Goal: Task Accomplishment & Management: Check status

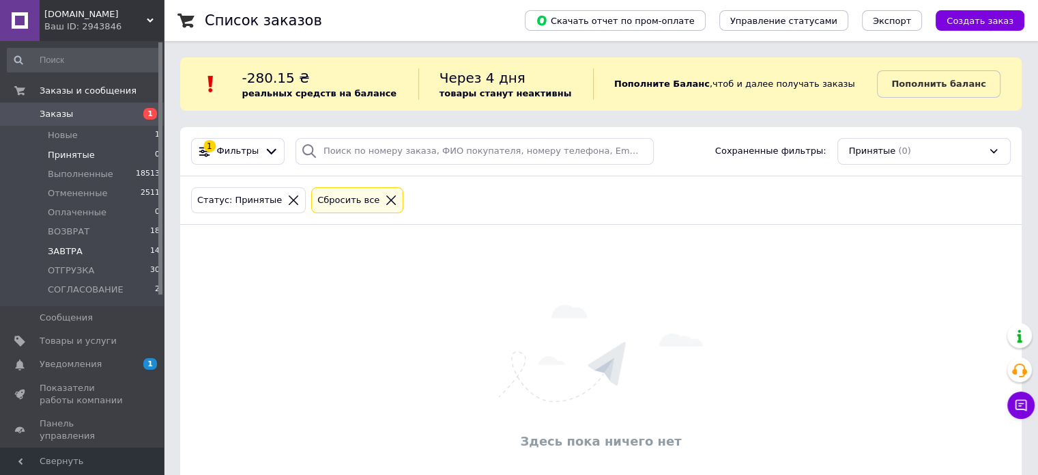
click at [141, 252] on li "[DATE] 14" at bounding box center [84, 251] width 168 height 19
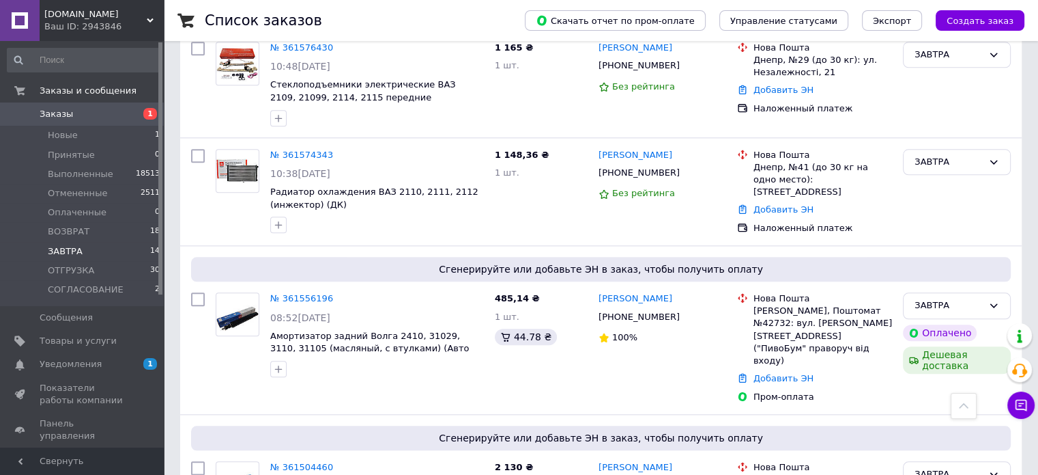
scroll to position [1494, 0]
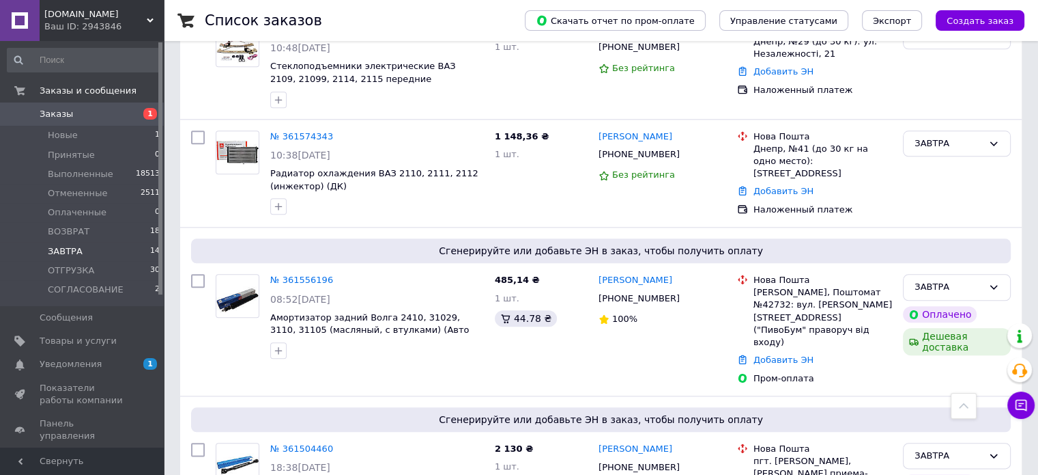
click at [309, 443] on link "№ 361504460" at bounding box center [301, 448] width 63 height 10
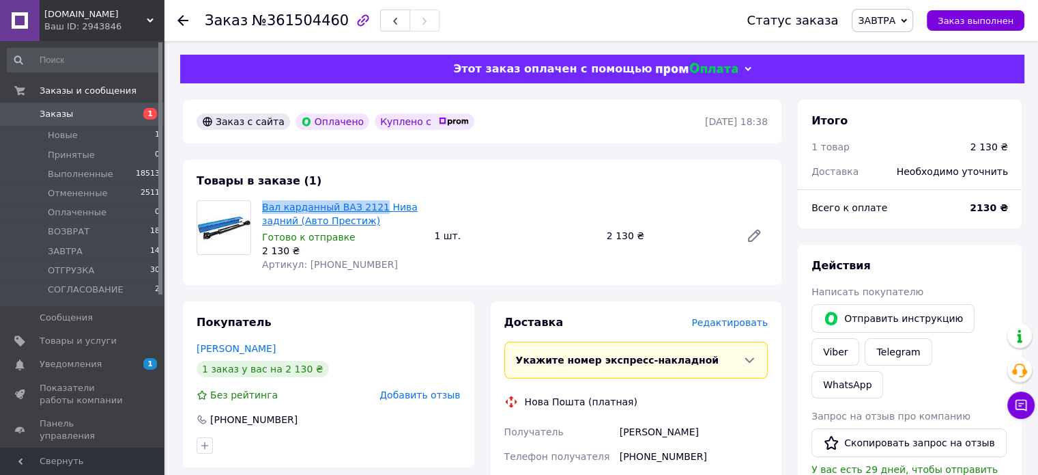
drag, startPoint x: 259, startPoint y: 212, endPoint x: 371, endPoint y: 208, distance: 112.1
click at [371, 208] on div "Вал карданный ВАЗ 2121 Нива задний (Авто Престиж) Готово к отправке 2 130 ₴ Арт…" at bounding box center [343, 235] width 172 height 76
click at [371, 208] on link "Вал карданный ВАЗ 2121 Нива задний (Авто Престиж)" at bounding box center [340, 213] width 156 height 25
drag, startPoint x: 259, startPoint y: 210, endPoint x: 374, endPoint y: 209, distance: 115.4
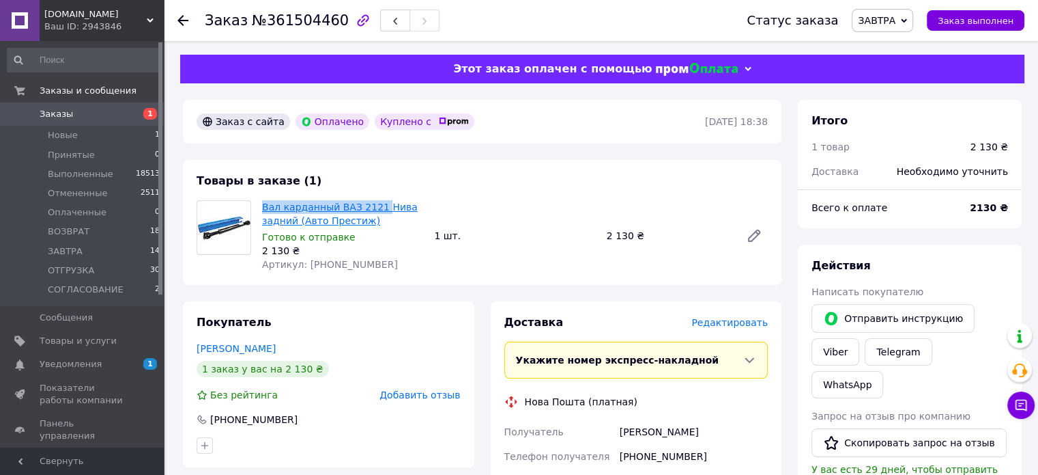
click at [374, 209] on div "Вал карданный ВАЗ 2121 Нива задний (Авто Престиж) Готово к отправке 2 130 ₴ Арт…" at bounding box center [343, 235] width 172 height 76
copy link "Вал карданный ВАЗ 2121"
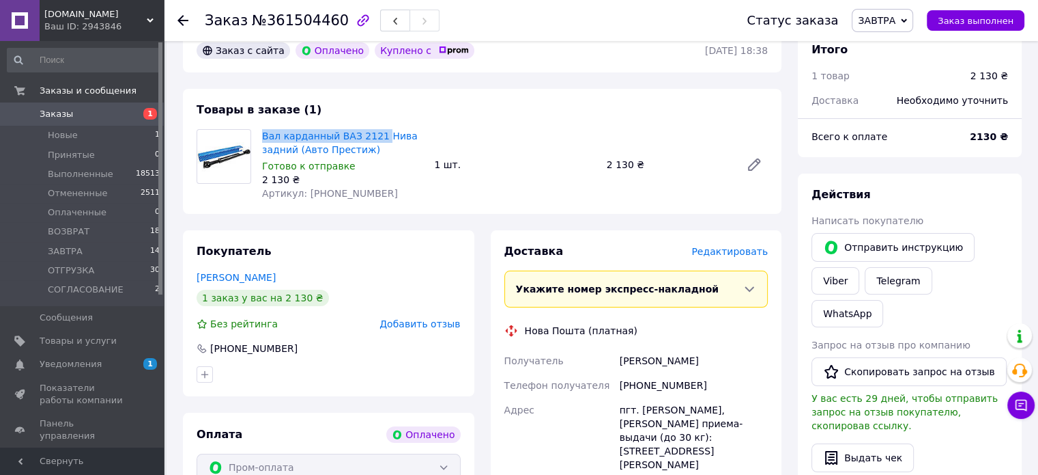
scroll to position [205, 0]
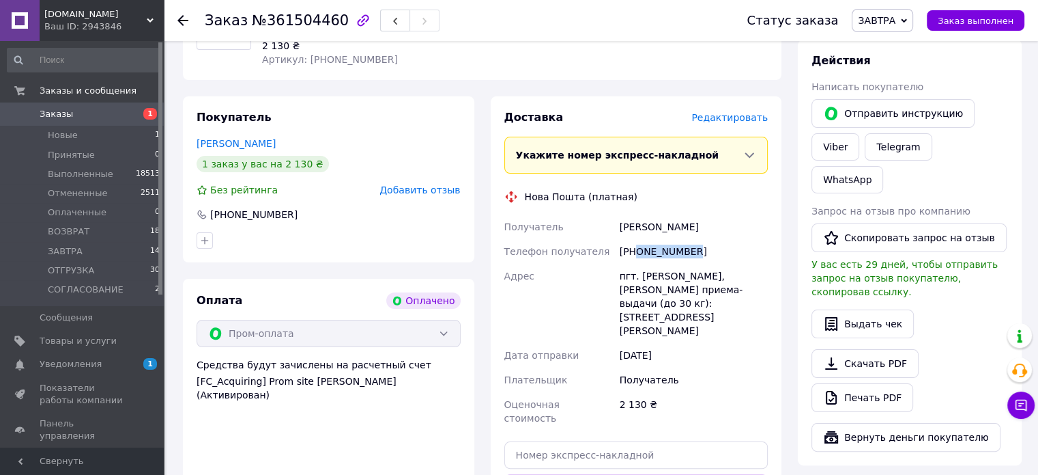
drag, startPoint x: 636, startPoint y: 252, endPoint x: 698, endPoint y: 251, distance: 62.8
click at [698, 251] on div "[PHONE_NUMBER]" at bounding box center [694, 251] width 154 height 25
copy div "0934417188"
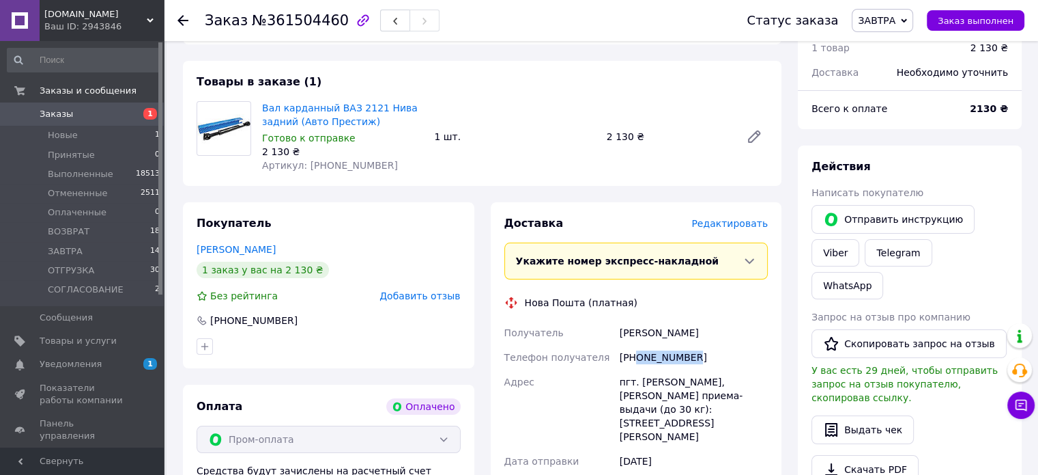
scroll to position [0, 0]
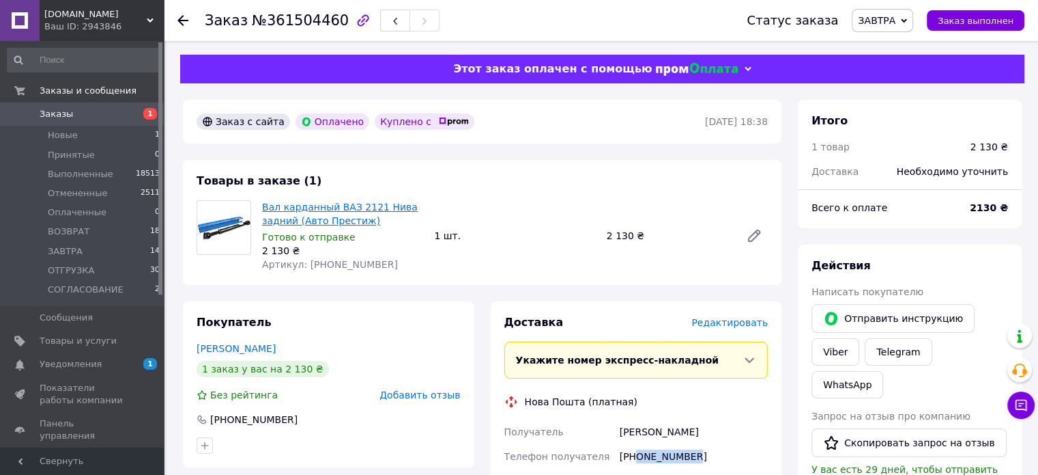
click at [334, 206] on link "Вал карданный ВАЗ 2121 Нива задний (Авто Престиж)" at bounding box center [340, 213] width 156 height 25
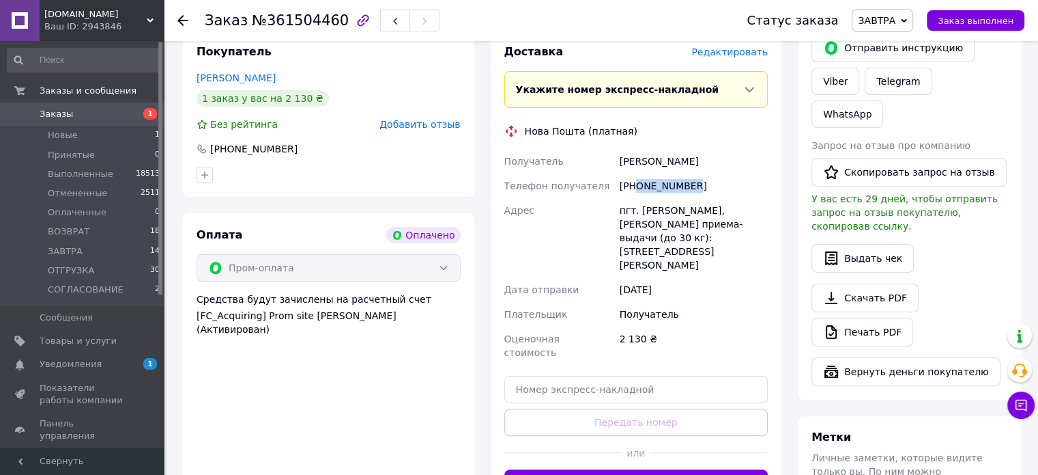
scroll to position [273, 0]
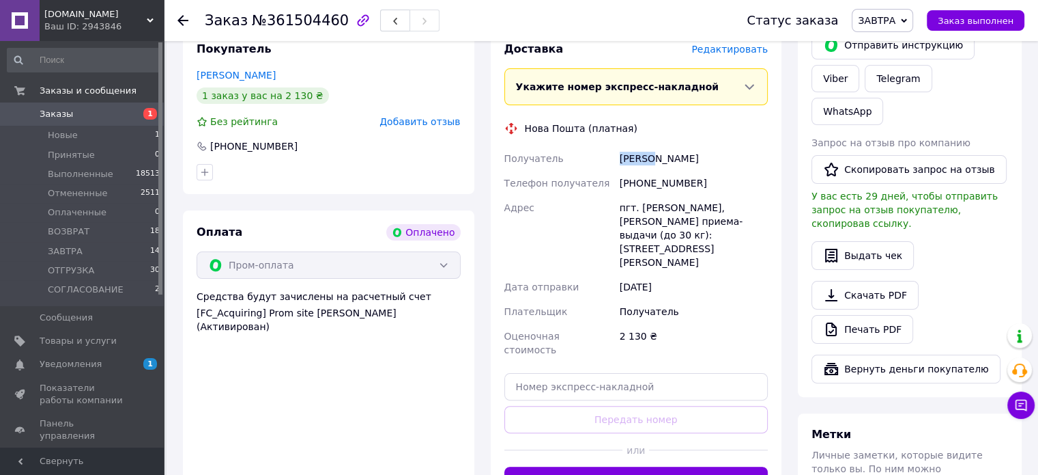
drag, startPoint x: 616, startPoint y: 160, endPoint x: 651, endPoint y: 159, distance: 35.5
click at [651, 159] on div "Получатель Пехник Михайло Телефон получателя +380934417188 Адрес пгт. Магеров, …" at bounding box center [637, 254] width 270 height 216
copy div "Получатель Пехник"
click at [670, 160] on div "Пехник Михайло" at bounding box center [694, 158] width 154 height 25
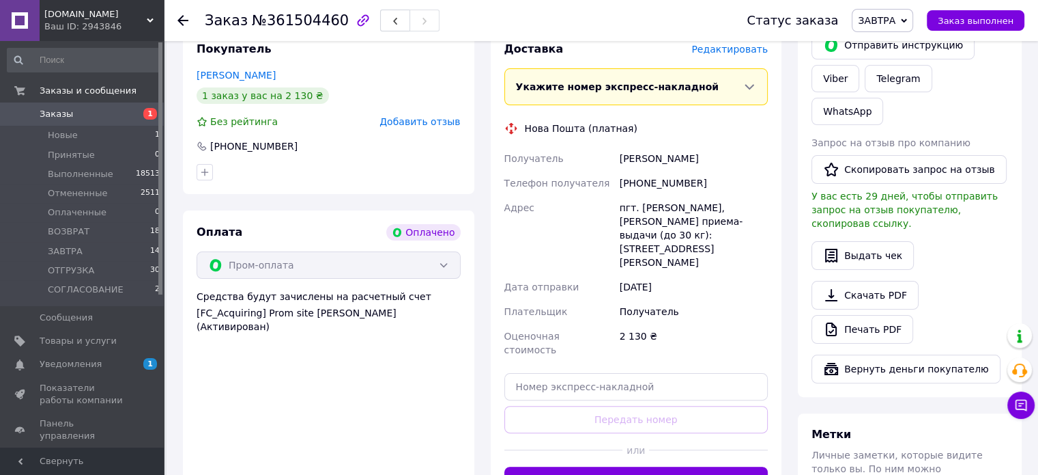
copy div "Михайло"
click at [653, 210] on div "пгт. [PERSON_NAME], [PERSON_NAME] приема-выдачи (до 30 кг): [STREET_ADDRESS][PE…" at bounding box center [694, 234] width 154 height 79
copy div "Магеров"
paste input "20451247395964"
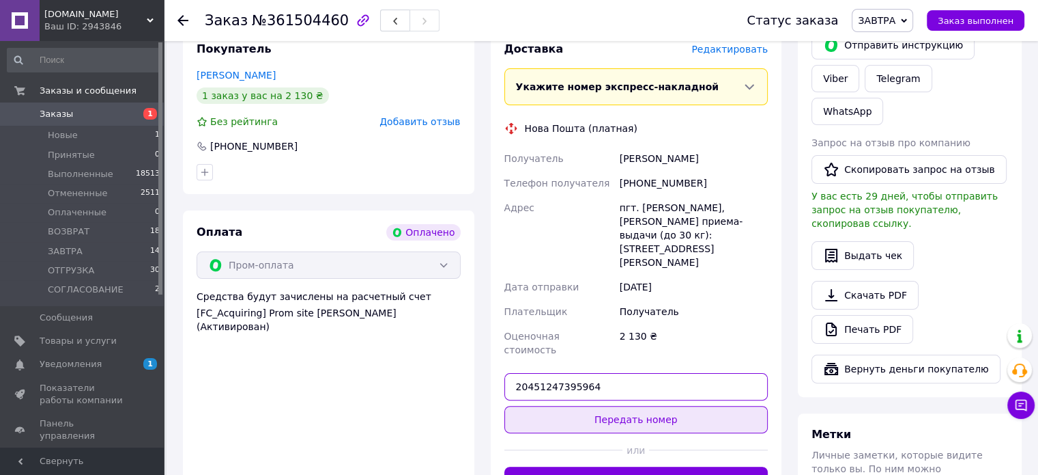
type input "20451247395964"
click at [649, 406] on button "Передать номер" at bounding box center [637, 419] width 264 height 27
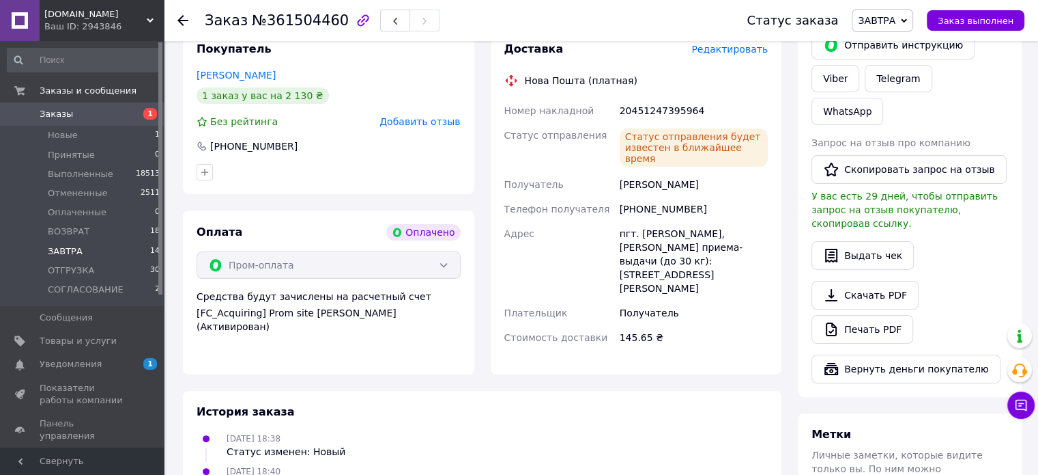
click at [130, 251] on li "[DATE] 14" at bounding box center [84, 251] width 168 height 19
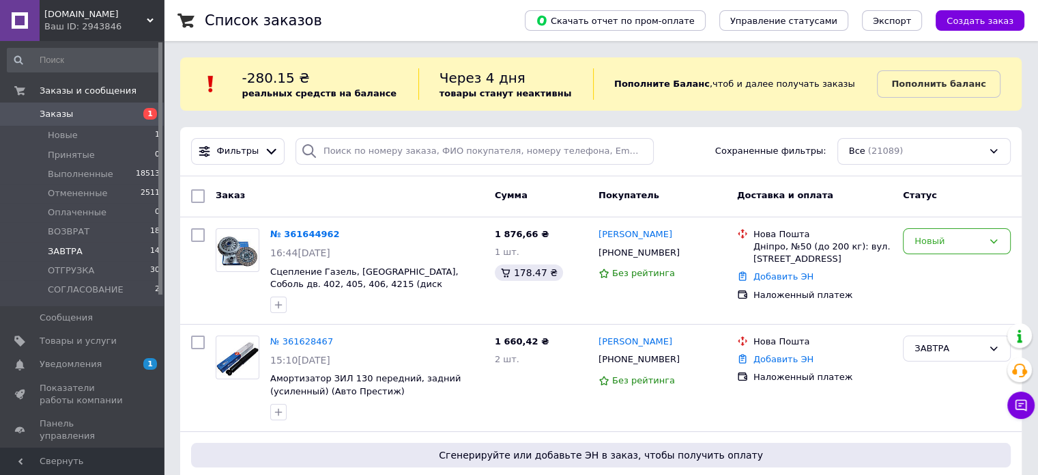
click at [137, 251] on li "[DATE] 14" at bounding box center [84, 251] width 168 height 19
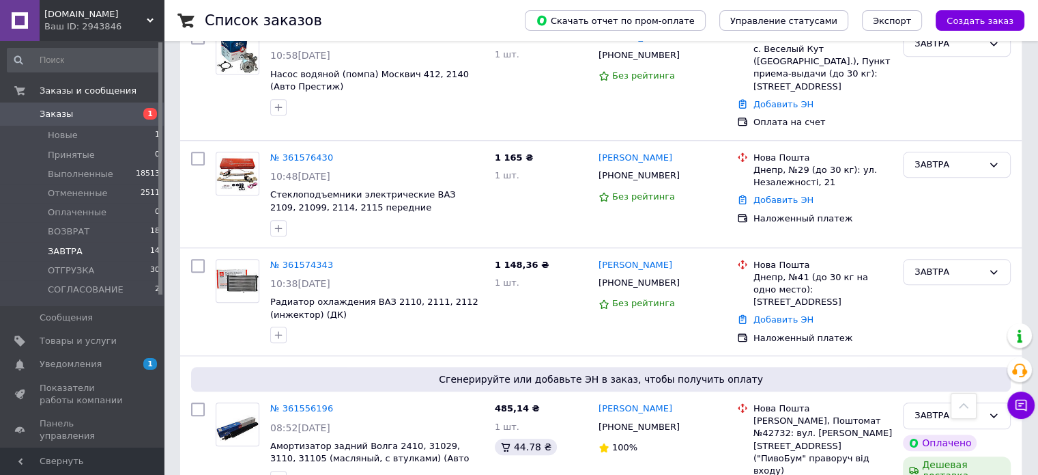
scroll to position [1535, 0]
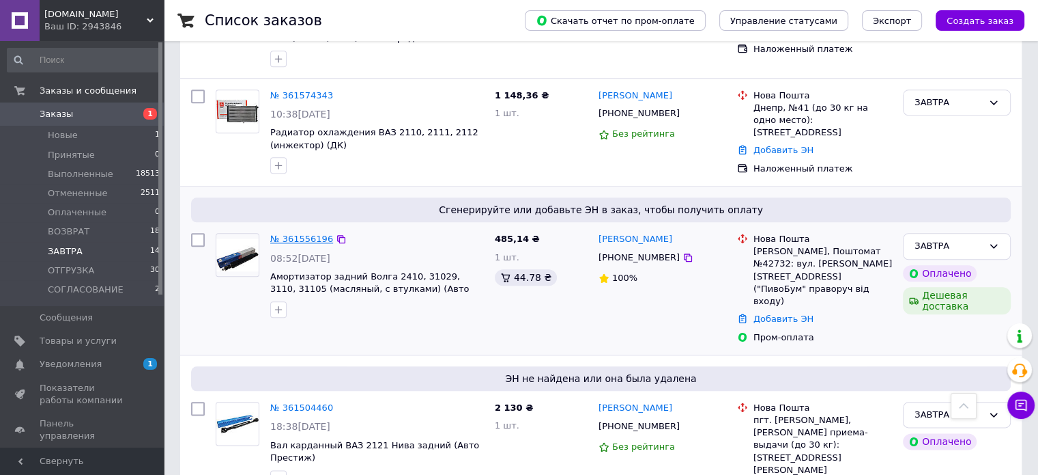
click at [303, 234] on link "№ 361556196" at bounding box center [301, 239] width 63 height 10
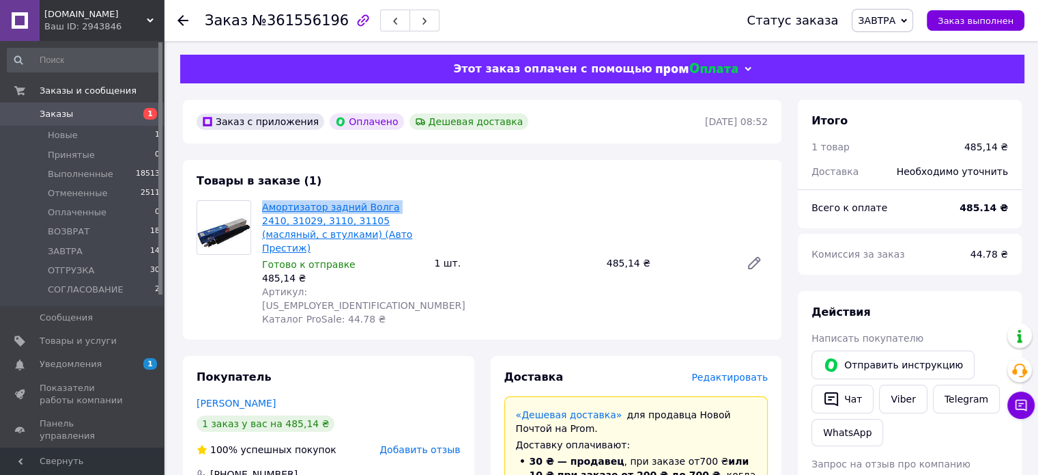
drag, startPoint x: 259, startPoint y: 212, endPoint x: 385, endPoint y: 214, distance: 126.3
click at [385, 214] on div "Амортизатор задний Волга 2410, 31029, 3110, 31105 (масляный, с втулками) (Авто …" at bounding box center [343, 262] width 172 height 131
copy link "Амортизатор задний Волга"
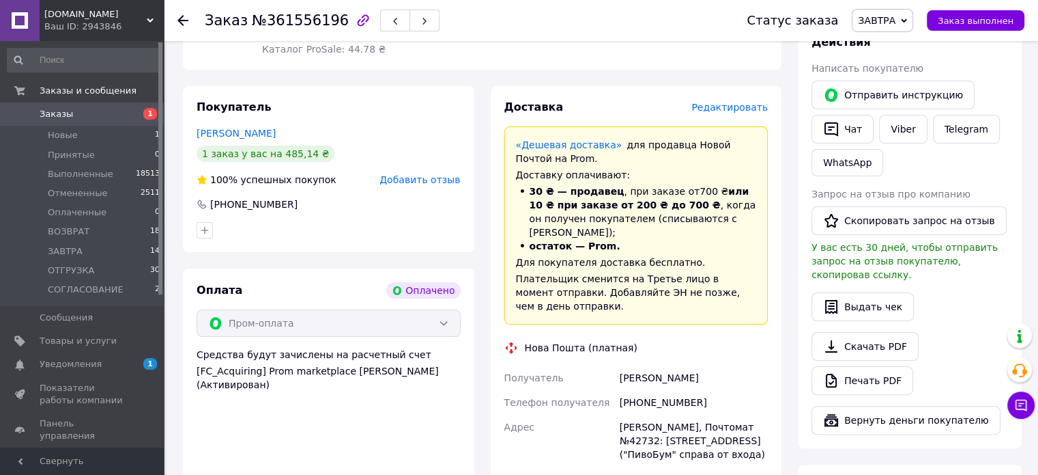
scroll to position [273, 0]
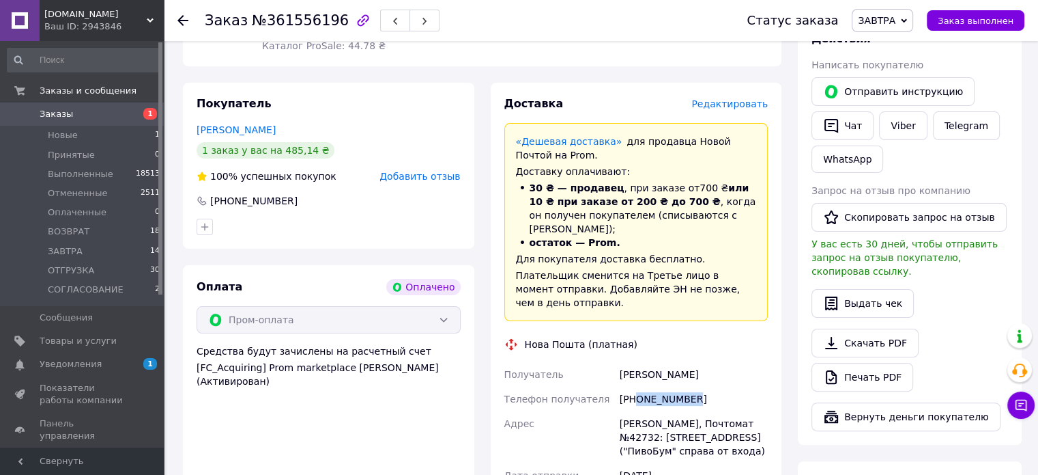
drag, startPoint x: 636, startPoint y: 360, endPoint x: 703, endPoint y: 352, distance: 66.7
click at [703, 386] on div "[PHONE_NUMBER]" at bounding box center [694, 398] width 154 height 25
copy div "0993205464"
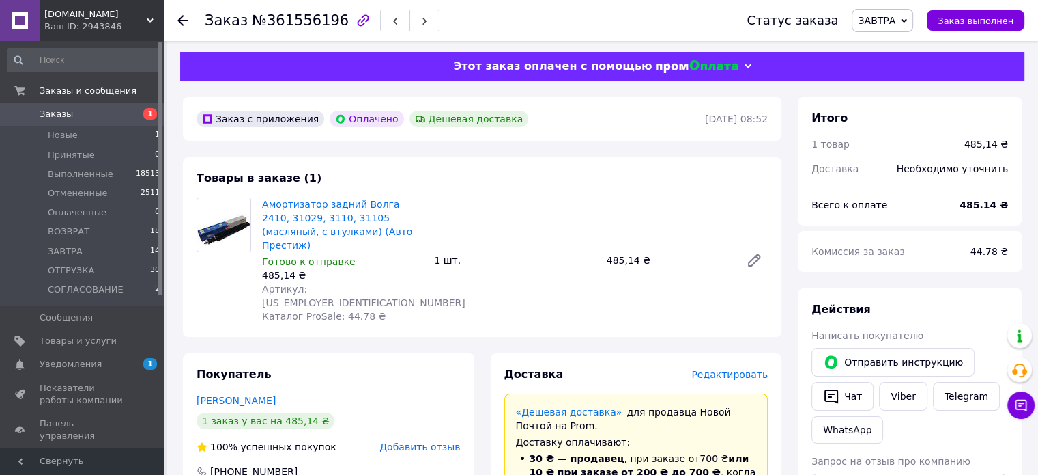
scroll to position [0, 0]
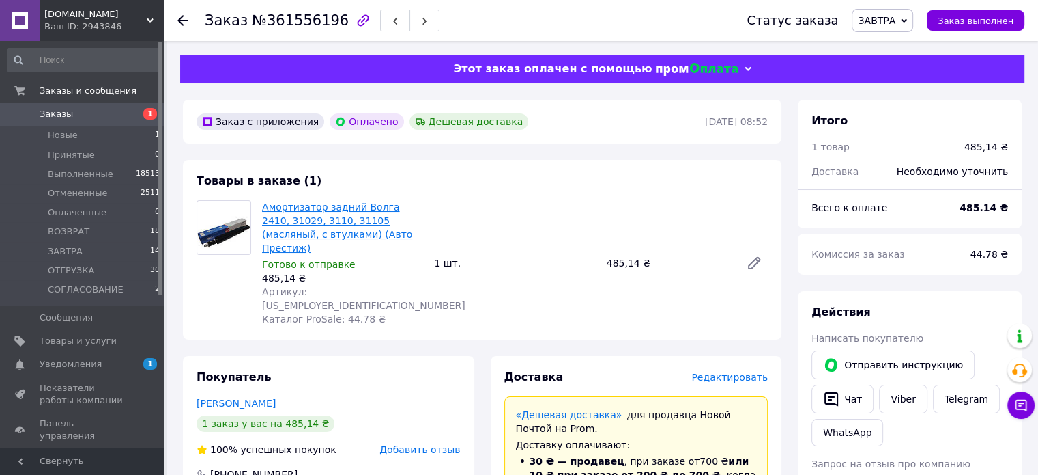
click at [361, 210] on link "Амортизатор задний Волга 2410, 31029, 3110, 31105 (масляный, с втулками) (Авто …" at bounding box center [337, 227] width 150 height 52
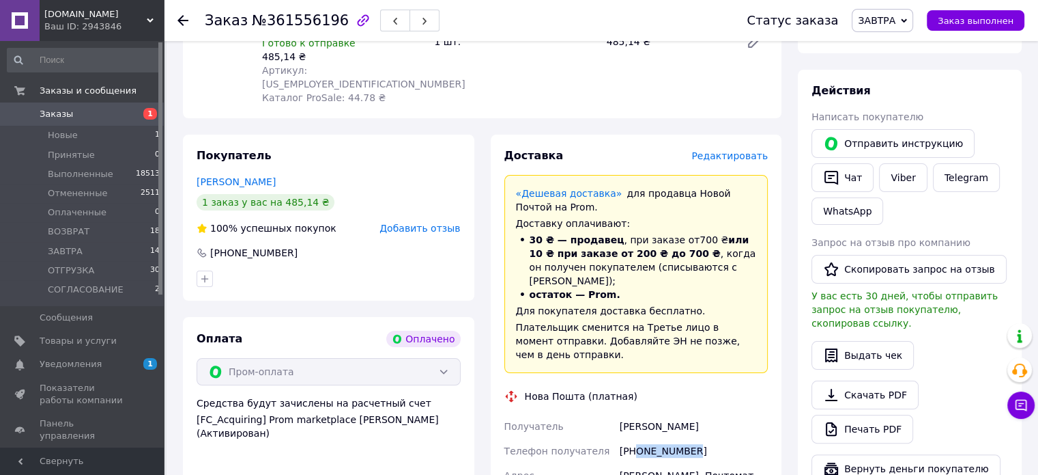
scroll to position [341, 0]
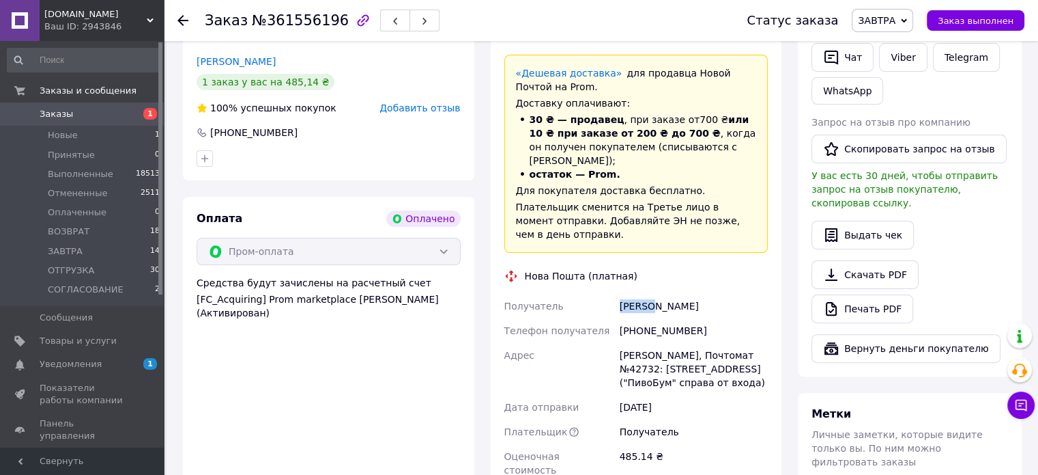
drag, startPoint x: 617, startPoint y: 268, endPoint x: 650, endPoint y: 259, distance: 34.0
click at [650, 294] on div "Коваль Роман" at bounding box center [694, 306] width 154 height 25
copy div "Коваль"
click at [668, 294] on div "Коваль Роман" at bounding box center [694, 306] width 154 height 25
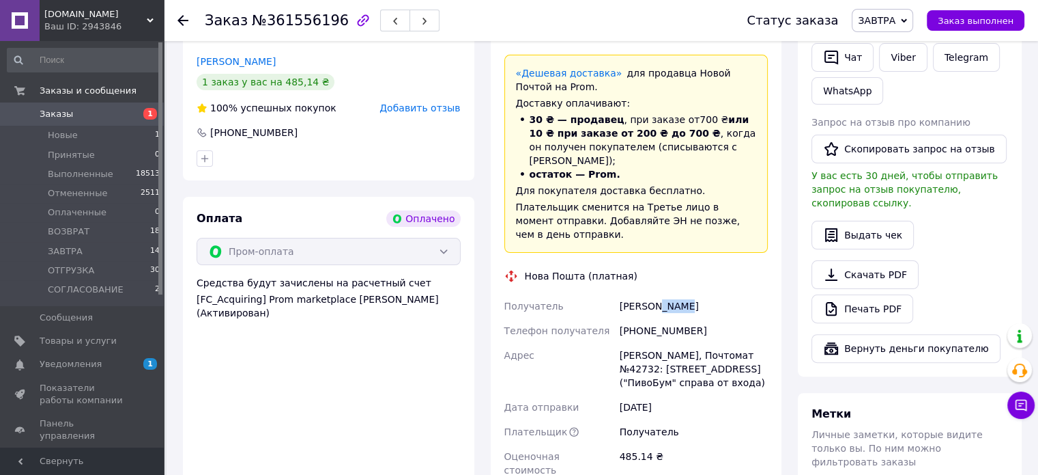
copy div "Роман"
click at [634, 343] on div "[PERSON_NAME], Почтомат №42732: [STREET_ADDRESS] ("ПивоБум" справа от входа)" at bounding box center [694, 369] width 154 height 52
copy div "Шептицький"
drag, startPoint x: 737, startPoint y: 316, endPoint x: 761, endPoint y: 317, distance: 24.6
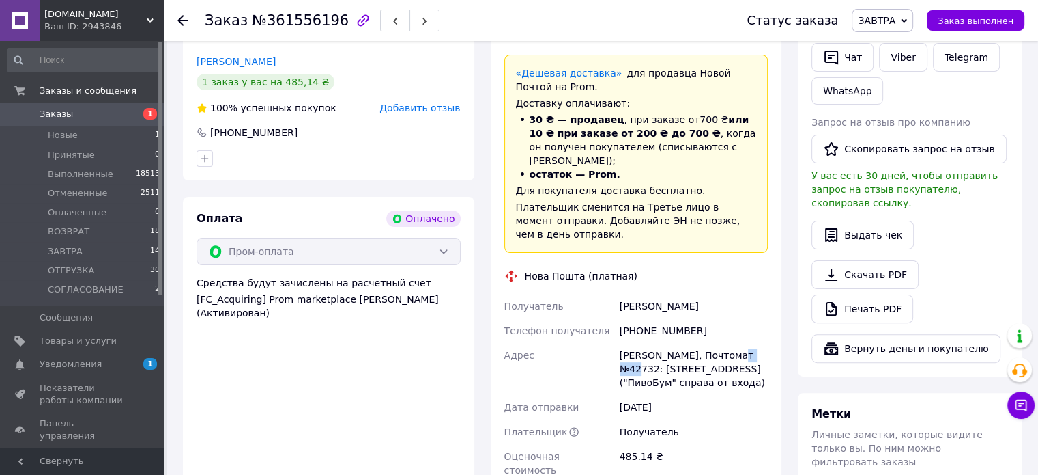
click at [761, 343] on div "[PERSON_NAME], Почтомат №42732: [STREET_ADDRESS] ("ПивоБум" справа от входа)" at bounding box center [694, 369] width 154 height 52
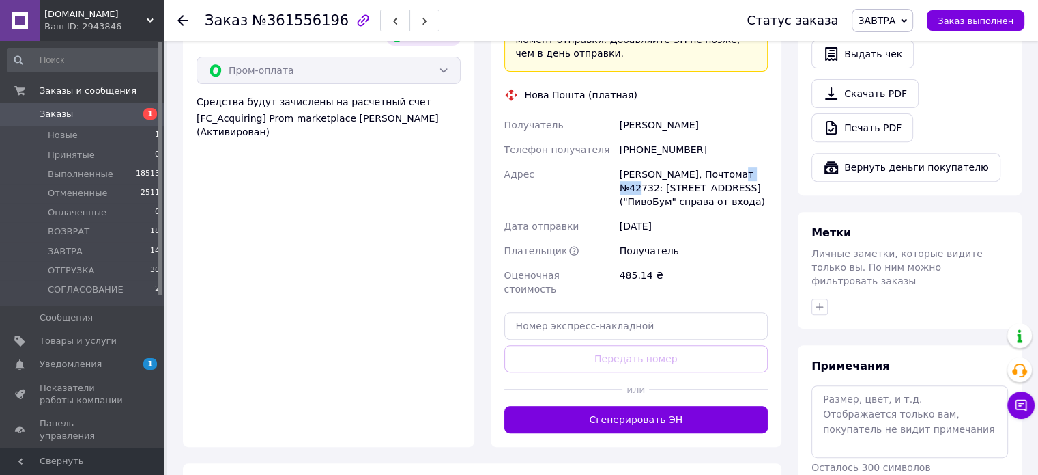
scroll to position [546, 0]
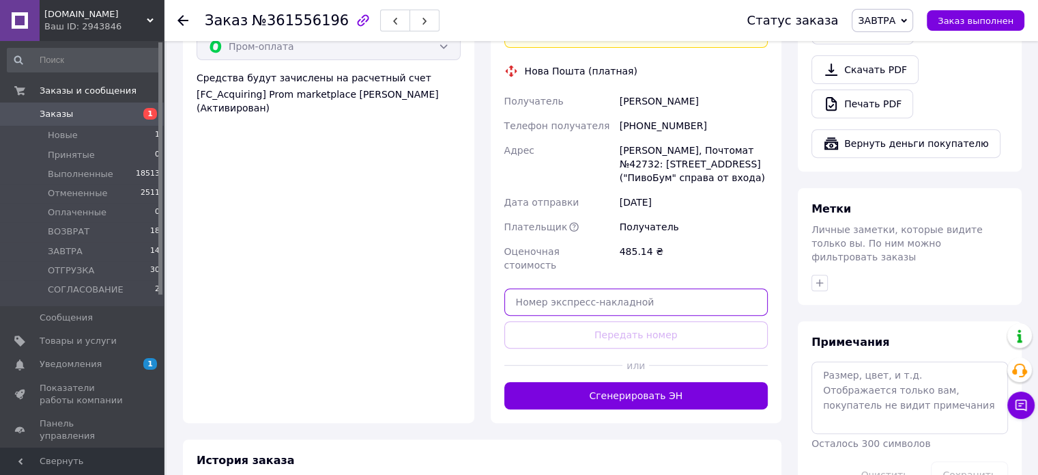
click at [628, 288] on input "text" at bounding box center [637, 301] width 264 height 27
paste input "20451247398714"
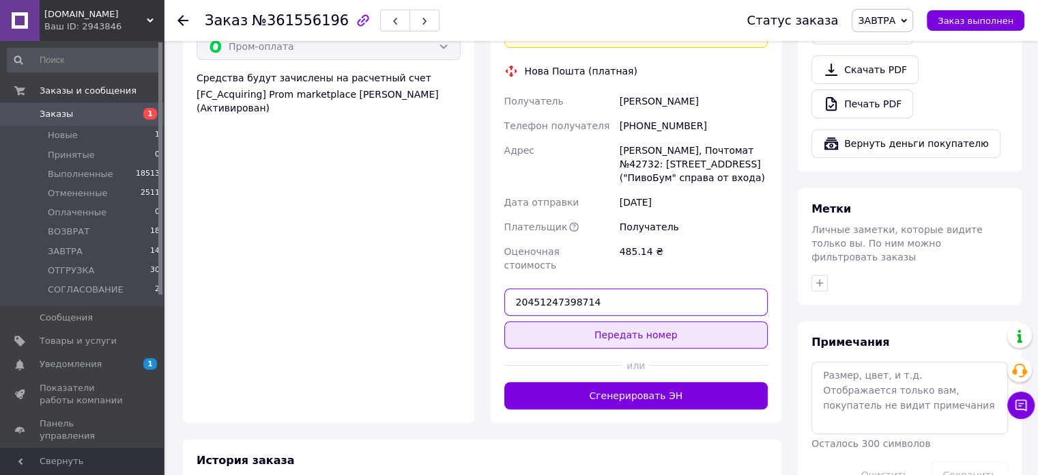
type input "20451247398714"
click at [634, 321] on button "Передать номер" at bounding box center [637, 334] width 264 height 27
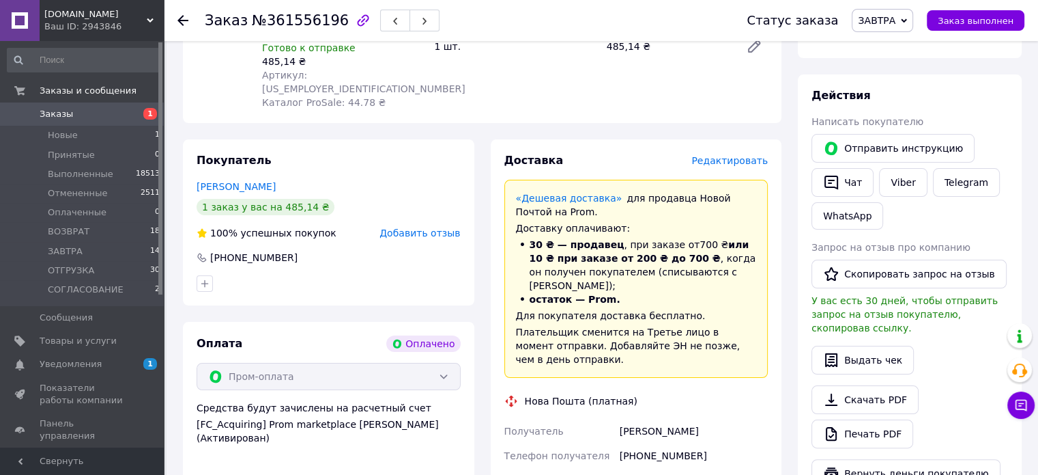
scroll to position [559, 0]
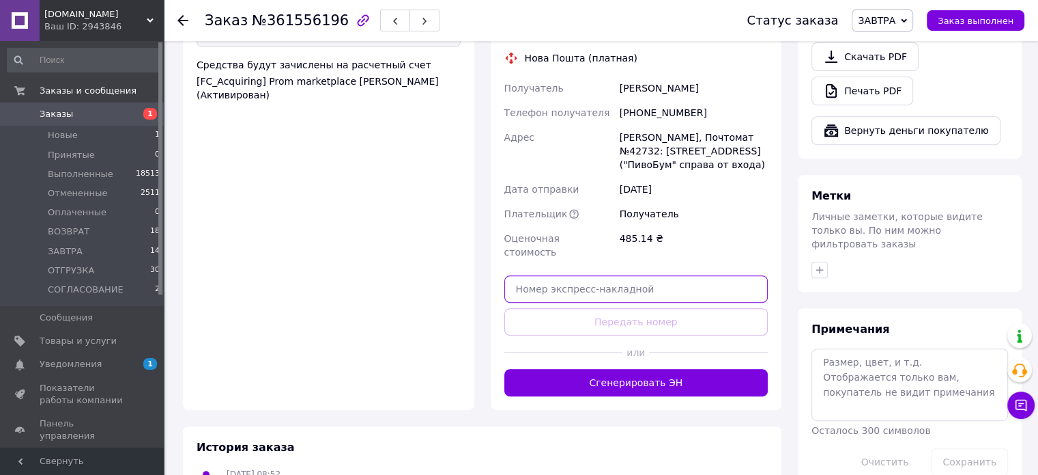
click at [637, 275] on input "text" at bounding box center [637, 288] width 264 height 27
paste input "20451247398714"
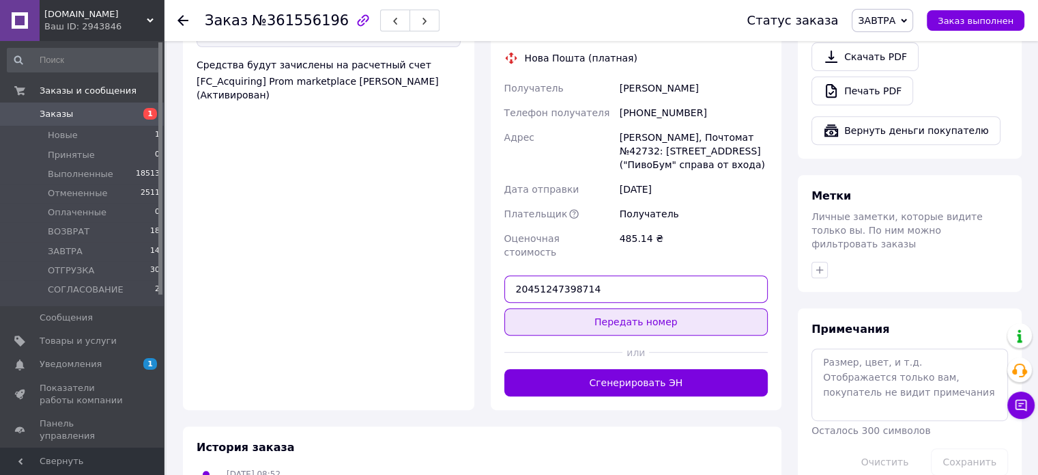
type input "20451247398714"
click at [630, 308] on button "Передать номер" at bounding box center [637, 321] width 264 height 27
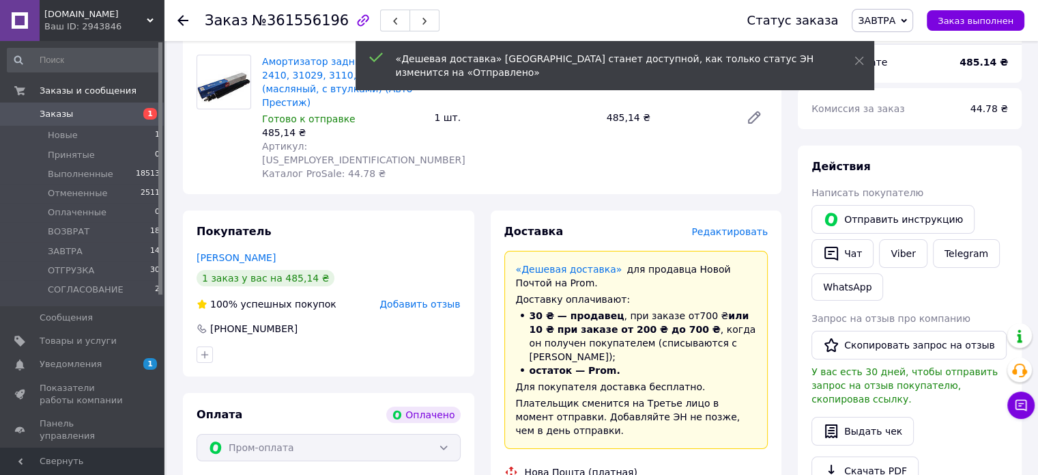
scroll to position [0, 0]
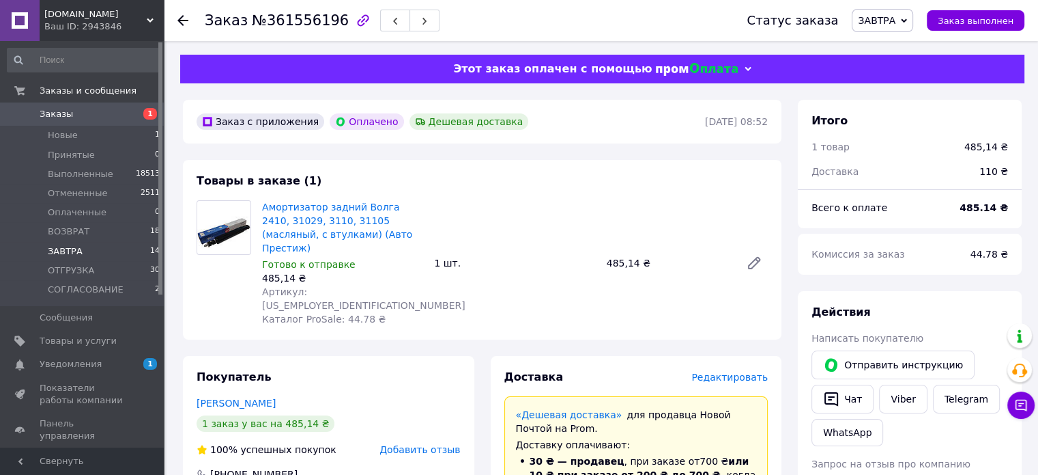
click at [124, 251] on li "[DATE] 14" at bounding box center [84, 251] width 168 height 19
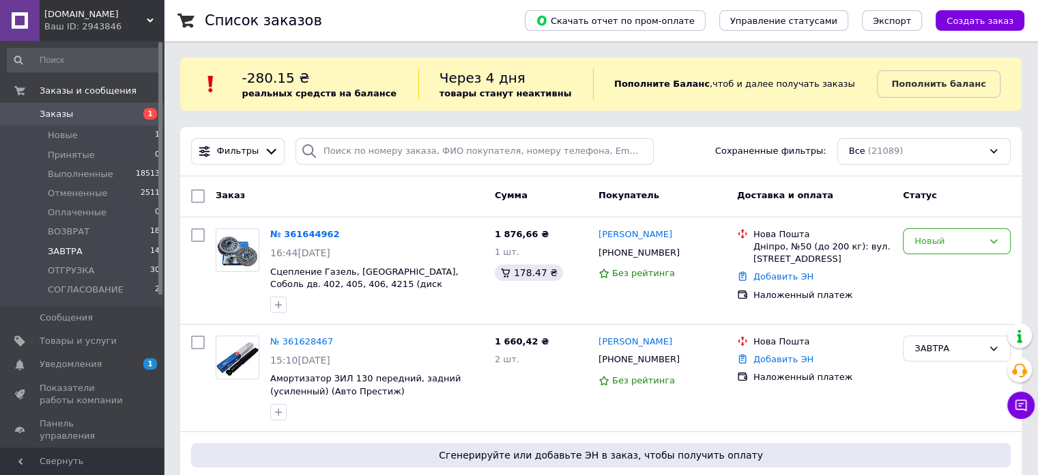
click at [126, 245] on li "[DATE] 14" at bounding box center [84, 251] width 168 height 19
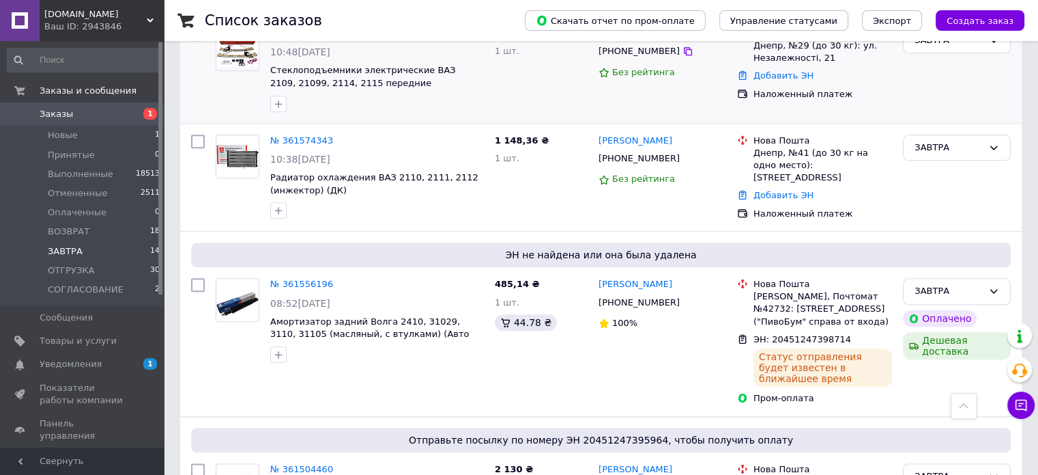
scroll to position [1417, 0]
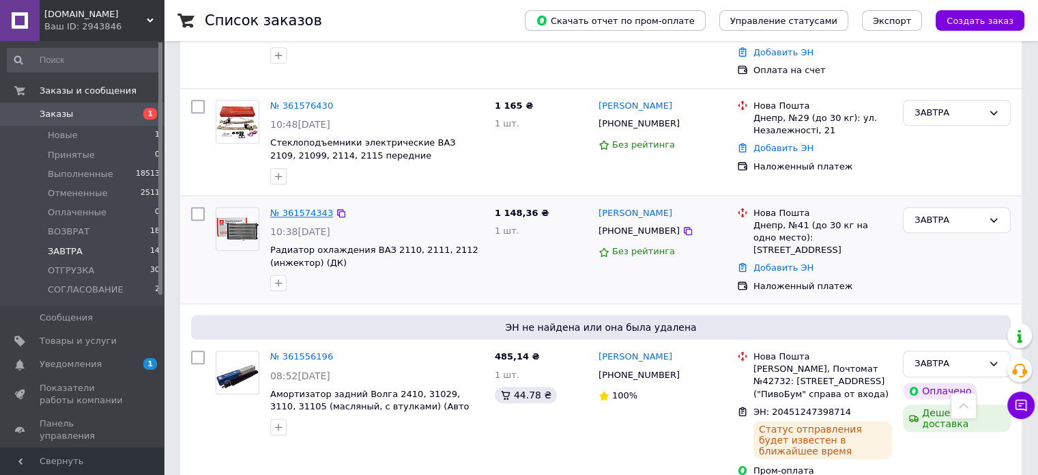
click at [317, 208] on link "№ 361574343" at bounding box center [301, 213] width 63 height 10
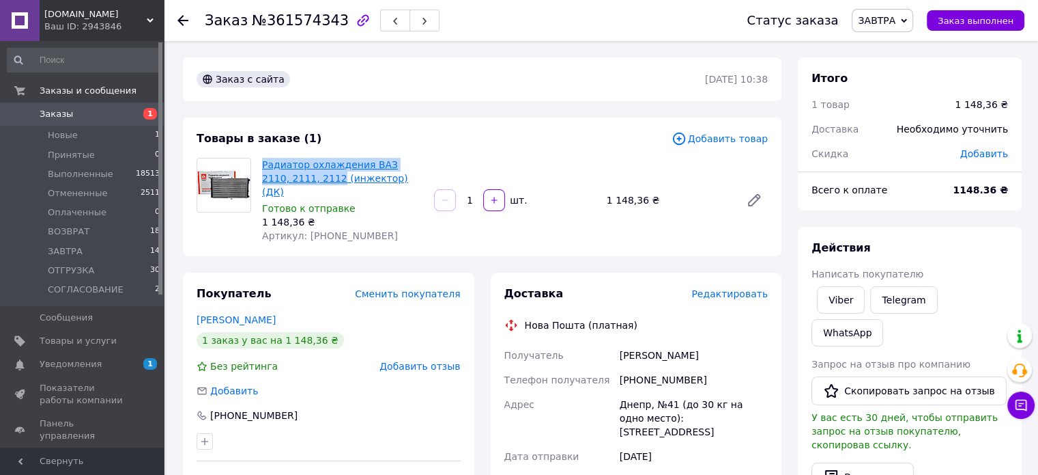
drag, startPoint x: 259, startPoint y: 163, endPoint x: 308, endPoint y: 178, distance: 50.6
click at [308, 178] on div "Радиатор охлаждения ВАЗ 2110, 2111, 2112 (инжектор) (ДК) Готово к отправке 1 14…" at bounding box center [343, 200] width 172 height 90
copy link "Радиатор охлаждения ВАЗ 2110, 2111, 2112"
drag, startPoint x: 636, startPoint y: 368, endPoint x: 699, endPoint y: 371, distance: 62.9
click at [699, 371] on div "+380630527059" at bounding box center [694, 379] width 154 height 25
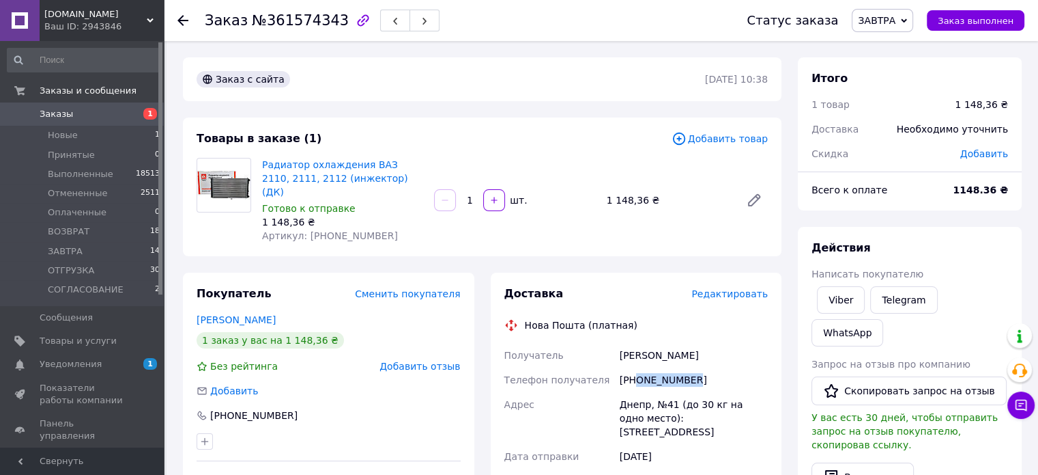
copy div "0630527059"
click at [339, 166] on link "Радиатор охлаждения ВАЗ 2110, 2111, 2112 (инжектор) (ДК)" at bounding box center [335, 178] width 146 height 38
drag, startPoint x: 614, startPoint y: 347, endPoint x: 645, endPoint y: 341, distance: 31.2
copy div "Получатель Судак"
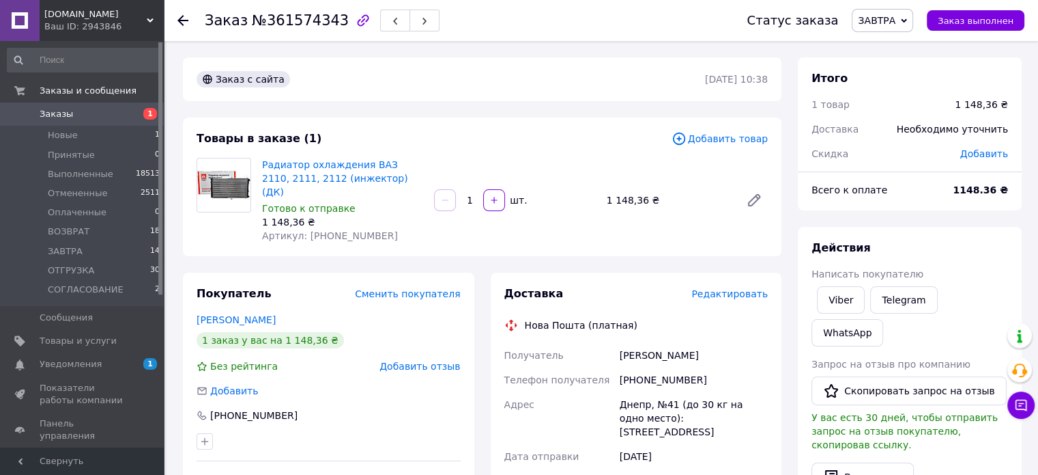
click at [623, 394] on div "Днепр, №41 (до 30 кг на одно место): [STREET_ADDRESS]" at bounding box center [694, 418] width 154 height 52
copy div "Днепр"
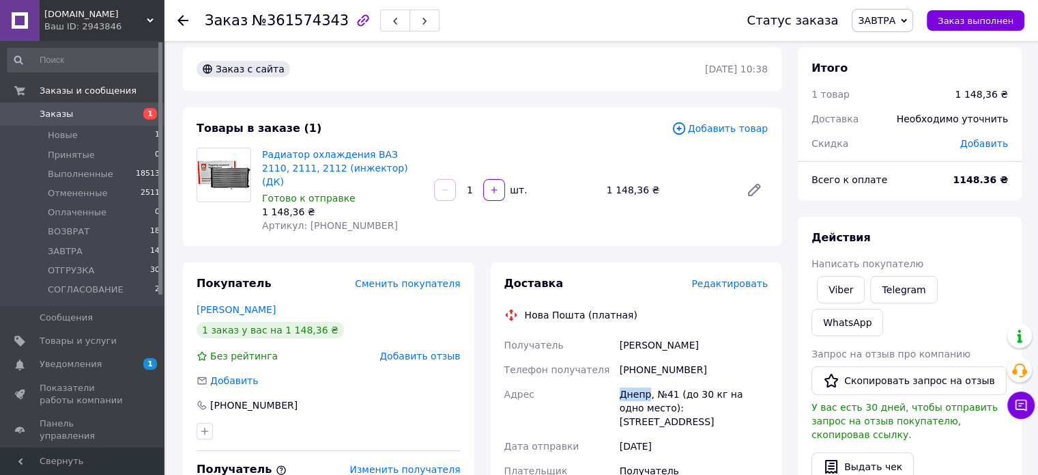
scroll to position [341, 0]
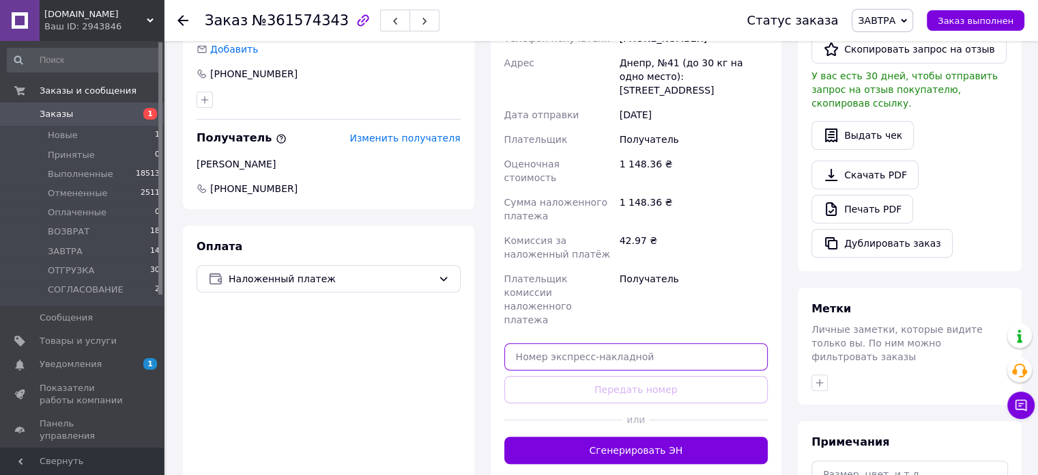
paste input "20451247401497"
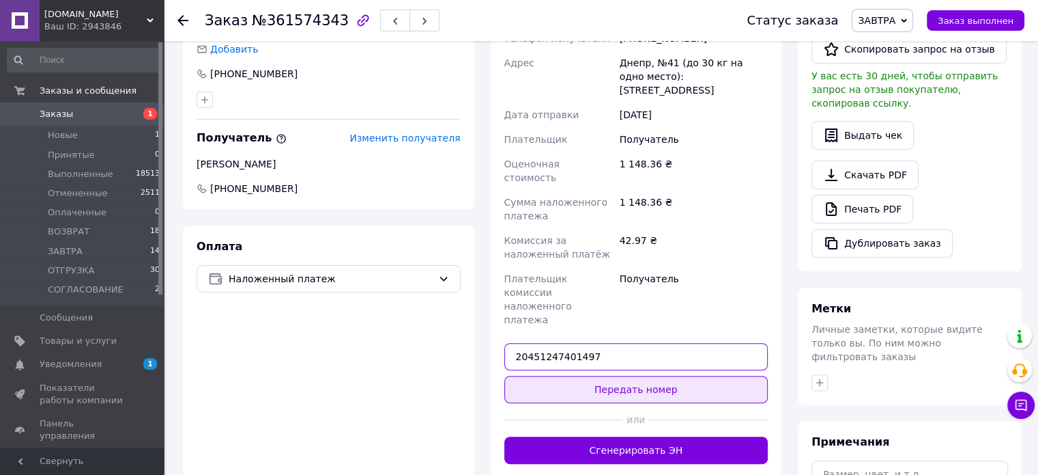
type input "20451247401497"
click at [648, 376] on button "Передать номер" at bounding box center [637, 389] width 264 height 27
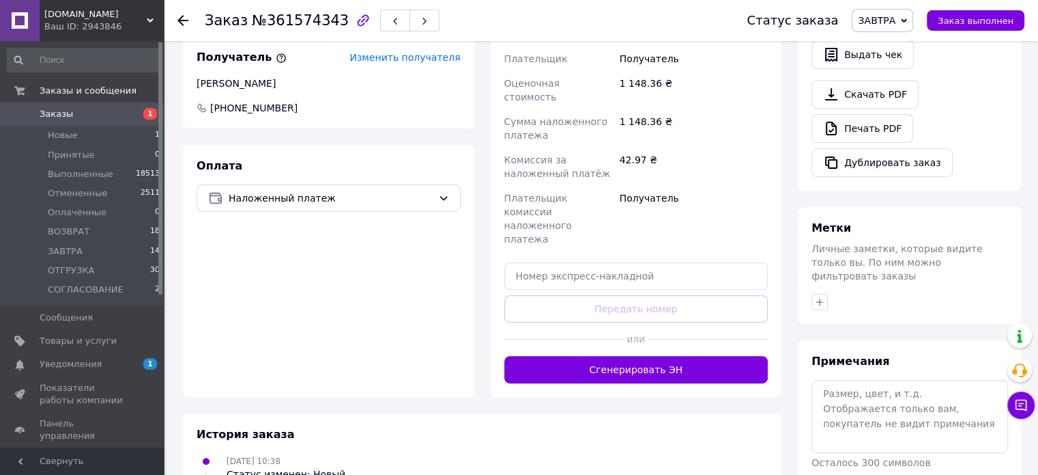
scroll to position [423, 0]
paste input "20451247401497"
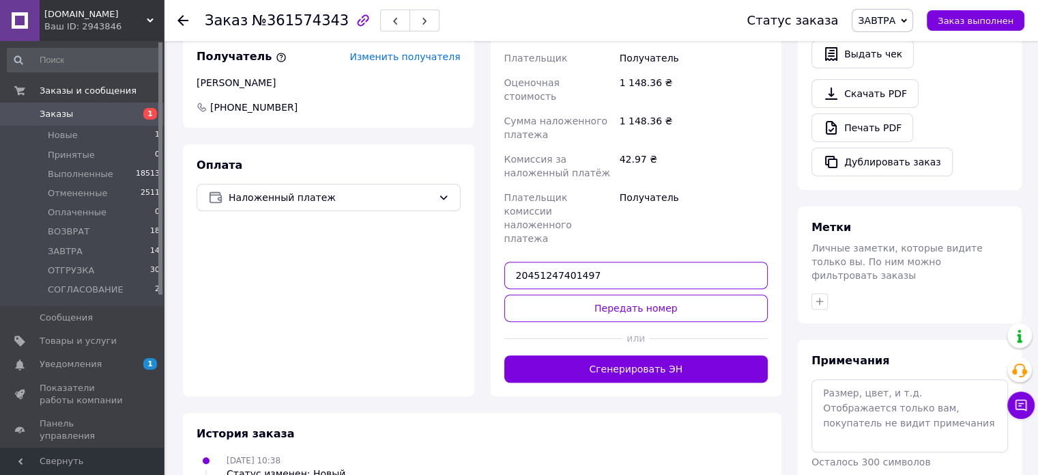
type input "20451247401497"
click at [638, 223] on div "Доставка Редактировать Нова Пошта (платная) Получатель Судак Яна Телефон получа…" at bounding box center [637, 122] width 264 height 519
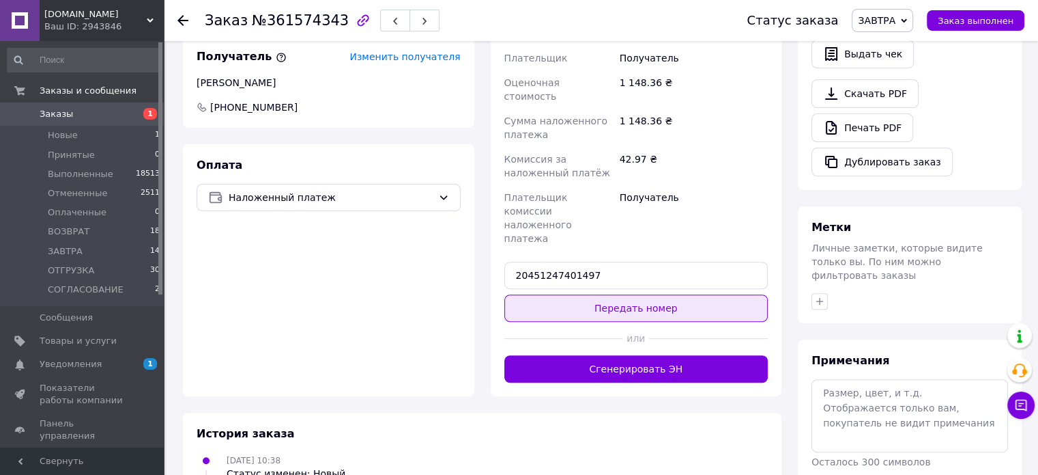
click at [641, 294] on button "Передать номер" at bounding box center [637, 307] width 264 height 27
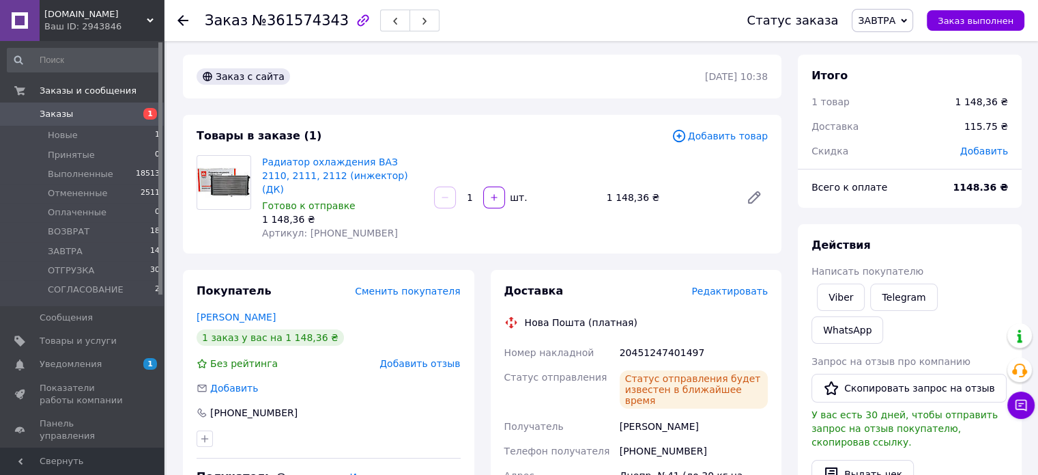
scroll to position [0, 0]
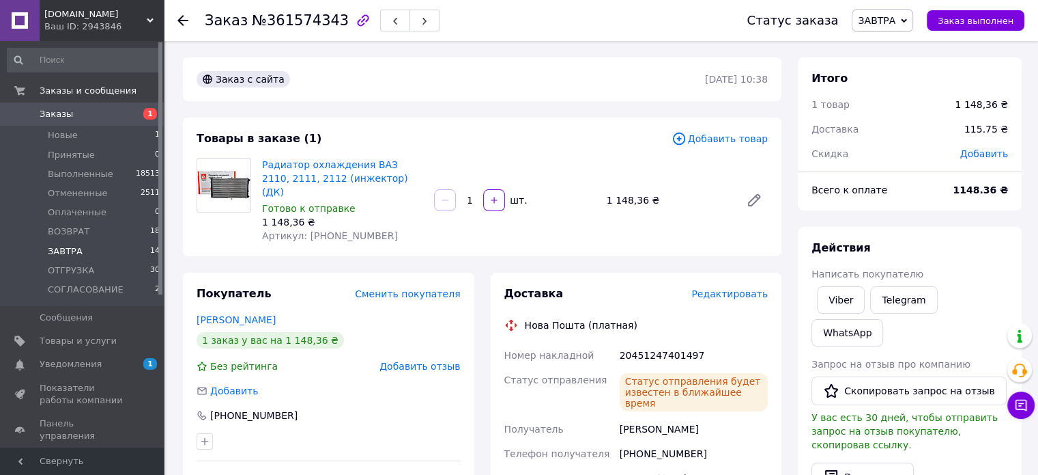
click at [119, 251] on li "[DATE] 14" at bounding box center [84, 251] width 168 height 19
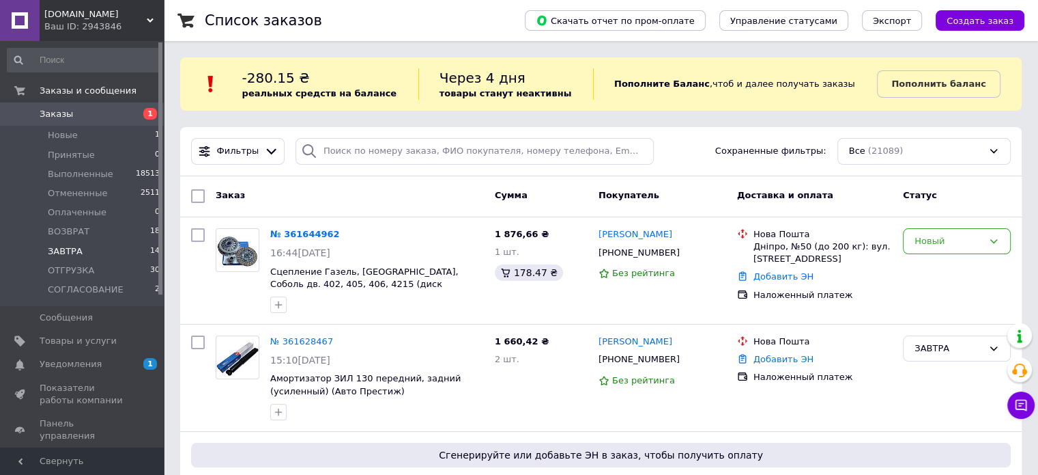
click at [140, 248] on li "[DATE] 14" at bounding box center [84, 251] width 168 height 19
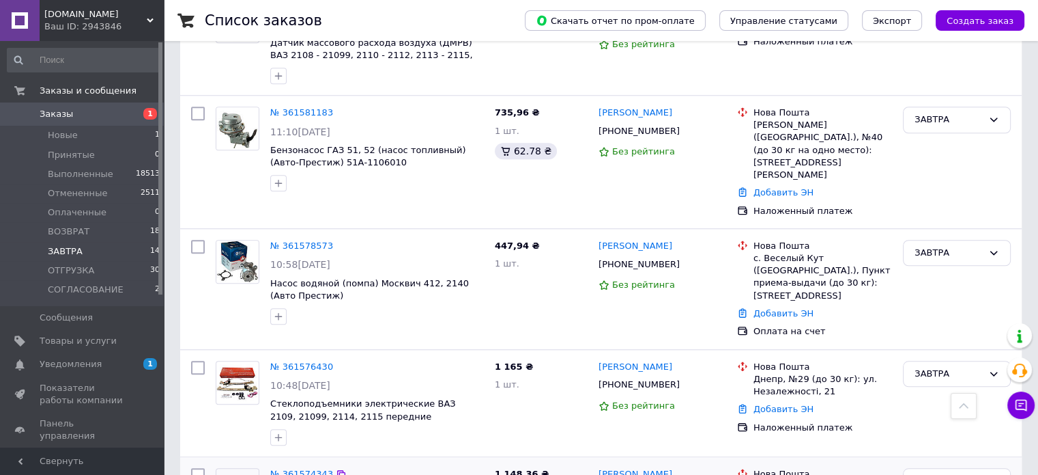
scroll to position [1297, 0]
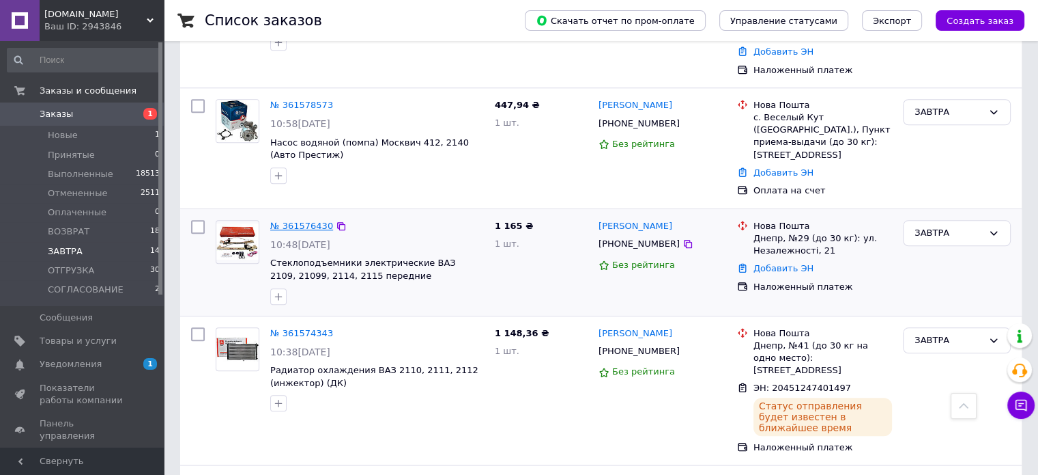
click at [309, 221] on link "№ 361576430" at bounding box center [301, 226] width 63 height 10
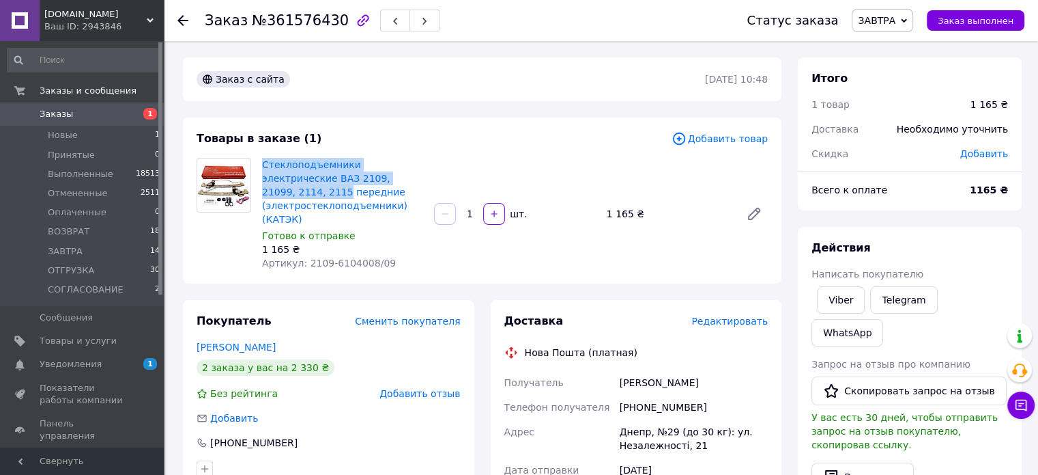
drag, startPoint x: 258, startPoint y: 163, endPoint x: 387, endPoint y: 180, distance: 130.1
click at [387, 180] on div "Стеклоподъемники электрические ВАЗ 2109, 21099, 2114, 2115 передние (электросте…" at bounding box center [343, 213] width 172 height 117
copy link "Стеклоподъемники электрические ВАЗ 2109, 21099, 2114, 2115"
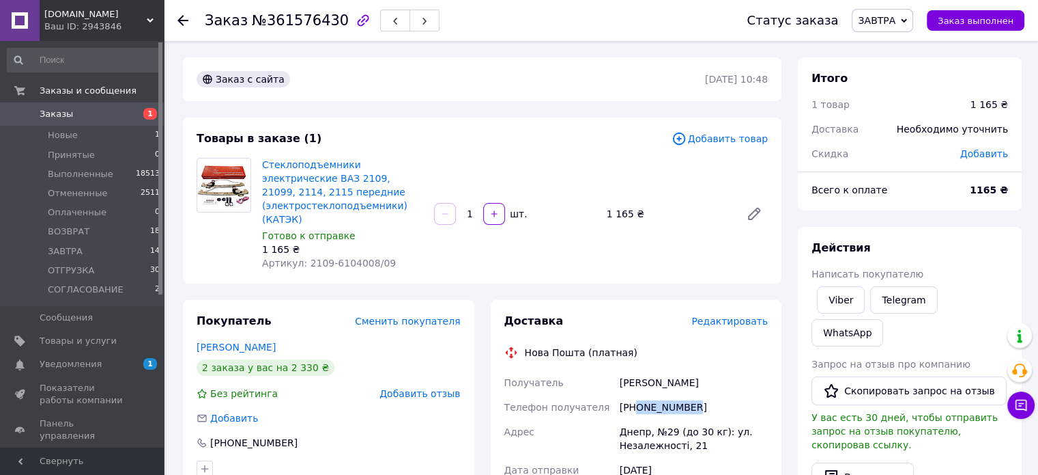
drag, startPoint x: 636, startPoint y: 392, endPoint x: 696, endPoint y: 392, distance: 60.1
click at [696, 395] on div "[PHONE_NUMBER]" at bounding box center [694, 407] width 154 height 25
copy div "0684073476"
drag, startPoint x: 617, startPoint y: 373, endPoint x: 673, endPoint y: 373, distance: 56.0
click at [673, 373] on div "Павличенко Олег" at bounding box center [694, 382] width 154 height 25
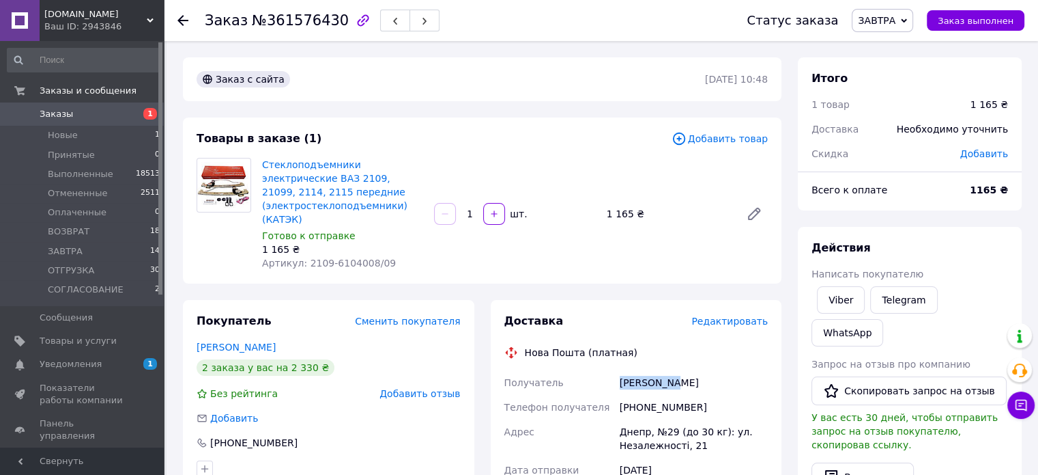
copy div "Павличенко"
click at [684, 370] on div "Павличенко Олег" at bounding box center [694, 382] width 154 height 25
copy div "Олег"
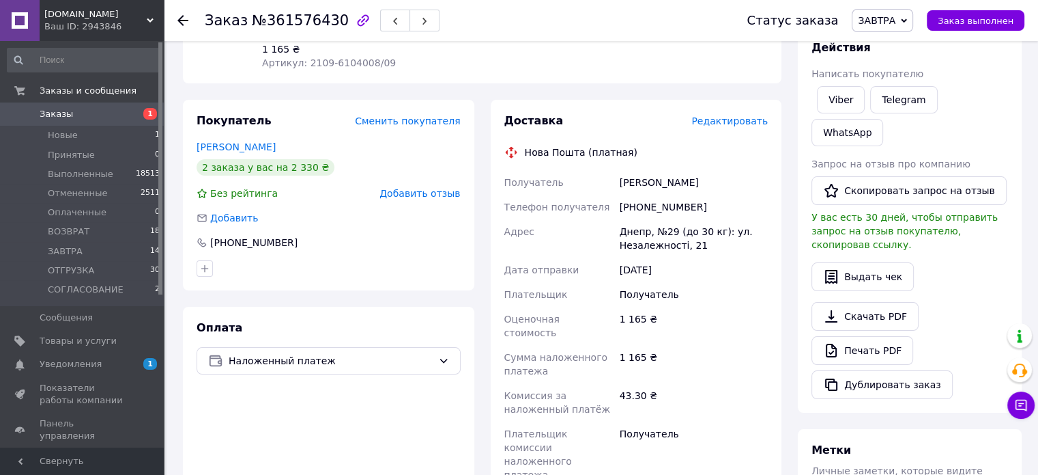
scroll to position [205, 0]
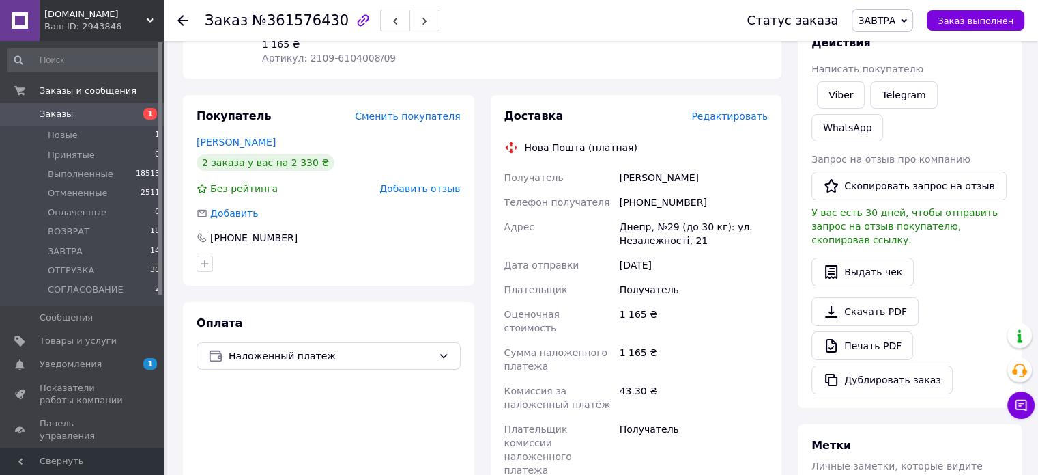
click at [631, 214] on div "Днепр, №29 (до 30 кг): ул. Незалежності, 21" at bounding box center [694, 233] width 154 height 38
copy div "Днепр"
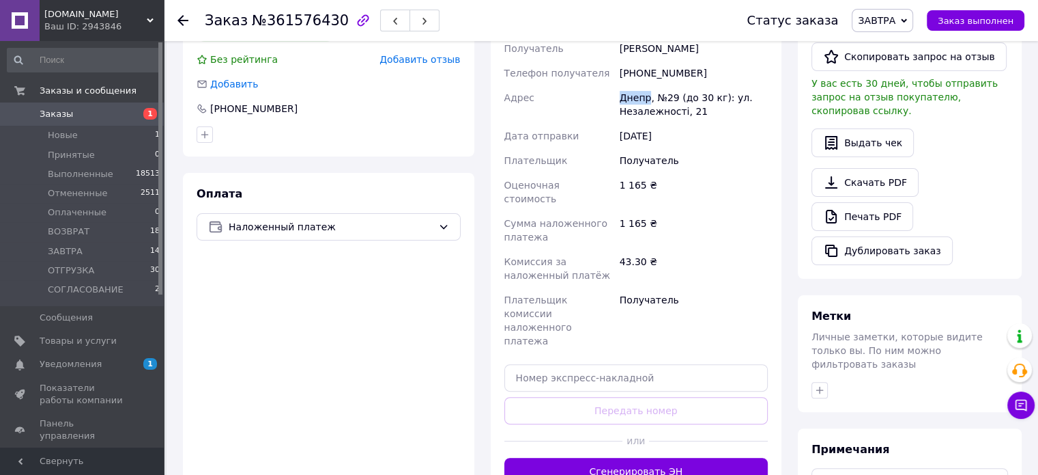
scroll to position [341, 0]
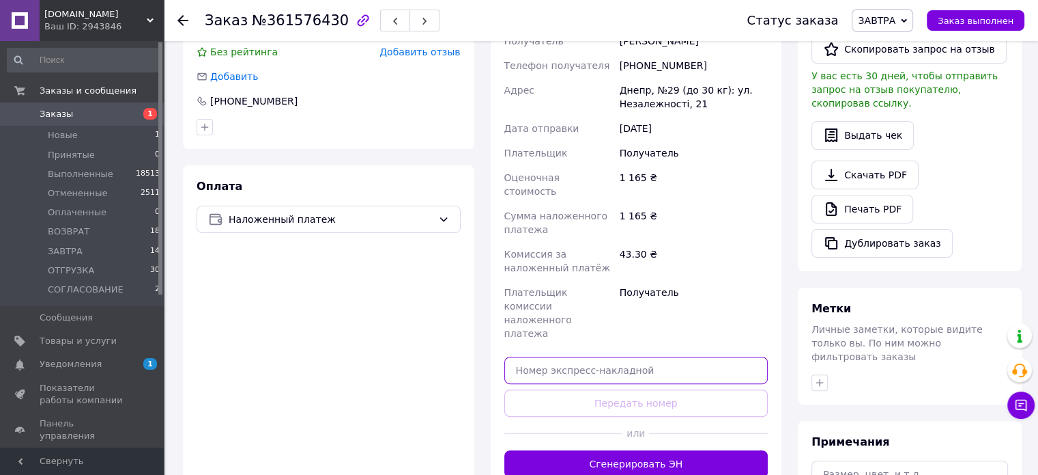
click at [622, 356] on input "text" at bounding box center [637, 369] width 264 height 27
paste input "20451247403881"
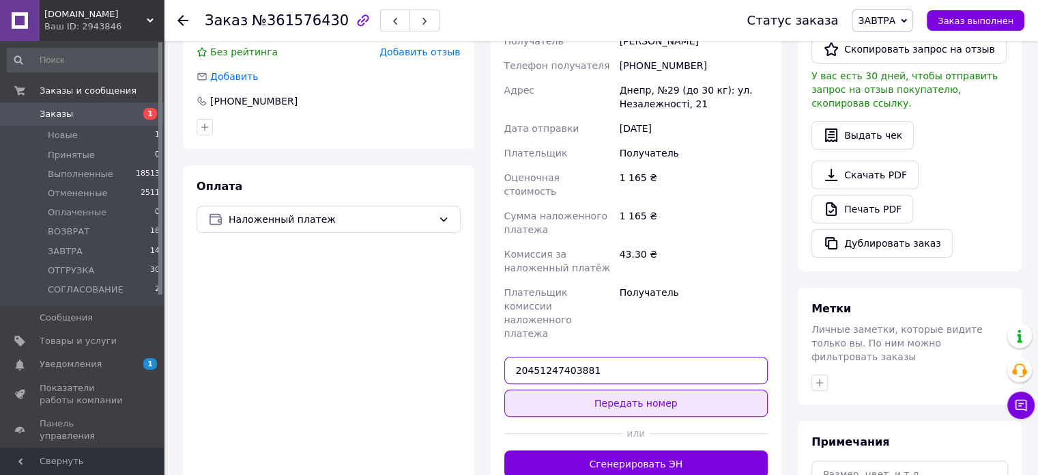
type input "20451247403881"
click at [629, 389] on button "Передать номер" at bounding box center [637, 402] width 264 height 27
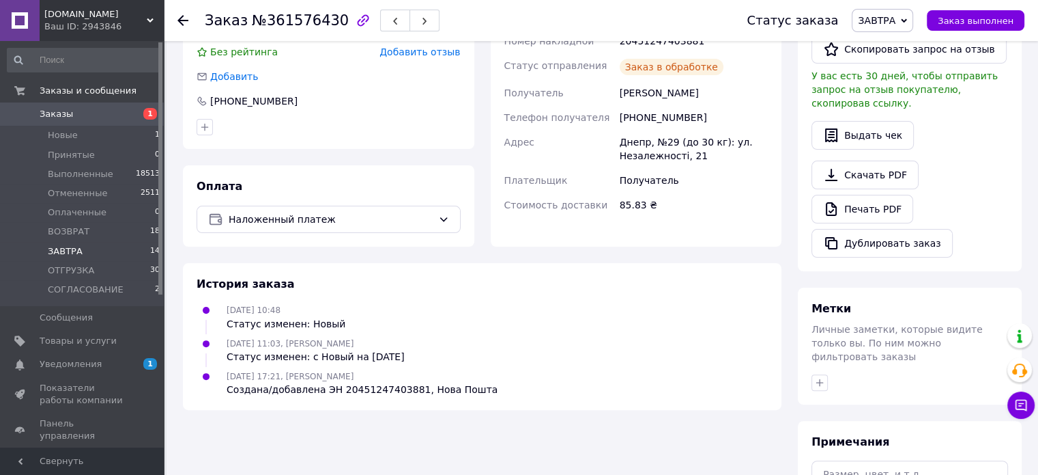
click at [141, 247] on li "[DATE] 14" at bounding box center [84, 251] width 168 height 19
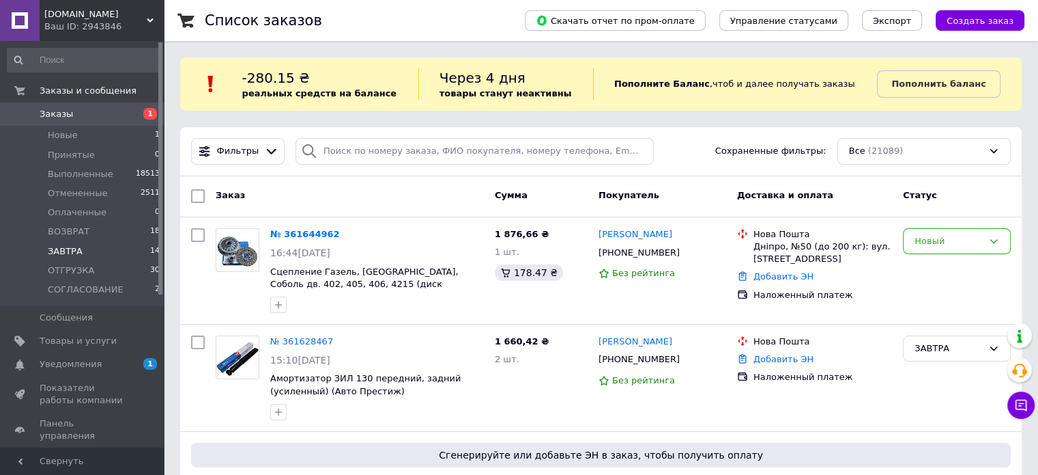
click at [139, 251] on li "[DATE] 14" at bounding box center [84, 251] width 168 height 19
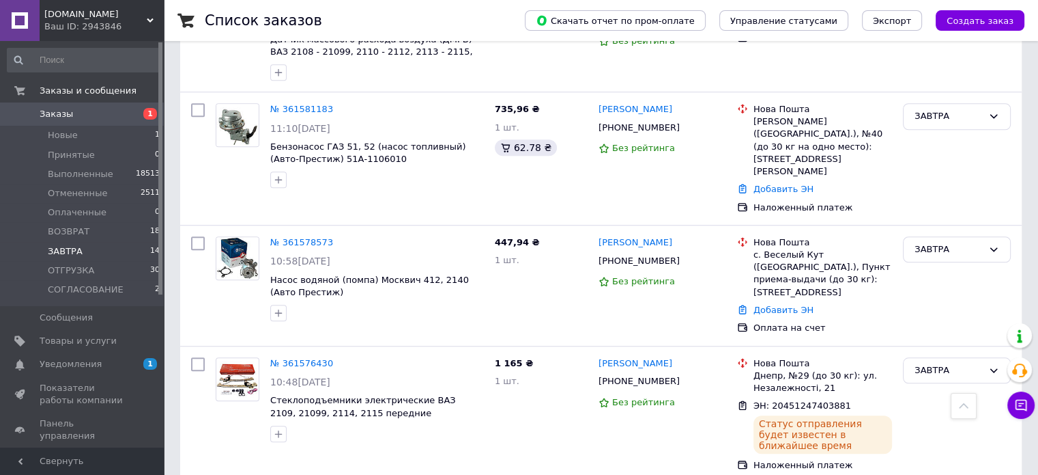
scroll to position [1161, 0]
click at [294, 236] on link "№ 361578573" at bounding box center [301, 241] width 63 height 10
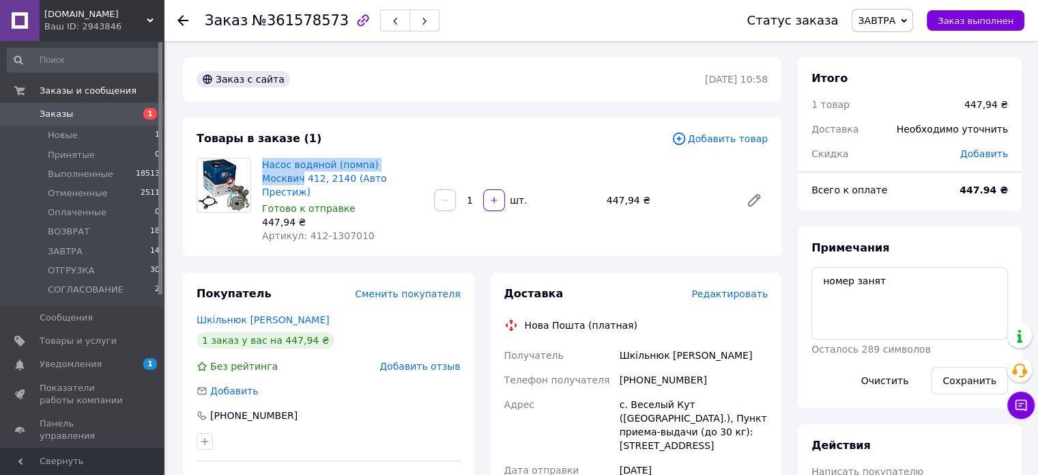
drag, startPoint x: 259, startPoint y: 165, endPoint x: 418, endPoint y: 163, distance: 158.4
click at [418, 163] on div "Насос водяной (помпа) Москвич 412, 2140 (Авто Престиж) Готово к отправке 447,94…" at bounding box center [343, 200] width 172 height 90
copy link "Насос водяной (помпа) Москвич"
drag, startPoint x: 637, startPoint y: 365, endPoint x: 711, endPoint y: 361, distance: 74.6
click at [710, 367] on div "+380982317743" at bounding box center [694, 379] width 154 height 25
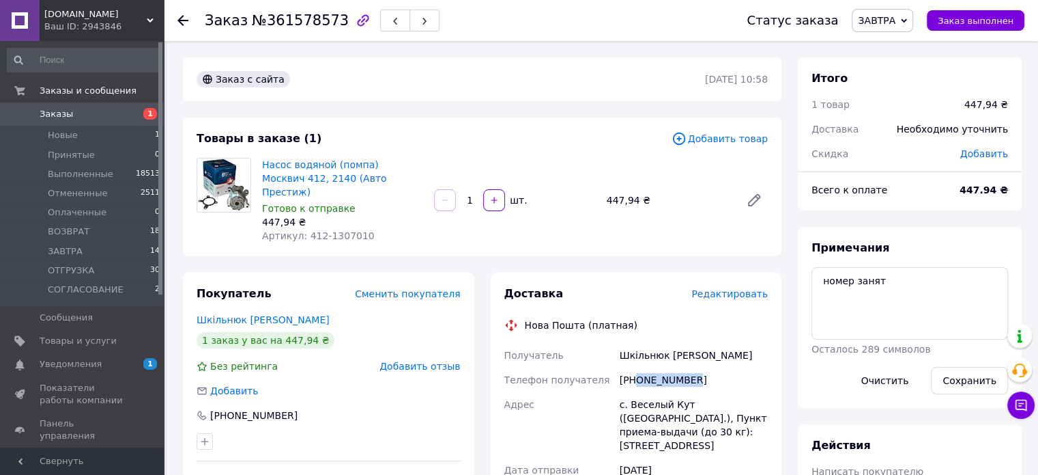
copy div "0982317743"
click at [354, 173] on link "Насос водяной (помпа) Москвич 412, 2140 (Авто Престиж)" at bounding box center [324, 178] width 125 height 38
drag, startPoint x: 618, startPoint y: 345, endPoint x: 663, endPoint y: 346, distance: 45.1
click at [663, 346] on div "Шкільнюк Анатолій" at bounding box center [694, 355] width 154 height 25
copy div "Шкільнюк"
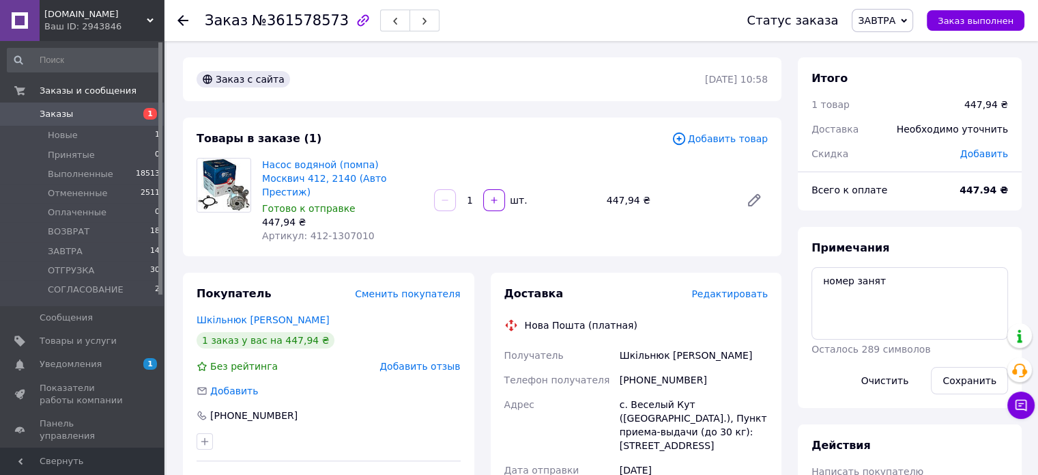
click at [686, 343] on div "Шкільнюк Анатолій" at bounding box center [694, 355] width 154 height 25
copy div "Анатолій"
drag, startPoint x: 629, startPoint y: 393, endPoint x: 681, endPoint y: 395, distance: 52.6
click at [681, 395] on div "с. Веселый Кут ([GEOGRAPHIC_DATA].), Пункт приема-выдачи (до 30 кг): [STREET_AD…" at bounding box center [694, 425] width 154 height 66
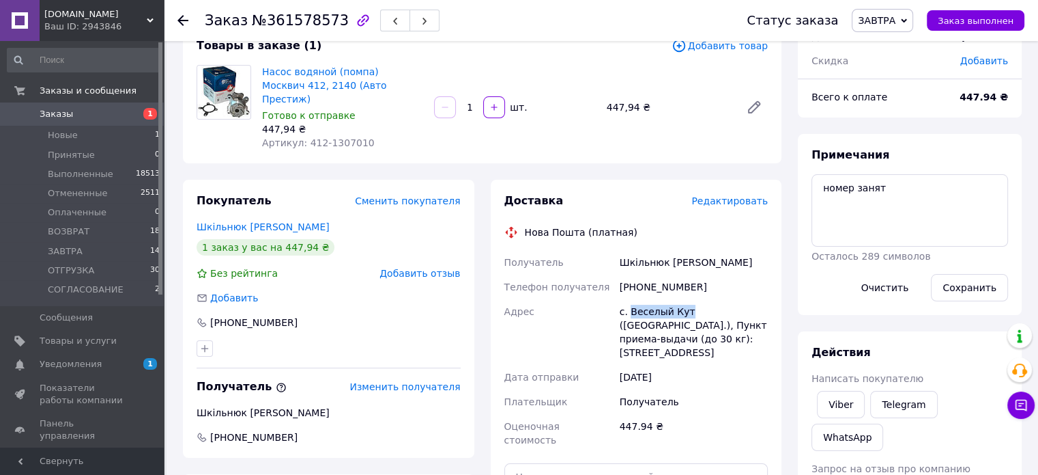
scroll to position [341, 0]
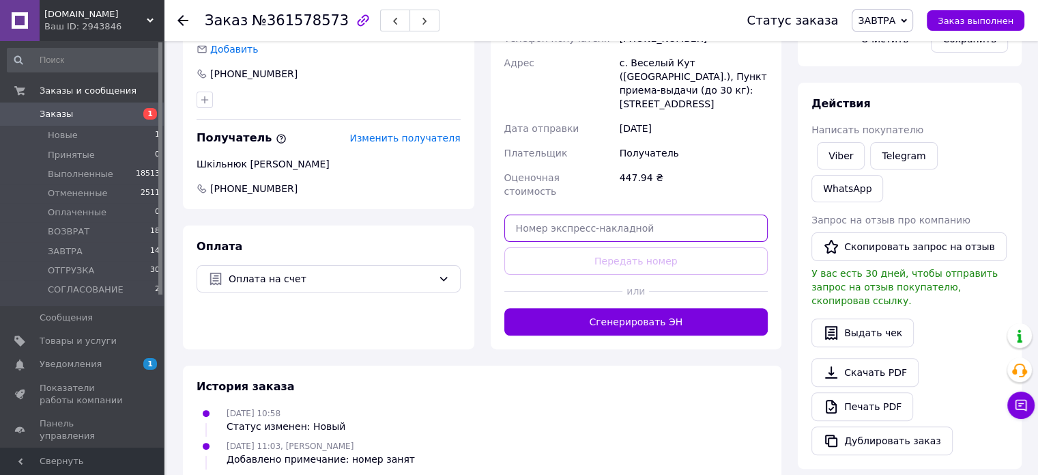
click at [616, 214] on input "text" at bounding box center [637, 227] width 264 height 27
paste input "20451247405780"
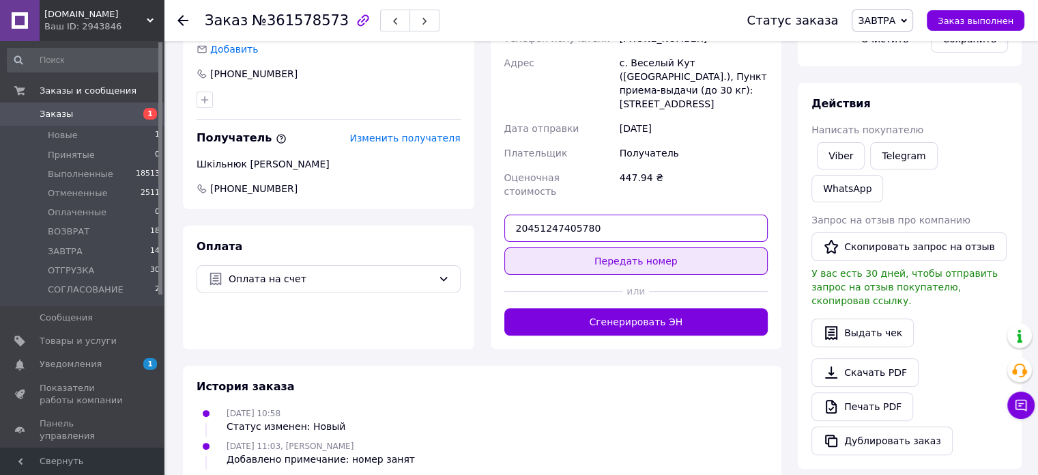
type input "20451247405780"
click at [624, 247] on button "Передать номер" at bounding box center [637, 260] width 264 height 27
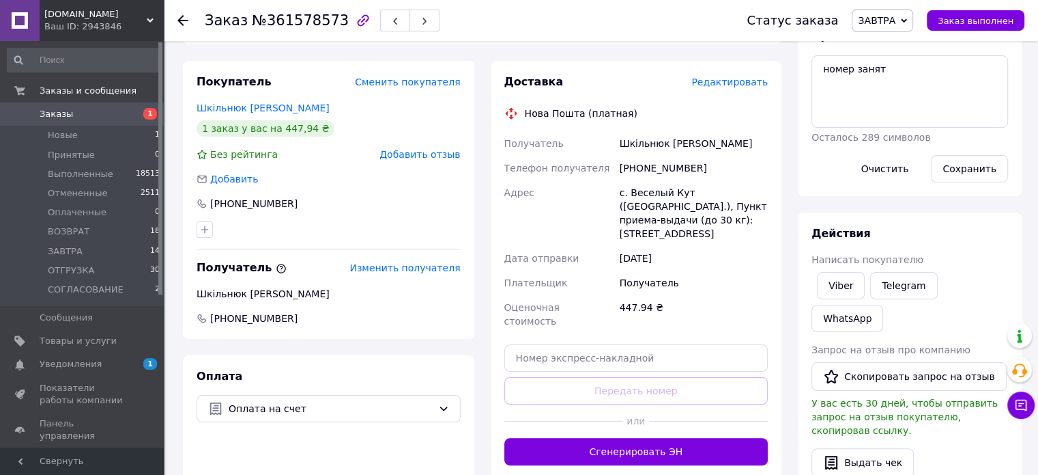
scroll to position [286, 0]
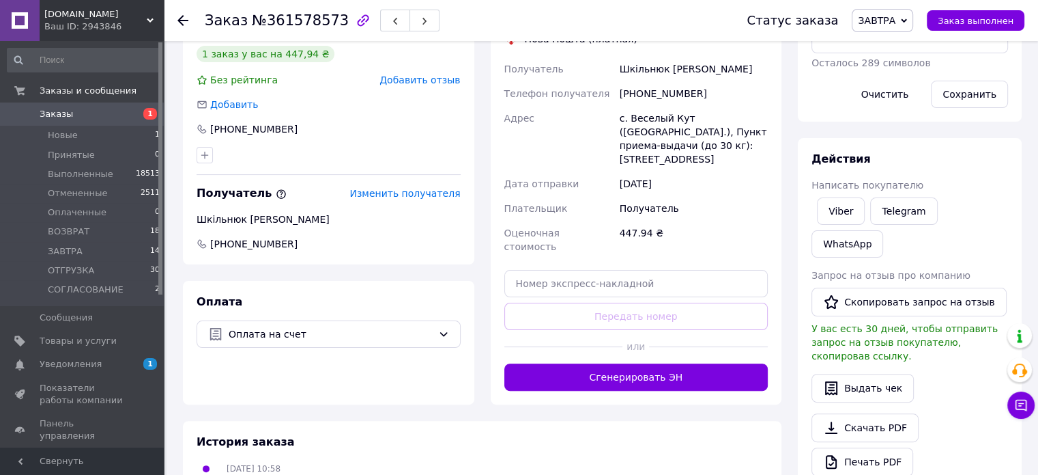
click at [620, 228] on div "Доставка Редактировать Нова Пошта (платная) Получатель Шкільнюк [PERSON_NAME] Т…" at bounding box center [637, 195] width 264 height 391
click at [631, 270] on input "text" at bounding box center [637, 283] width 264 height 27
paste input "20451247405780"
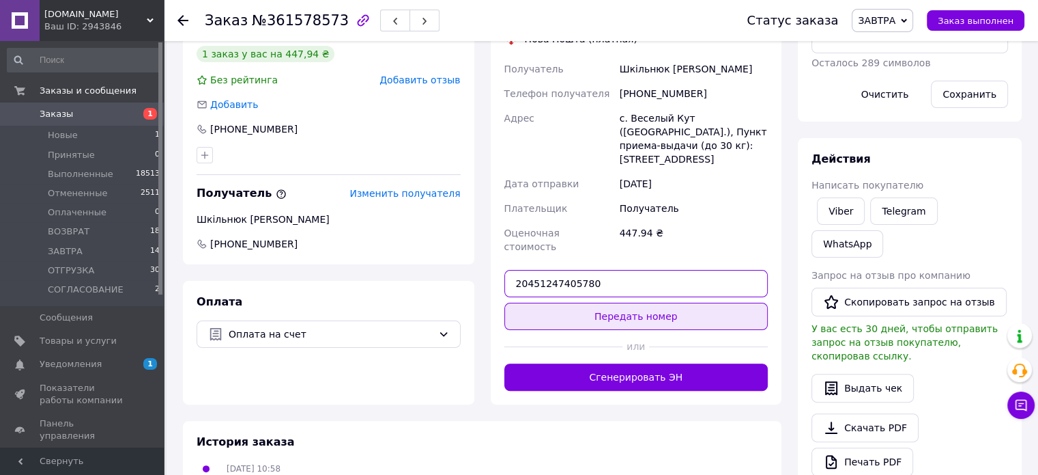
type input "20451247405780"
click at [637, 302] on button "Передать номер" at bounding box center [637, 315] width 264 height 27
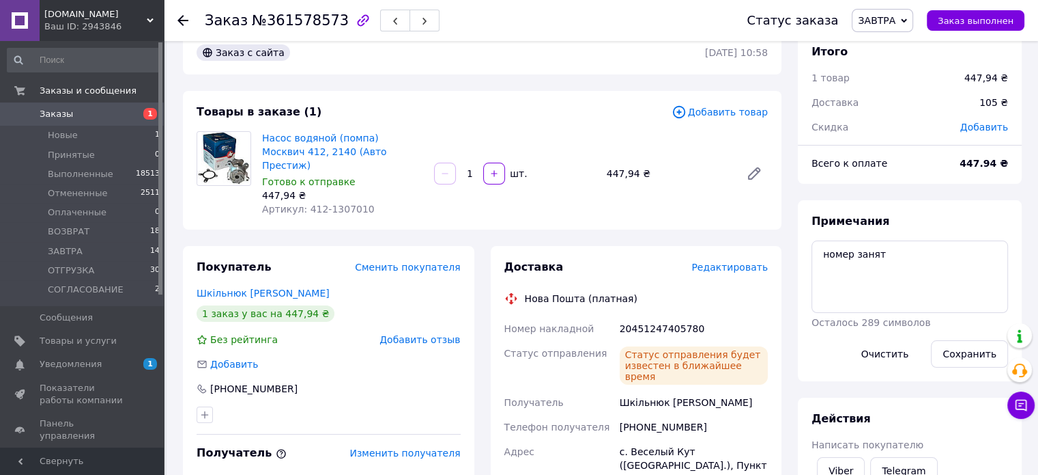
scroll to position [13, 0]
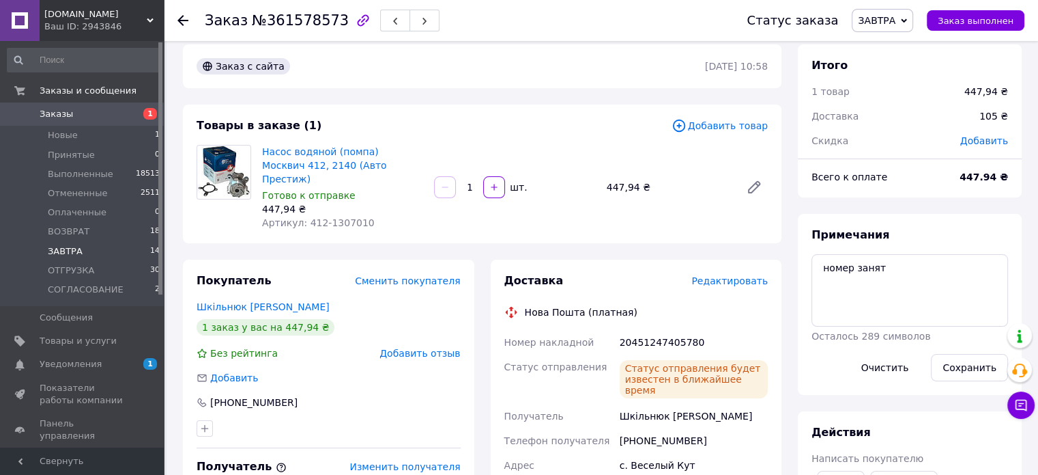
click at [132, 248] on li "[DATE] 14" at bounding box center [84, 251] width 168 height 19
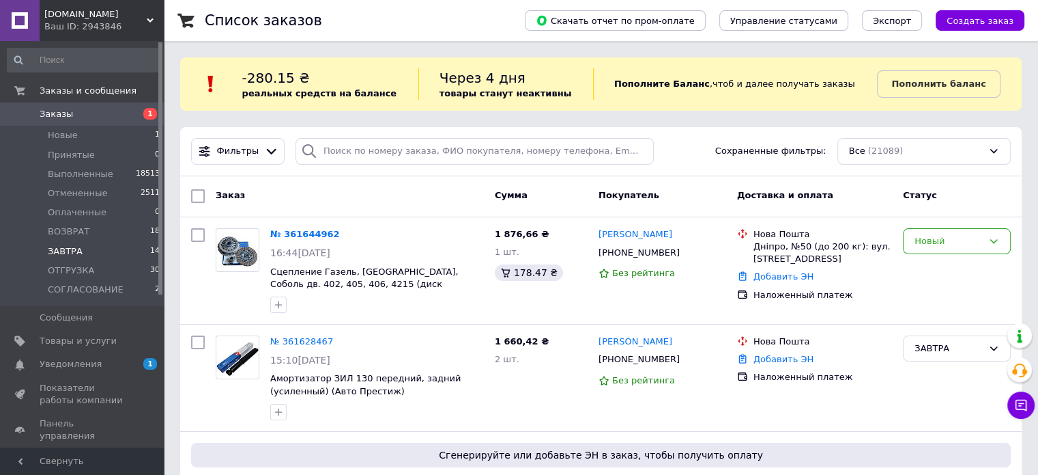
click at [131, 246] on li "[DATE] 14" at bounding box center [84, 251] width 168 height 19
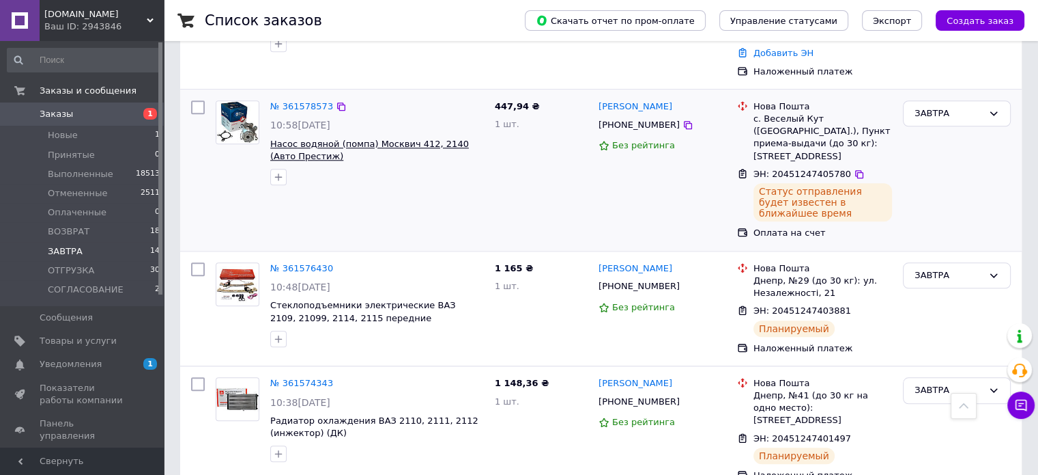
scroll to position [1092, 0]
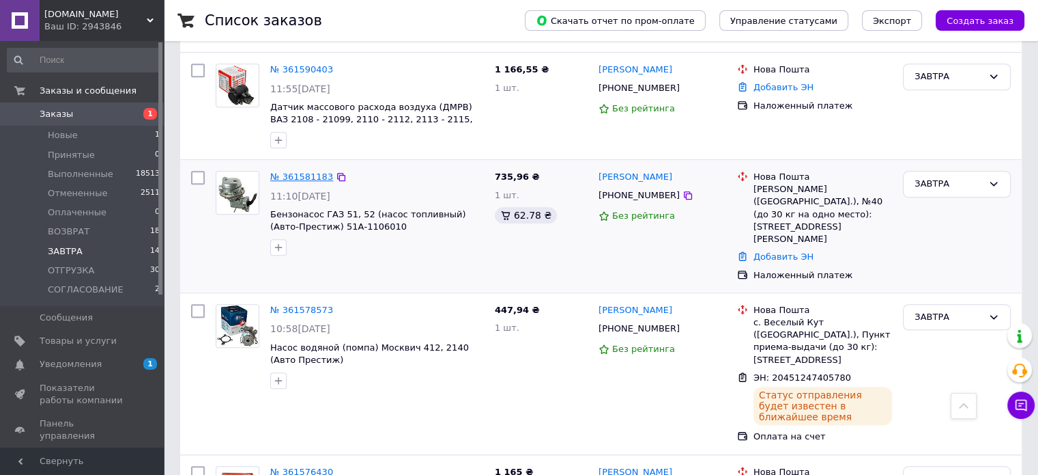
click at [306, 171] on link "№ 361581183" at bounding box center [301, 176] width 63 height 10
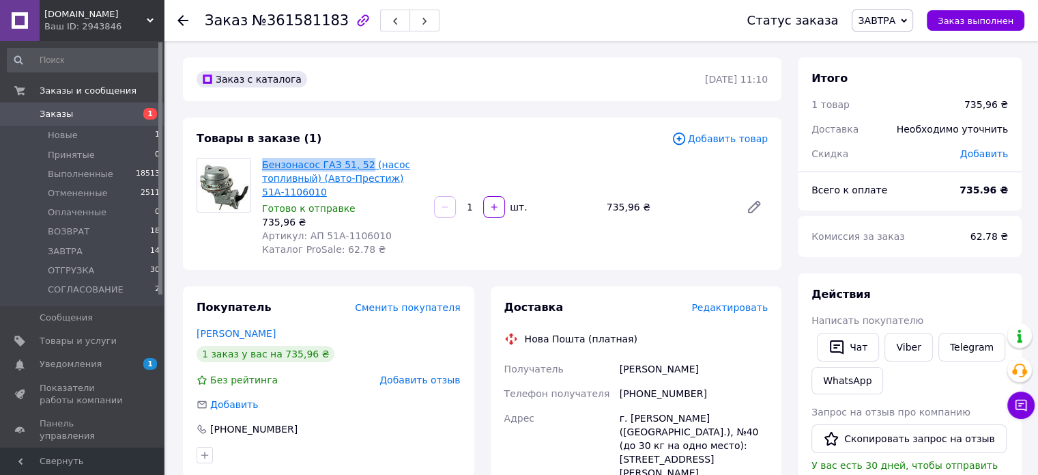
drag, startPoint x: 258, startPoint y: 163, endPoint x: 358, endPoint y: 160, distance: 100.4
click at [358, 160] on div "Бензонасос ГАЗ 51, 52 (насос топливный) (Авто-Престиж) 51А-1106010 Готово к отп…" at bounding box center [343, 207] width 172 height 104
copy link "Бензонасос ГАЗ 51, 52"
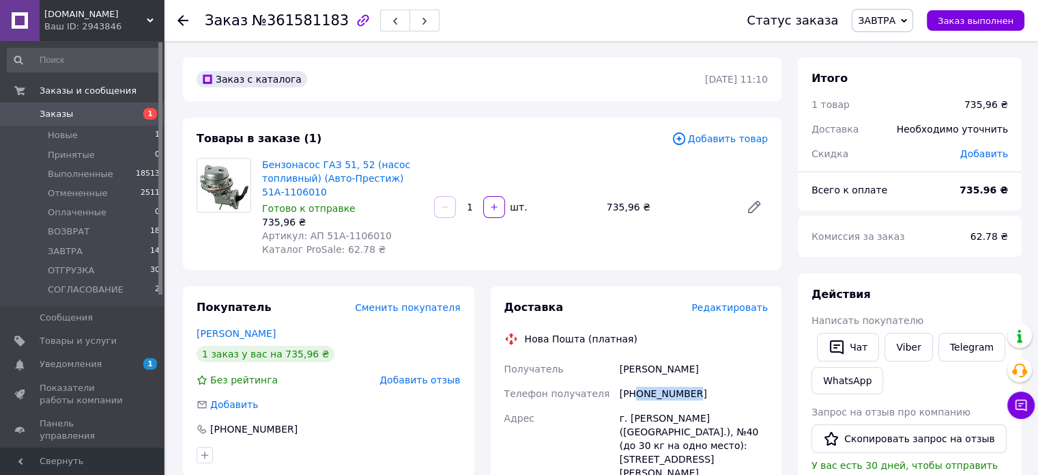
drag, startPoint x: 638, startPoint y: 396, endPoint x: 691, endPoint y: 391, distance: 53.5
click at [691, 391] on div "[PHONE_NUMBER]" at bounding box center [694, 393] width 154 height 25
copy div "0501353624"
click at [311, 167] on link "Бензонасос ГАЗ 51, 52 (насос топливный) (Авто-Престиж) 51А-1106010" at bounding box center [336, 178] width 148 height 38
copy div "0501353624"
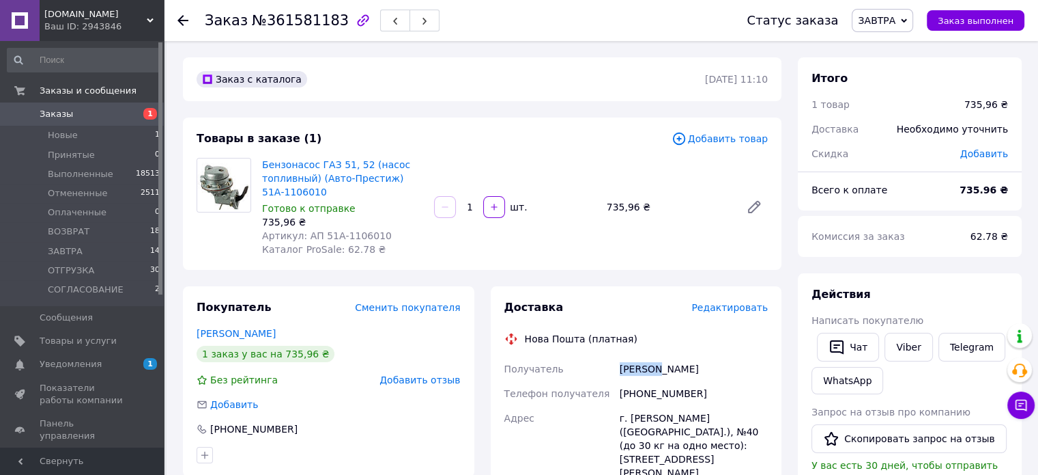
drag, startPoint x: 615, startPoint y: 371, endPoint x: 653, endPoint y: 373, distance: 37.7
copy div "Получатель Тіхонов"
click at [671, 371] on div "Тіхонов Микола" at bounding box center [694, 368] width 154 height 25
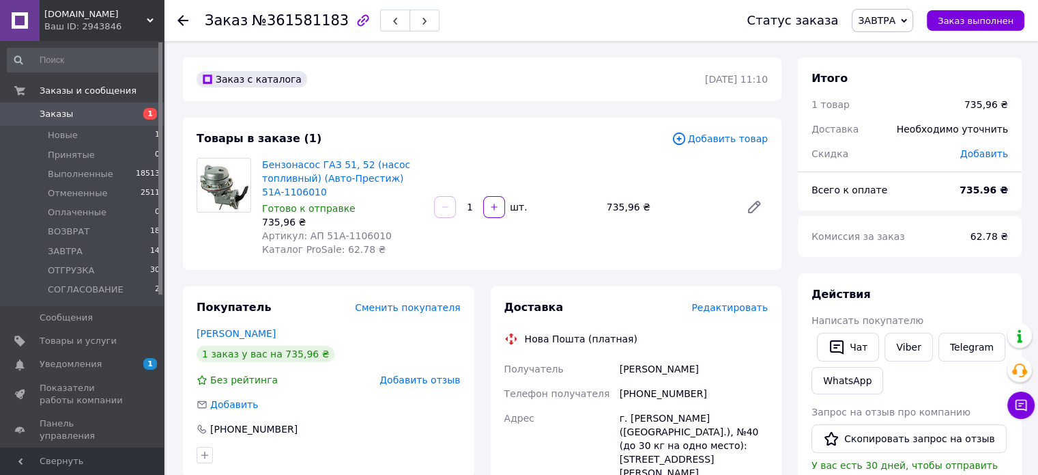
copy div "Микола"
click at [662, 412] on div "г. [PERSON_NAME] ([GEOGRAPHIC_DATA].), №40 (до 30 кг на одно место): [STREET_AD…" at bounding box center [694, 445] width 154 height 79
copy div "Николаев"
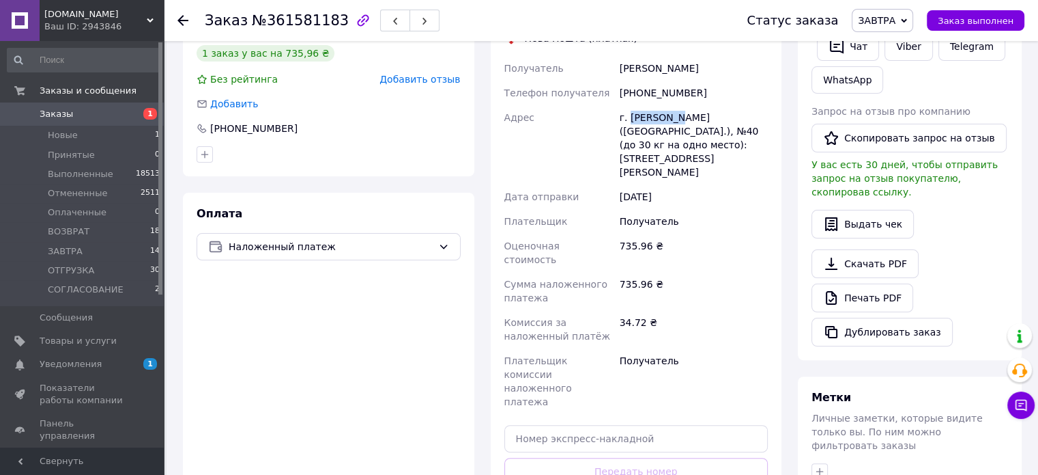
scroll to position [341, 0]
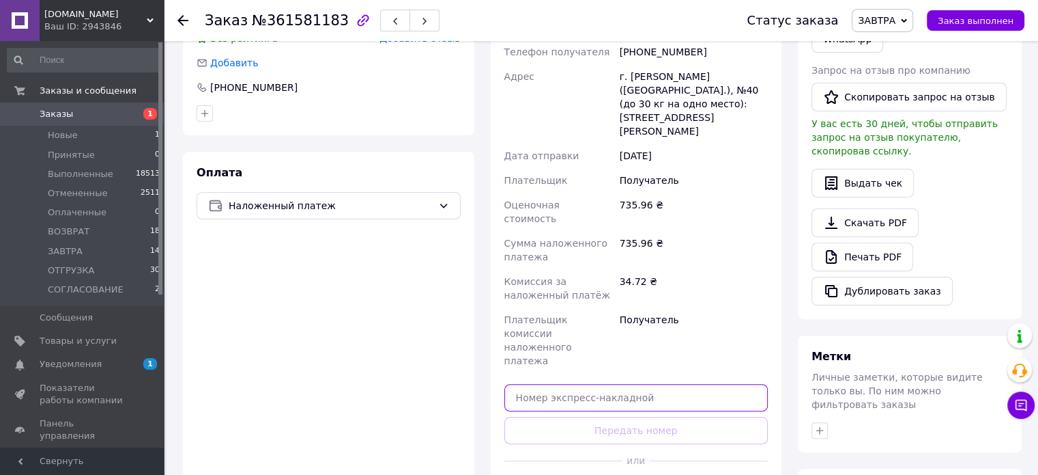
click at [595, 384] on input "text" at bounding box center [637, 397] width 264 height 27
paste input "20451247408524"
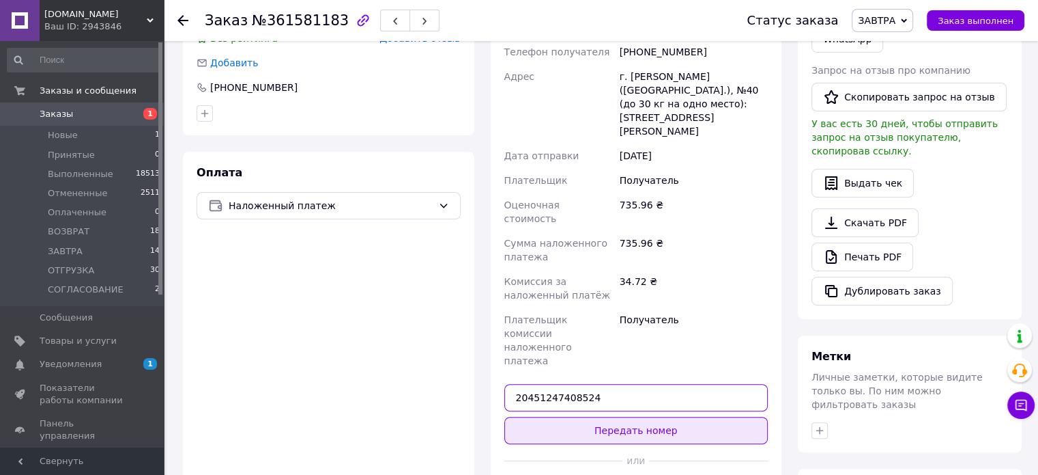
type input "20451247408524"
click at [606, 416] on button "Передать номер" at bounding box center [637, 429] width 264 height 27
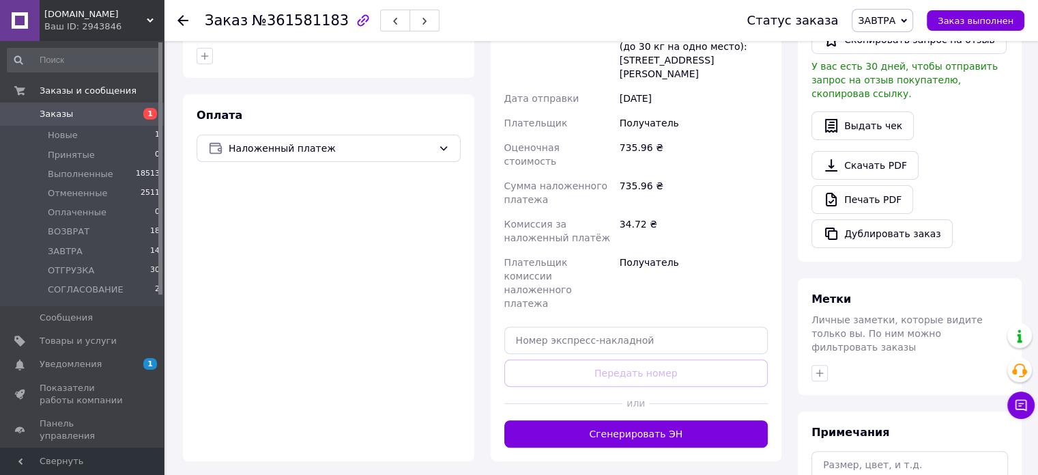
scroll to position [423, 0]
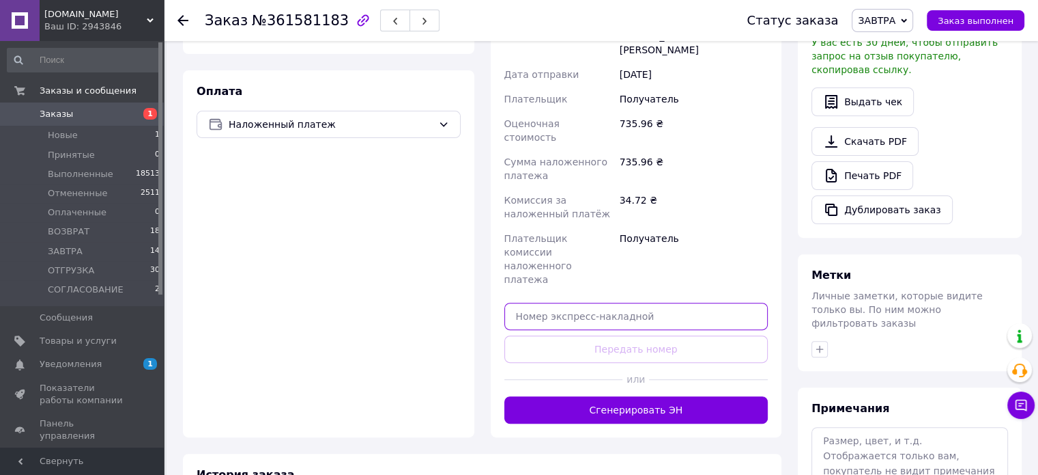
click at [640, 302] on input "text" at bounding box center [637, 315] width 264 height 27
paste input "20451247408524"
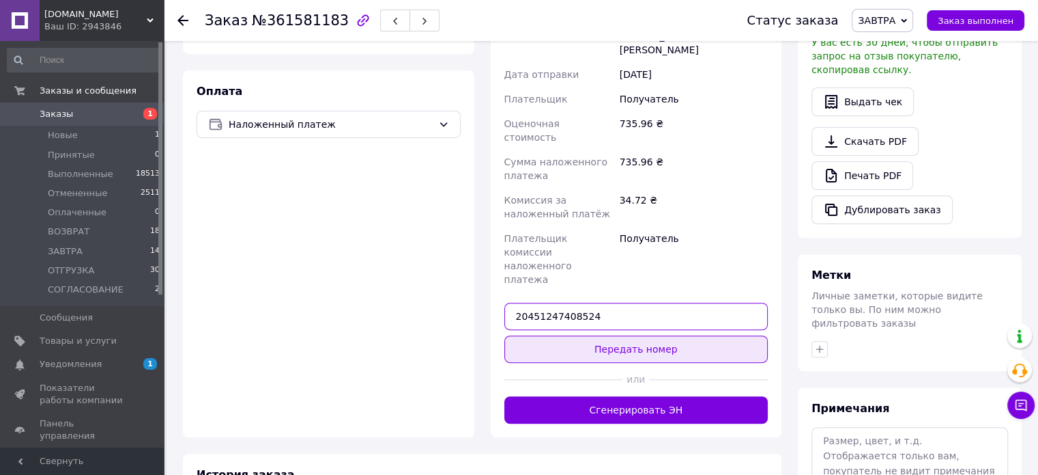
type input "20451247408524"
click at [645, 335] on button "Передать номер" at bounding box center [637, 348] width 264 height 27
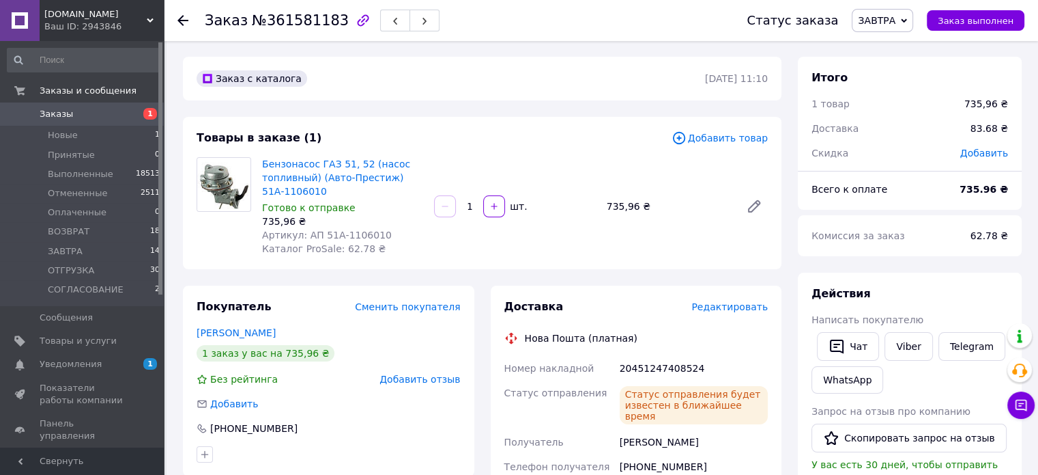
scroll to position [0, 0]
click at [130, 248] on li "[DATE] 14" at bounding box center [84, 251] width 168 height 19
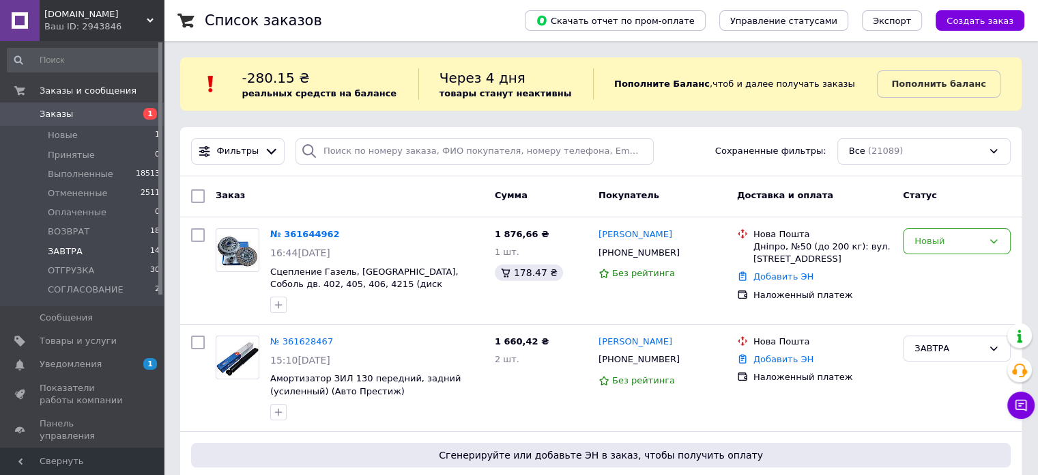
click at [141, 251] on li "[DATE] 14" at bounding box center [84, 251] width 168 height 19
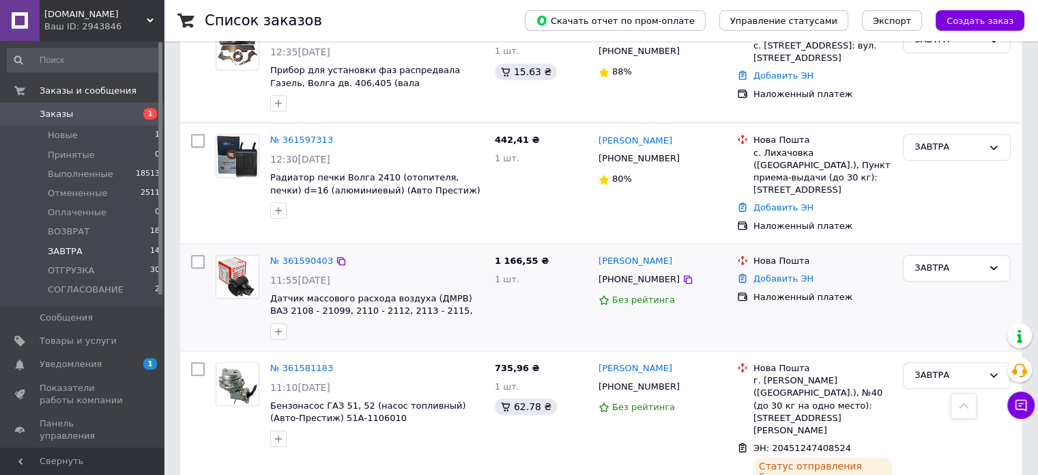
scroll to position [888, 0]
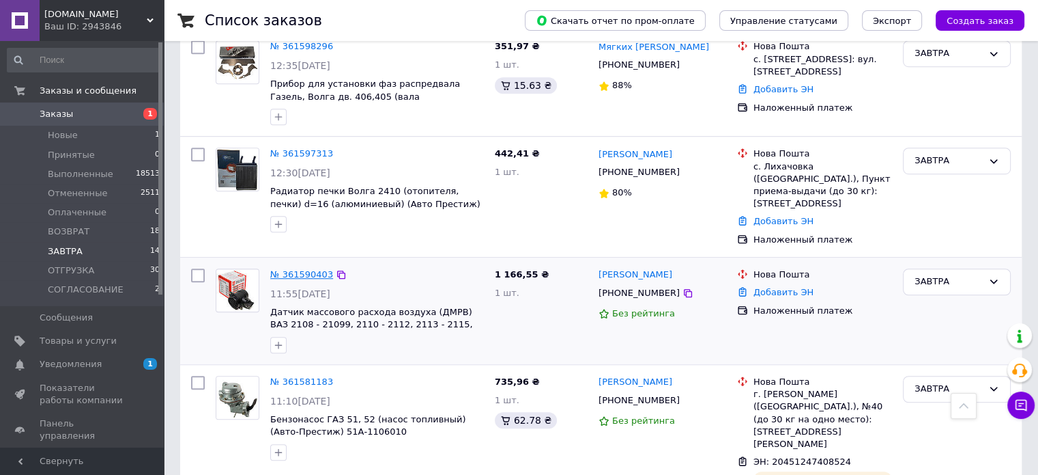
click at [302, 269] on link "№ 361590403" at bounding box center [301, 274] width 63 height 10
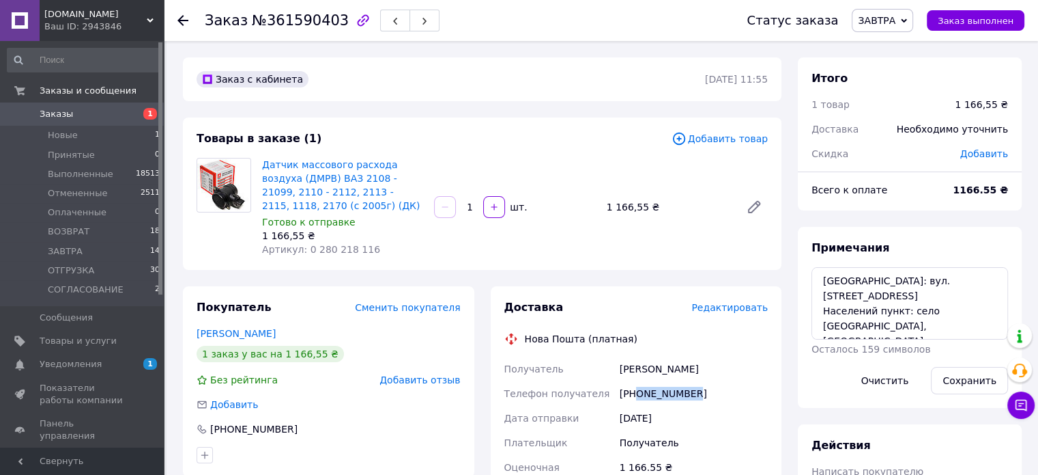
drag, startPoint x: 638, startPoint y: 395, endPoint x: 707, endPoint y: 393, distance: 69.7
click at [707, 393] on div "[PHONE_NUMBER]" at bounding box center [694, 393] width 154 height 25
copy div "0972811180"
click at [382, 167] on link "Датчик массового расхода воздуха (ДМРВ) ВАЗ 2108 - 21099, 2110 - 2112, 2113 - 2…" at bounding box center [341, 185] width 158 height 52
drag, startPoint x: 624, startPoint y: 373, endPoint x: 653, endPoint y: 375, distance: 28.7
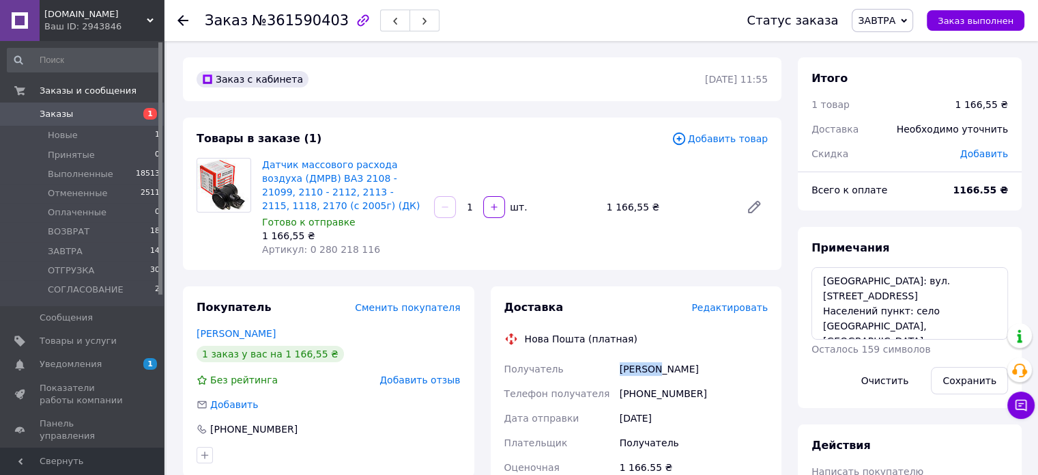
copy div "Получатель Ярчихін"
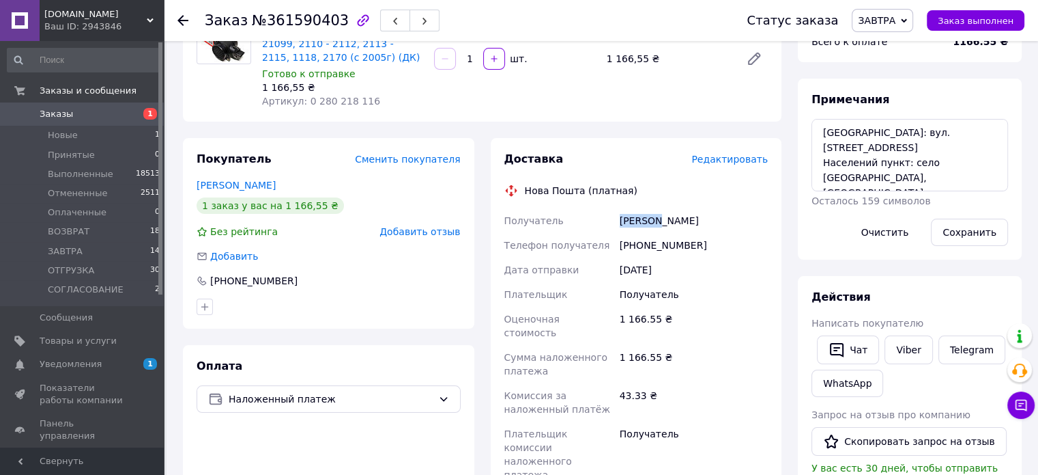
scroll to position [205, 0]
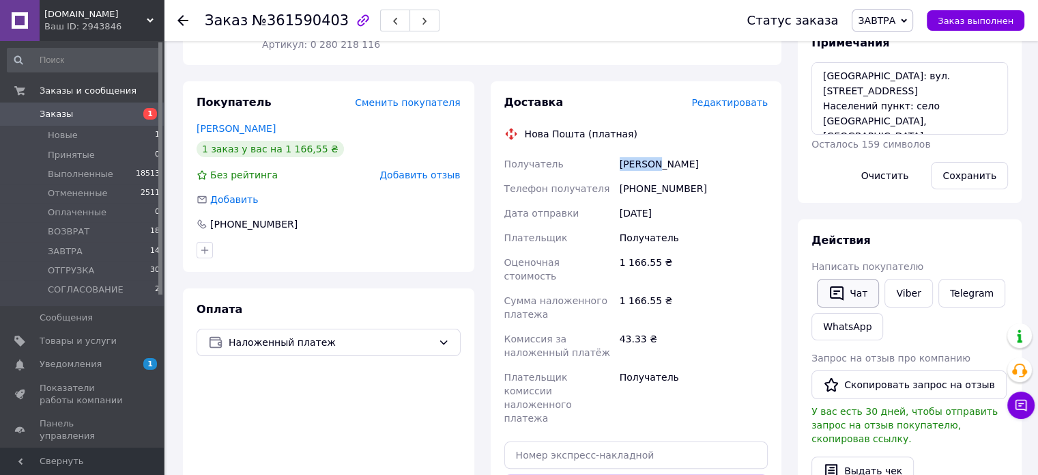
click at [848, 283] on button "Чат" at bounding box center [848, 293] width 62 height 29
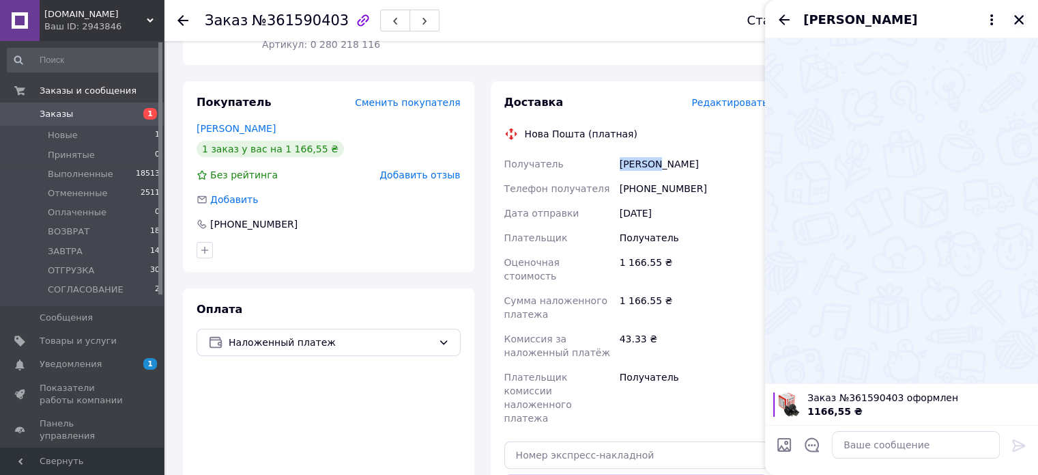
click at [1022, 18] on icon "Закрыть" at bounding box center [1019, 20] width 12 height 12
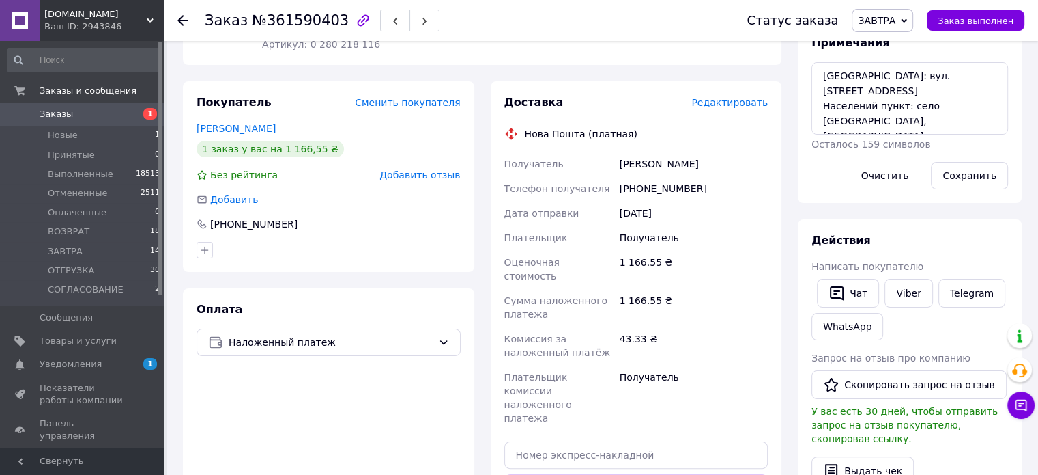
click at [674, 160] on div "[PERSON_NAME]" at bounding box center [694, 164] width 154 height 25
copy div "[PERSON_NAME]"
click at [947, 89] on textarea "[GEOGRAPHIC_DATA]: вул. [STREET_ADDRESS] Населений пункт: село [GEOGRAPHIC_DATA…" at bounding box center [910, 98] width 197 height 72
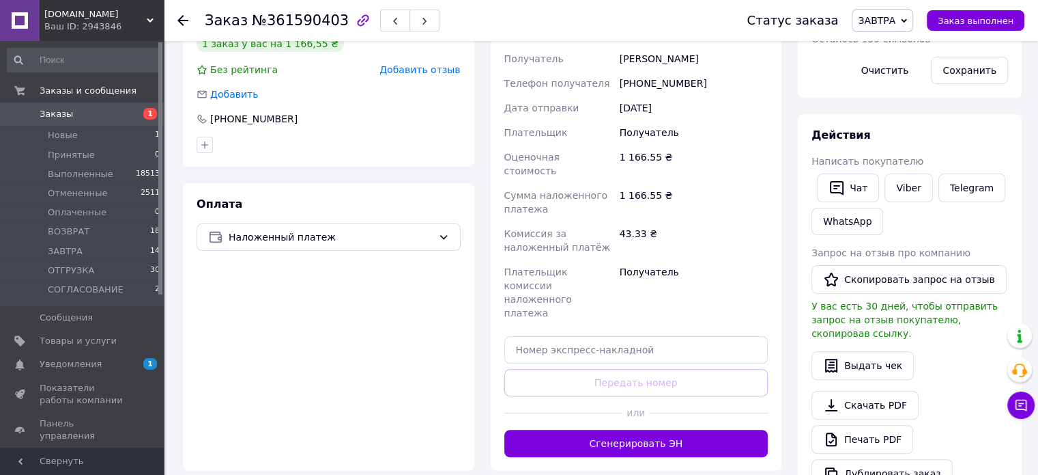
scroll to position [341, 0]
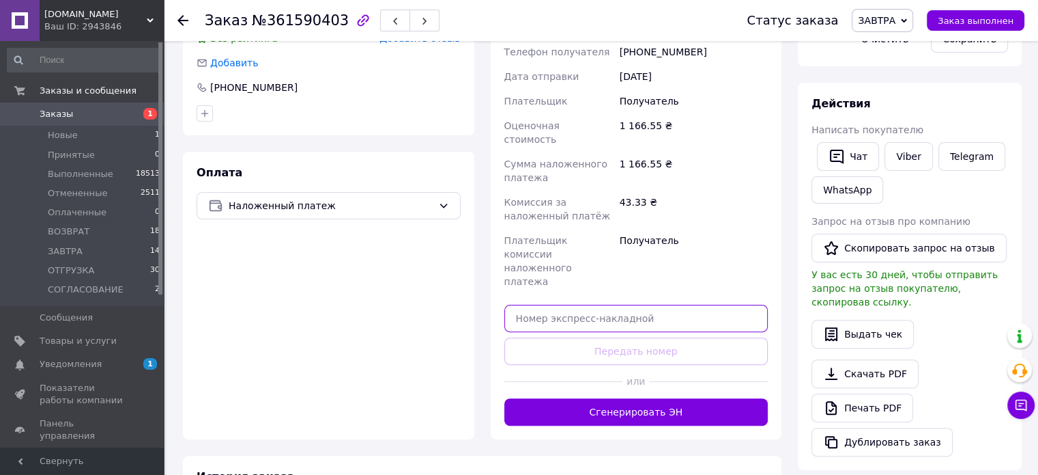
paste input "20451247410533"
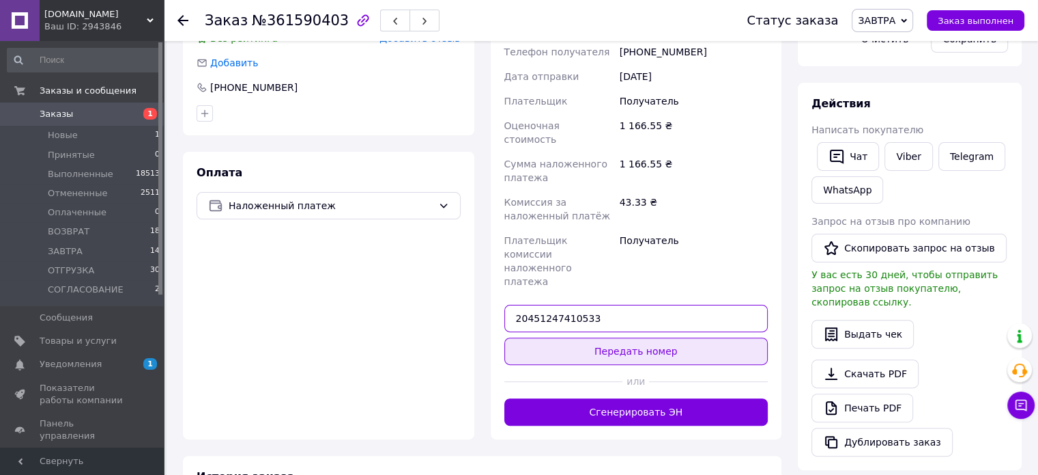
type input "20451247410533"
click at [636, 337] on button "Передать номер" at bounding box center [637, 350] width 264 height 27
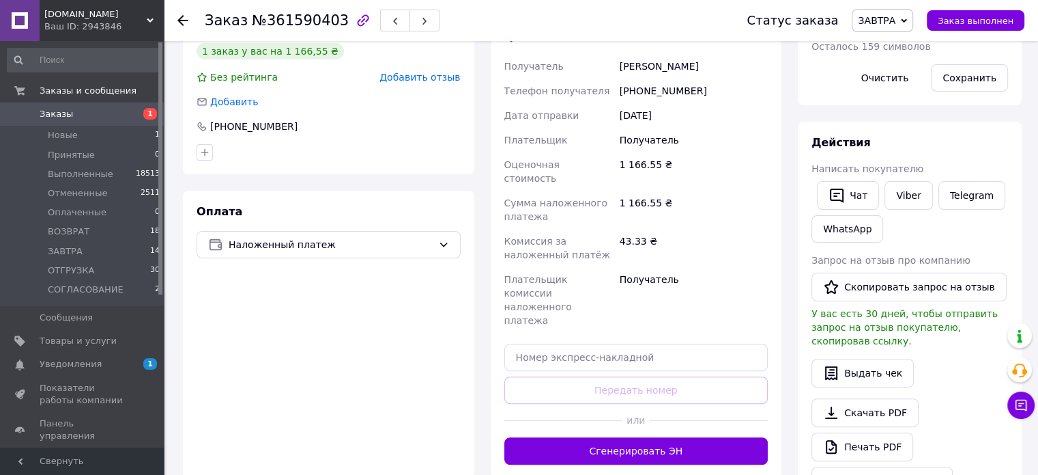
scroll to position [354, 0]
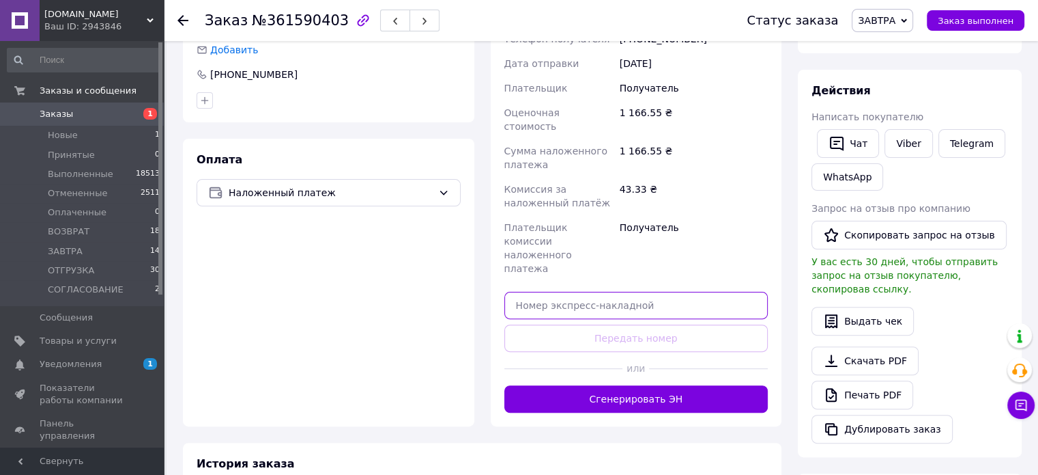
paste input "20451247410533"
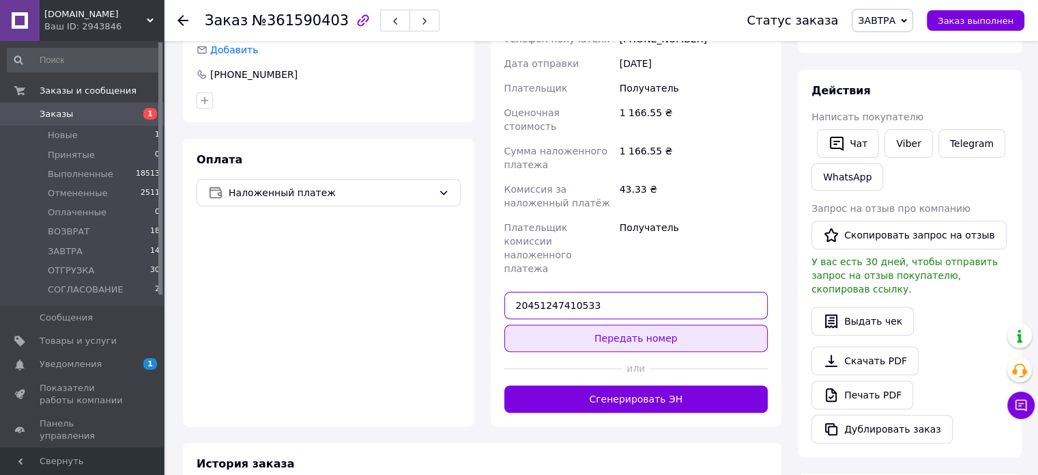
type input "20451247410533"
click at [671, 324] on button "Передать номер" at bounding box center [637, 337] width 264 height 27
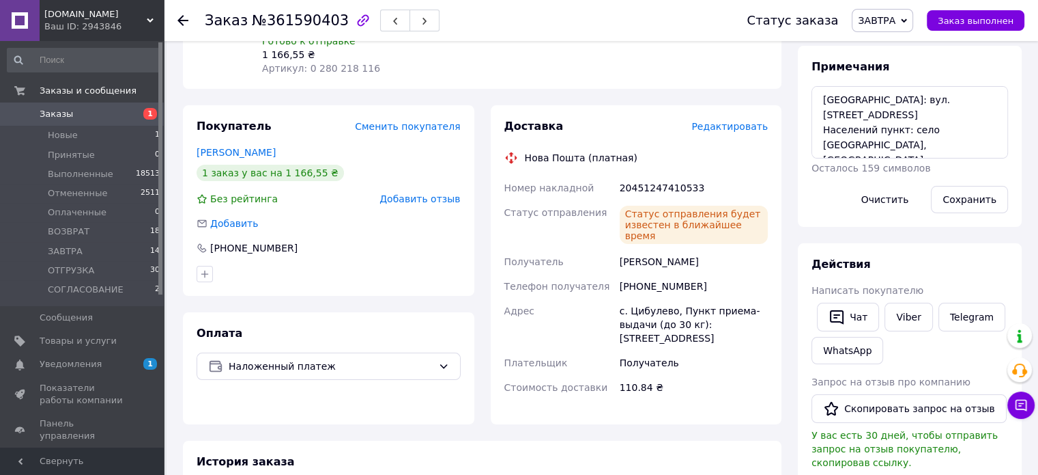
scroll to position [13, 0]
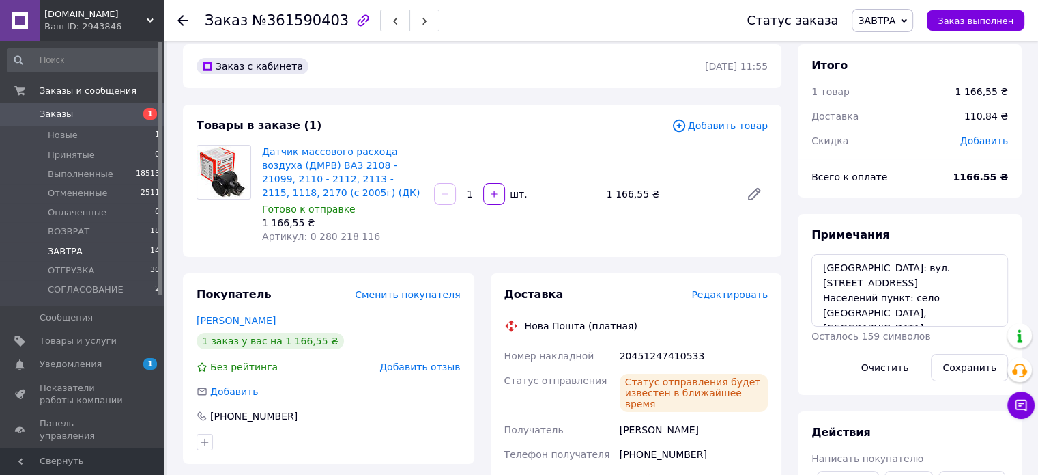
click at [134, 249] on li "[DATE] 14" at bounding box center [84, 251] width 168 height 19
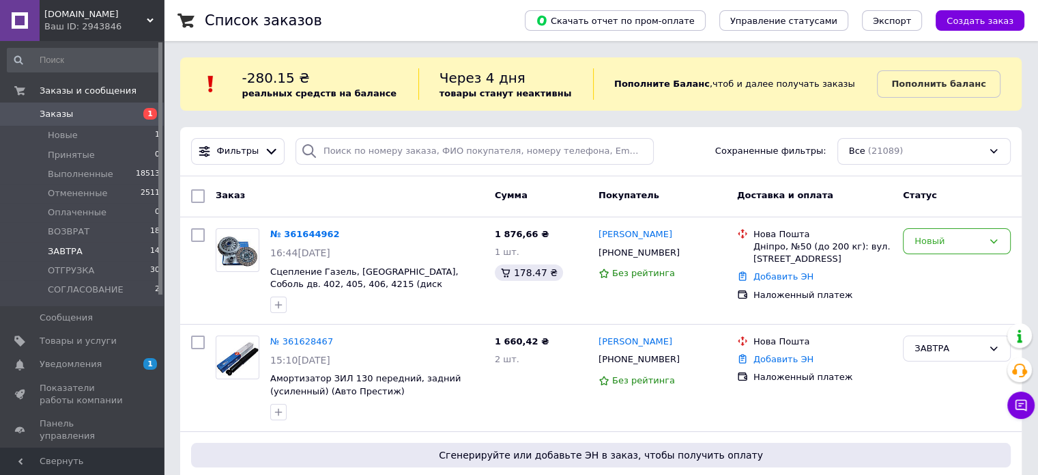
click at [137, 248] on li "[DATE] 14" at bounding box center [84, 251] width 168 height 19
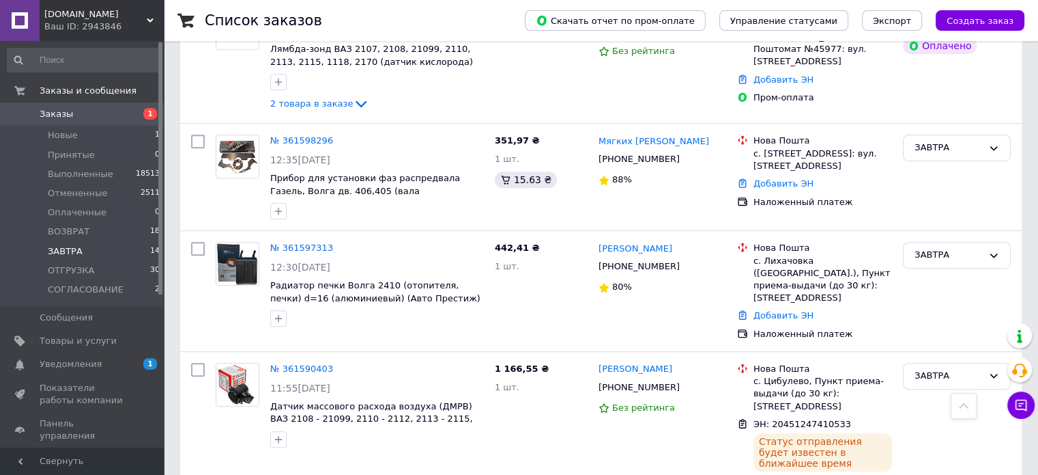
scroll to position [819, 0]
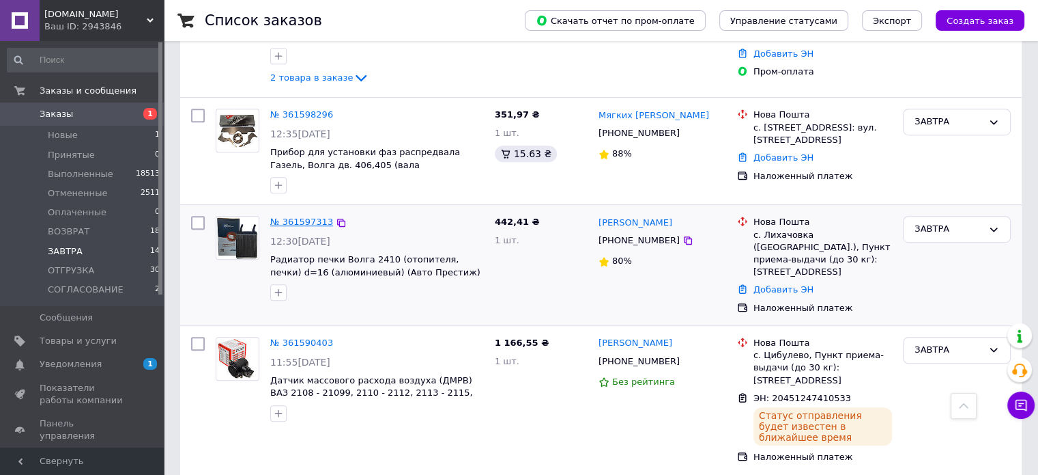
click at [287, 216] on link "№ 361597313" at bounding box center [301, 221] width 63 height 10
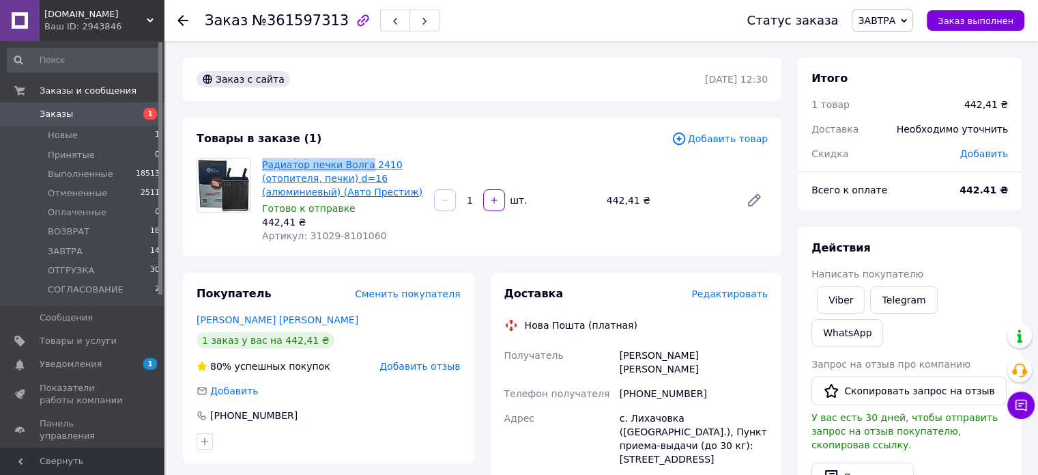
drag, startPoint x: 259, startPoint y: 165, endPoint x: 358, endPoint y: 169, distance: 99.1
click at [358, 169] on div "Радиатор печки Волга 2410 (отопителя, печки) d=16 (алюминиевый) (Авто Престиж) …" at bounding box center [343, 200] width 172 height 90
copy link "Радиатор печки Волга"
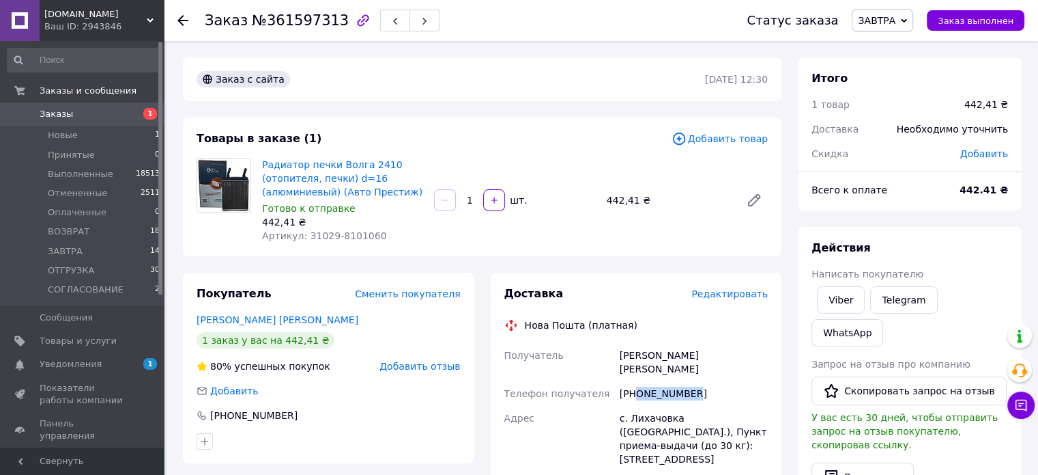
drag, startPoint x: 637, startPoint y: 384, endPoint x: 701, endPoint y: 382, distance: 64.2
click at [701, 382] on div "[PHONE_NUMBER]" at bounding box center [694, 393] width 154 height 25
copy div "0503821761"
click at [350, 166] on link "Радиатор печки Волга 2410 (отопителя, печки) d=16 (алюминиевый) (Авто Престиж)" at bounding box center [342, 178] width 160 height 38
drag, startPoint x: 376, startPoint y: 236, endPoint x: 302, endPoint y: 234, distance: 73.8
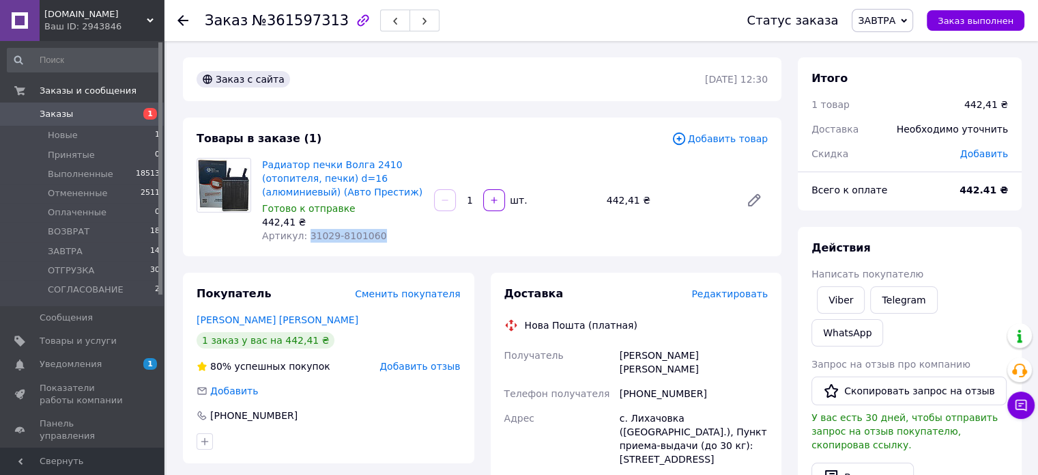
click at [302, 234] on div "Артикул: 31029-8101060" at bounding box center [342, 236] width 161 height 14
copy span "31029-8101060"
drag, startPoint x: 636, startPoint y: 380, endPoint x: 700, endPoint y: 380, distance: 64.2
click at [700, 381] on div "[PHONE_NUMBER]" at bounding box center [694, 393] width 154 height 25
copy div "0503821761"
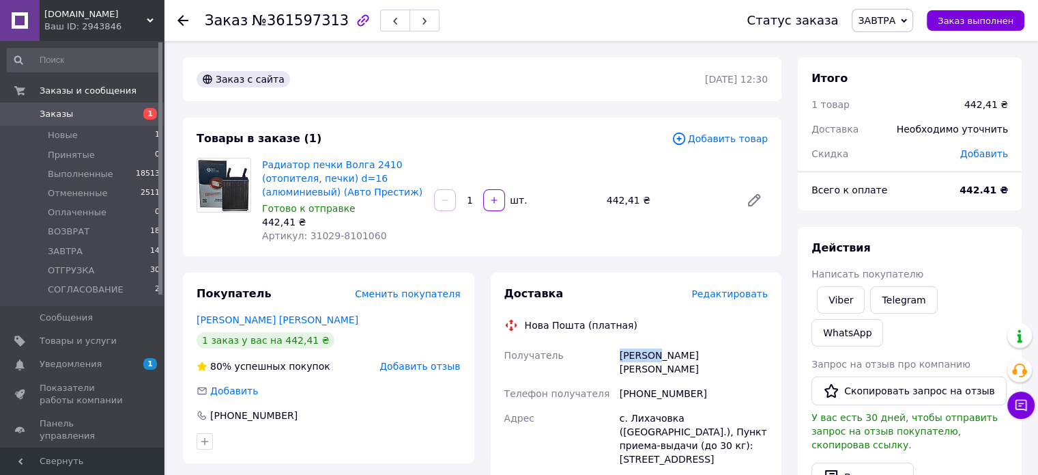
drag, startPoint x: 617, startPoint y: 360, endPoint x: 649, endPoint y: 357, distance: 32.2
copy div "Получатель Казімір"
click at [664, 352] on div "[PERSON_NAME] [PERSON_NAME]" at bounding box center [694, 362] width 154 height 38
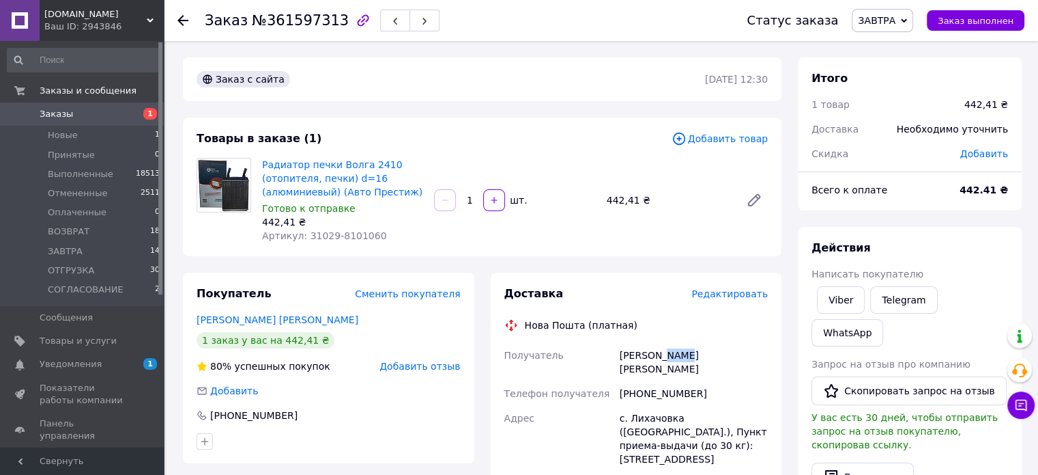
copy div "[PERSON_NAME]"
click at [647, 406] on div "с. Лихачовка ([GEOGRAPHIC_DATA].), Пункт приема-выдачи (до 30 кг): [STREET_ADDR…" at bounding box center [694, 439] width 154 height 66
copy div "Лихачовка"
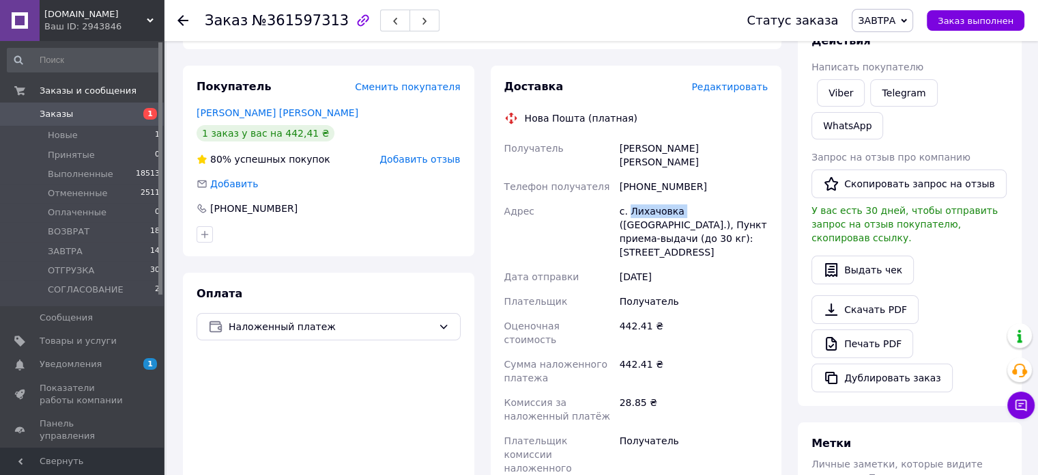
scroll to position [273, 0]
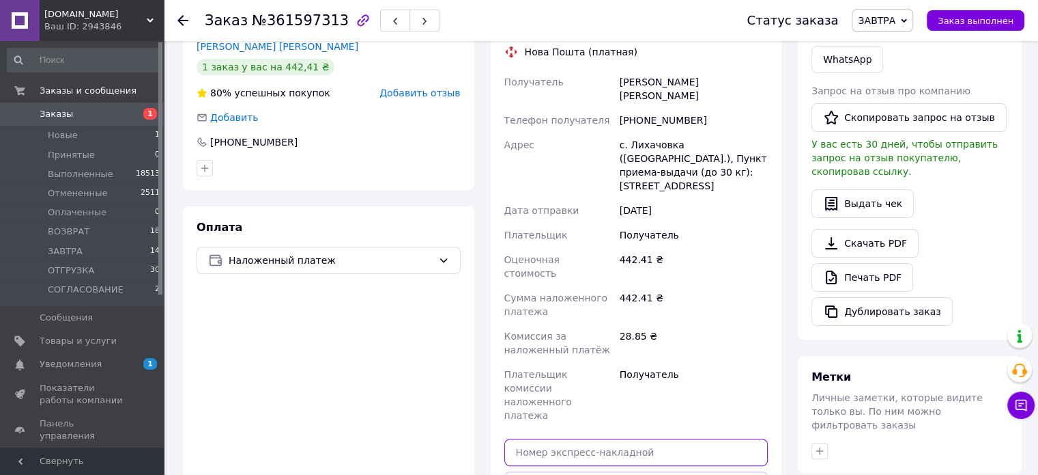
paste input "20451247413650"
type input "20451247413650"
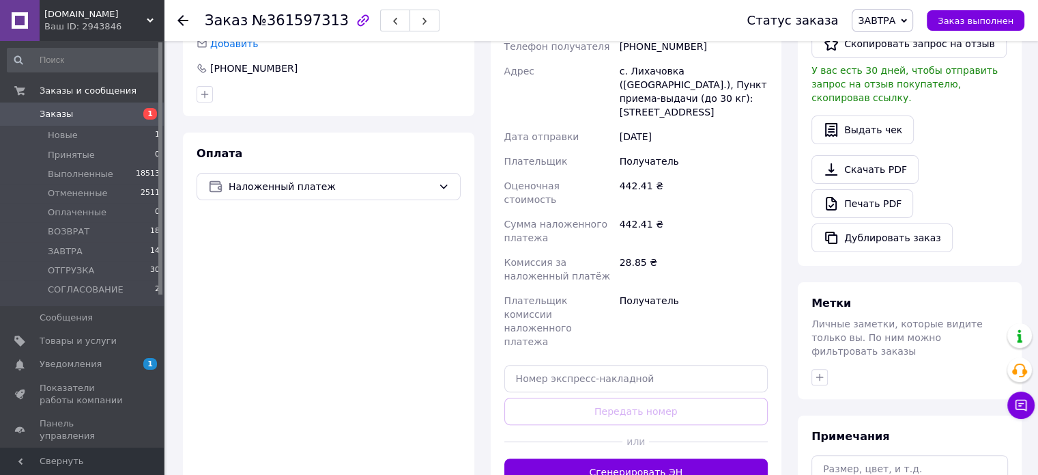
scroll to position [423, 0]
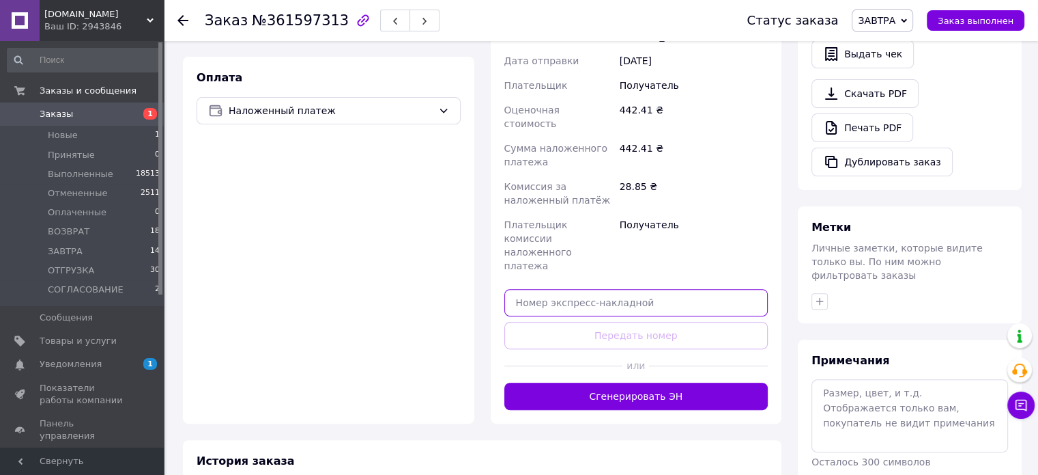
paste input "20451247413650"
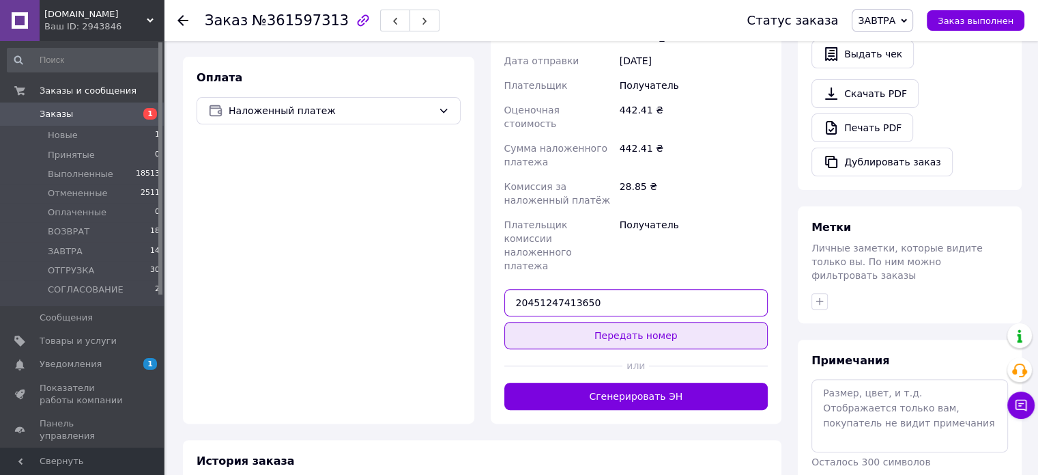
type input "20451247413650"
click at [636, 322] on button "Передать номер" at bounding box center [637, 335] width 264 height 27
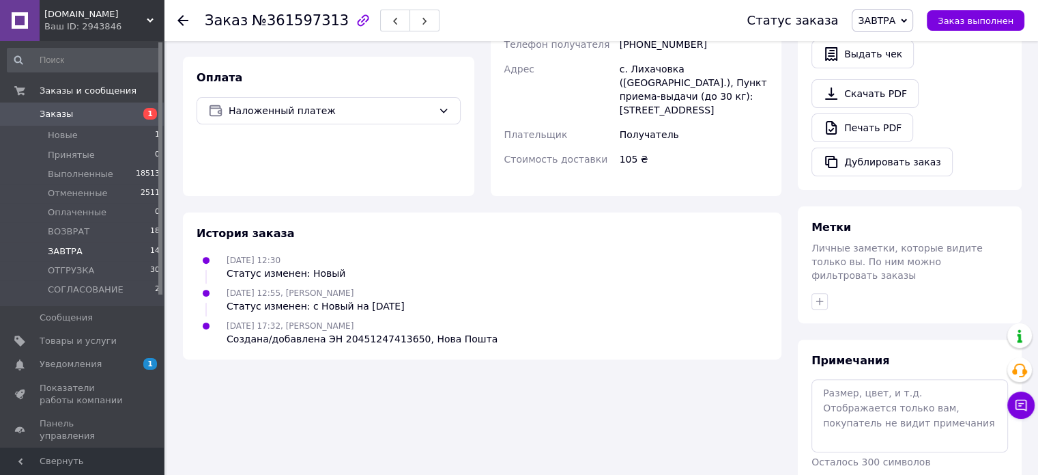
click at [140, 251] on li "[DATE] 14" at bounding box center [84, 251] width 168 height 19
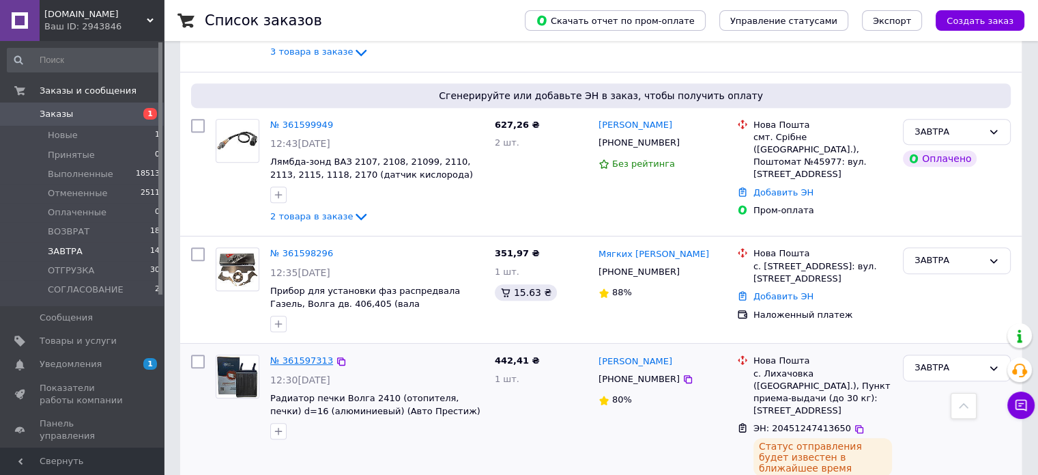
scroll to position [828, 0]
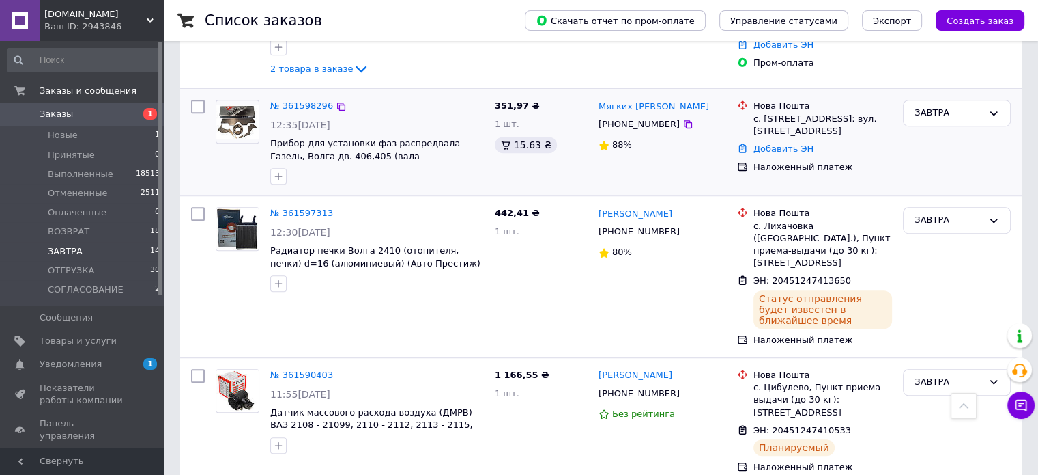
click at [291, 98] on div "№ 361598296" at bounding box center [302, 106] width 66 height 16
click at [288, 102] on link "№ 361598296" at bounding box center [301, 105] width 63 height 10
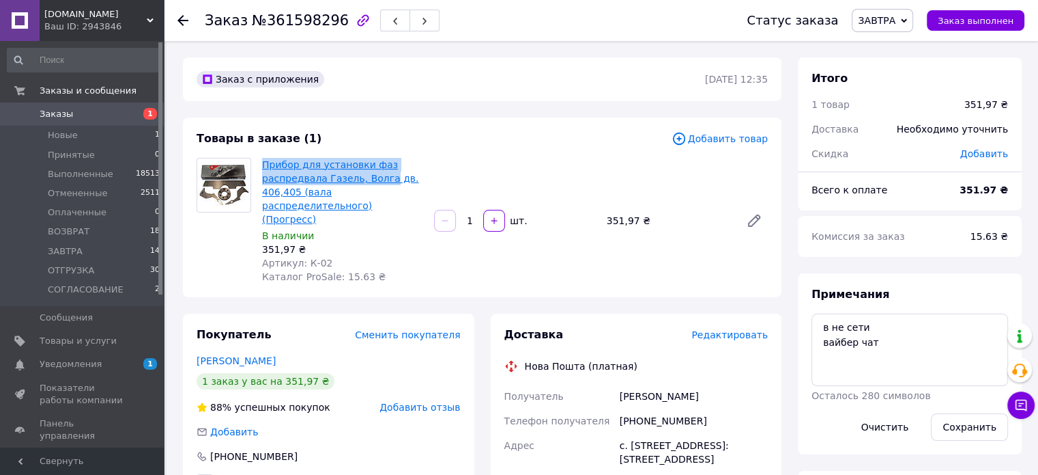
drag, startPoint x: 259, startPoint y: 165, endPoint x: 379, endPoint y: 179, distance: 120.3
click at [379, 179] on div "Прибор для установки фаз распредвала Газель, Волга дв. 406,405 (вала распредели…" at bounding box center [343, 220] width 172 height 131
copy link "Прибор для установки фаз распредвала Газель, Волга"
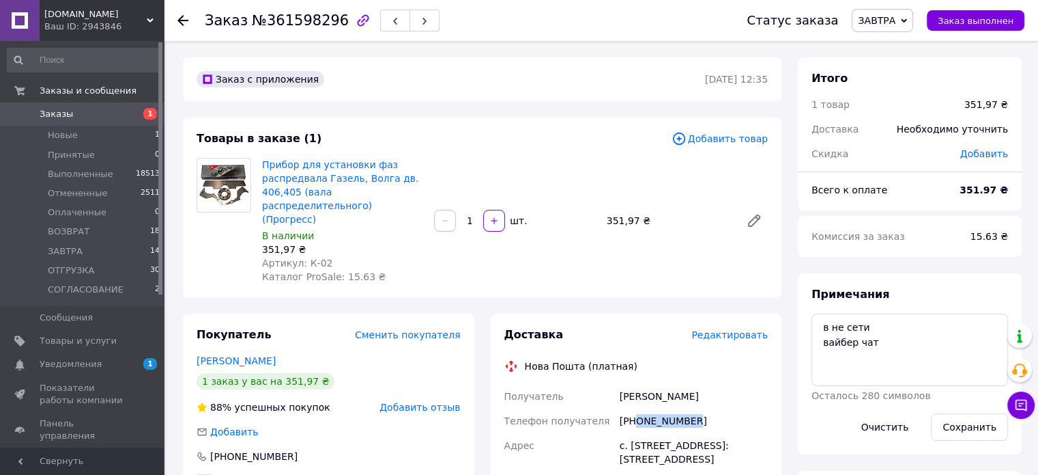
drag, startPoint x: 635, startPoint y: 408, endPoint x: 693, endPoint y: 401, distance: 58.4
click at [692, 408] on div "[PHONE_NUMBER]" at bounding box center [694, 420] width 154 height 25
copy div "0500256283"
click at [355, 193] on link "Прибор для установки фаз распредвала Газель, Волга дв. 406,405 (вала распредели…" at bounding box center [340, 192] width 156 height 66
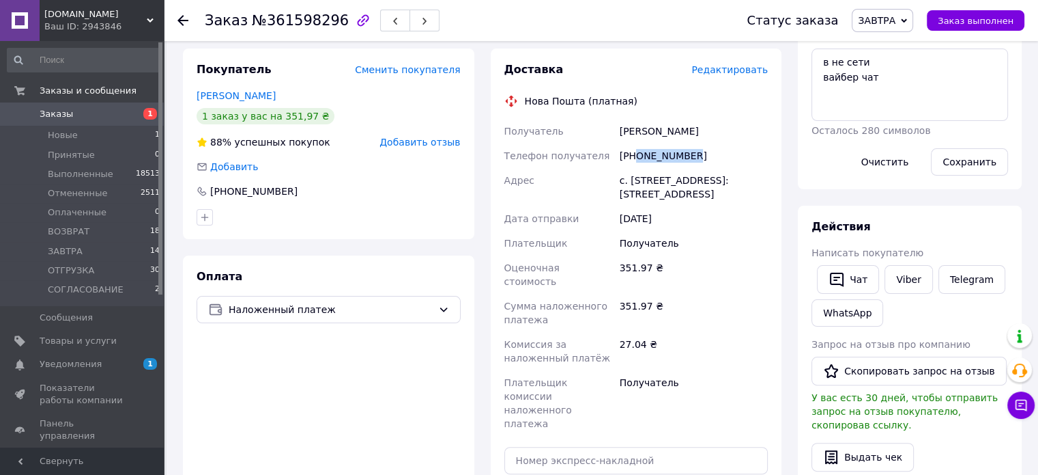
scroll to position [273, 0]
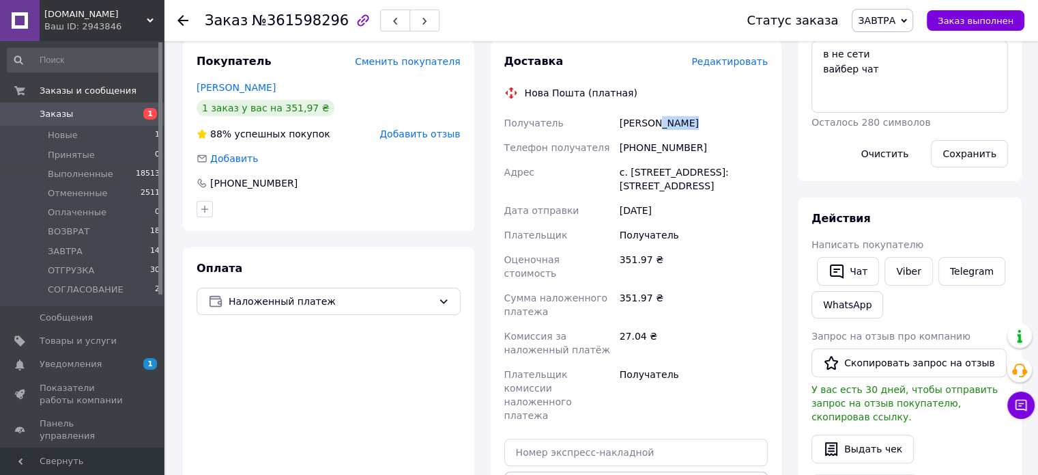
drag, startPoint x: 656, startPoint y: 109, endPoint x: 692, endPoint y: 107, distance: 35.5
click at [692, 111] on div "[PERSON_NAME]" at bounding box center [694, 123] width 154 height 25
copy div "Мягких"
click at [646, 160] on div "с. [STREET_ADDRESS]: [STREET_ADDRESS]" at bounding box center [694, 179] width 154 height 38
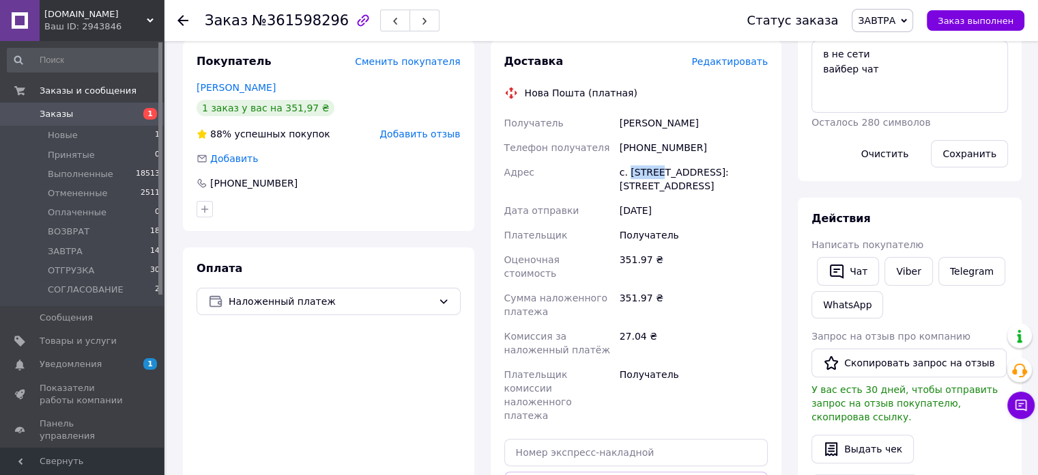
copy div "Гожулы"
click at [621, 438] on input "text" at bounding box center [637, 451] width 264 height 27
paste input "20451247415644"
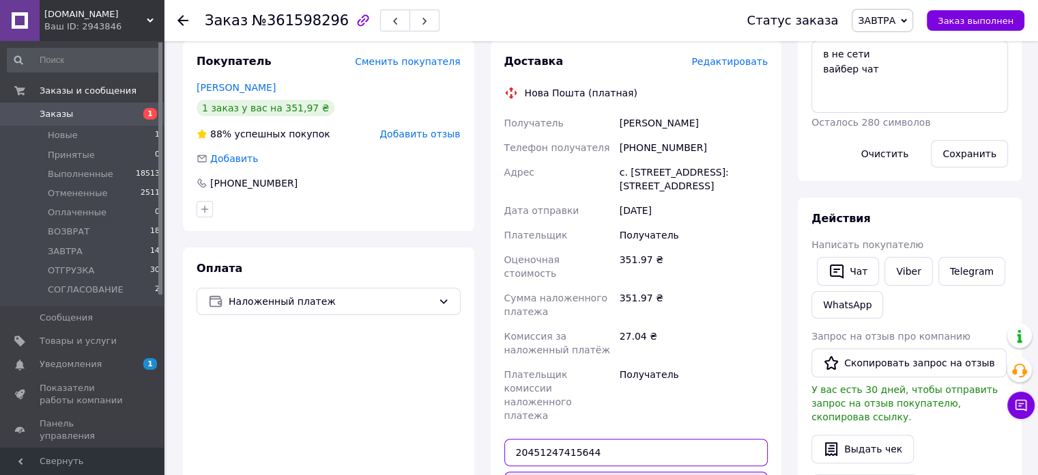
type input "20451247415644"
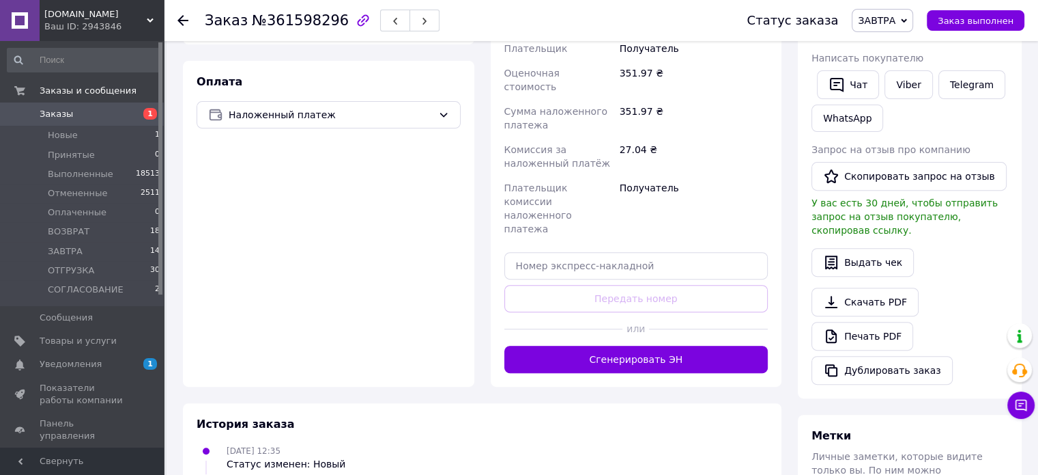
scroll to position [491, 0]
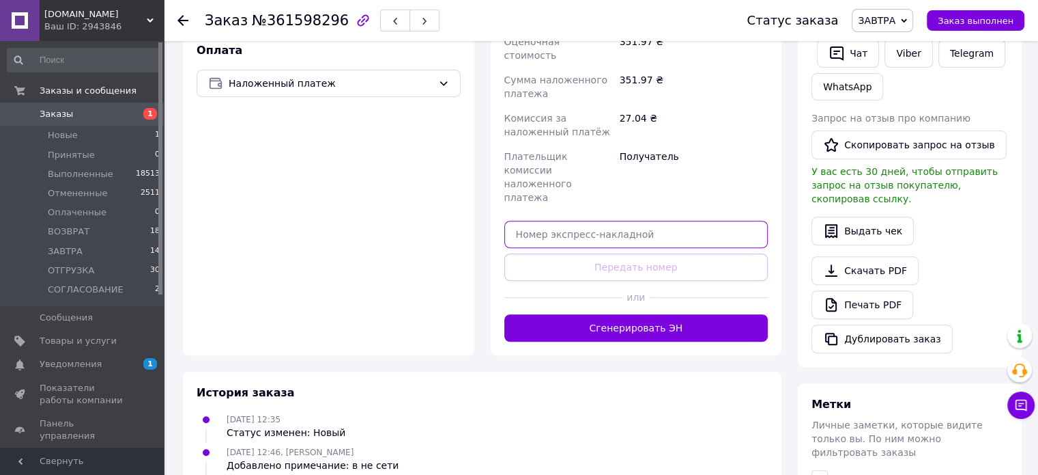
click at [634, 221] on input "text" at bounding box center [637, 234] width 264 height 27
paste input "20451247415644"
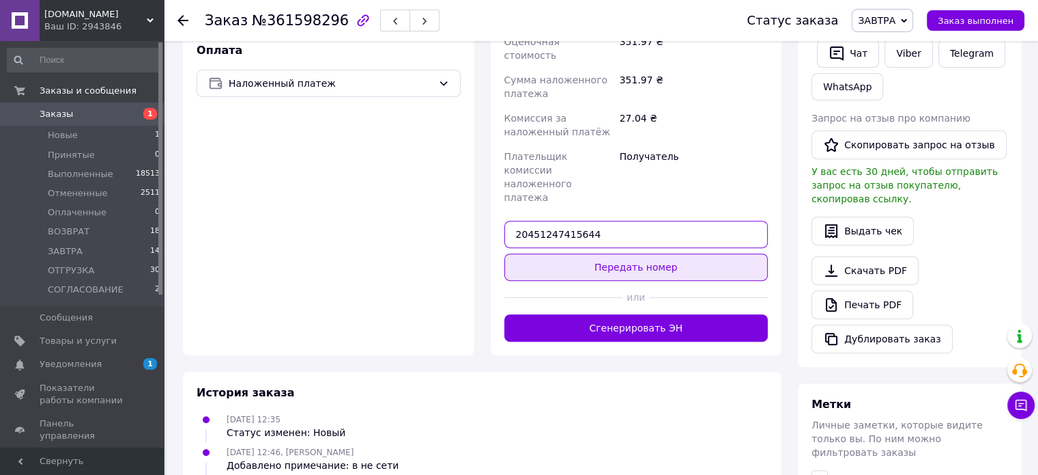
type input "20451247415644"
click at [628, 253] on button "Передать номер" at bounding box center [637, 266] width 264 height 27
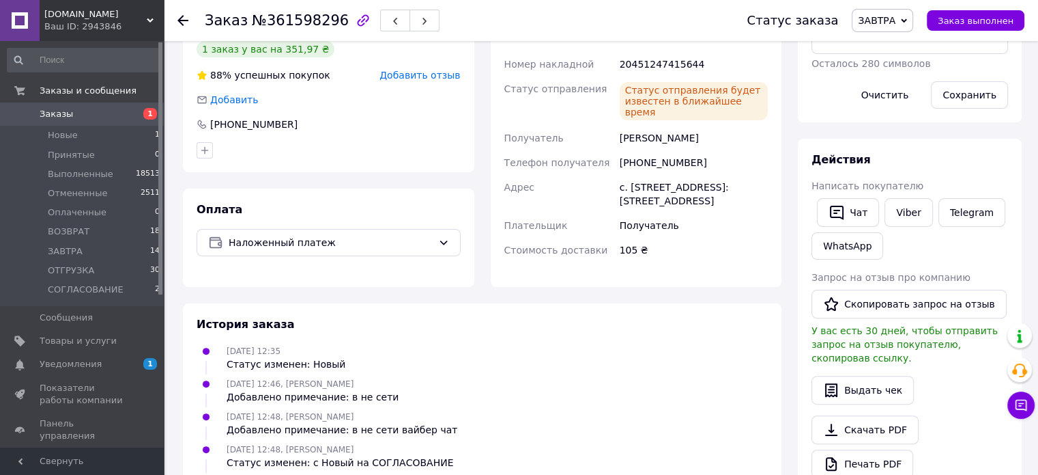
scroll to position [150, 0]
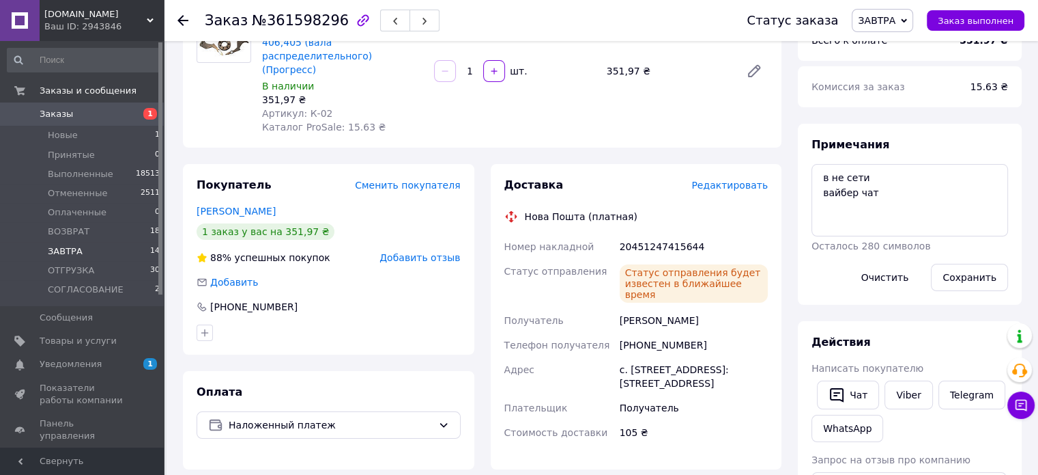
click at [137, 249] on li "[DATE] 14" at bounding box center [84, 251] width 168 height 19
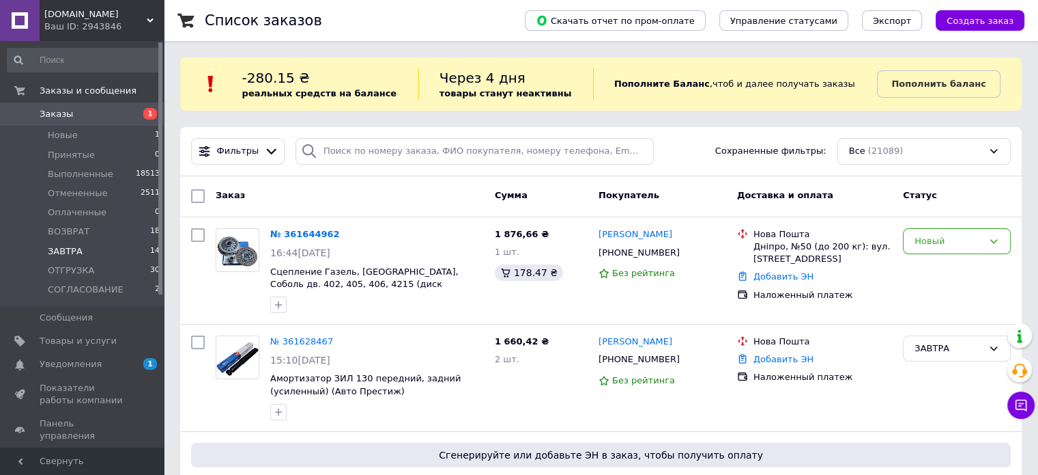
click at [137, 251] on li "[DATE] 14" at bounding box center [84, 251] width 168 height 19
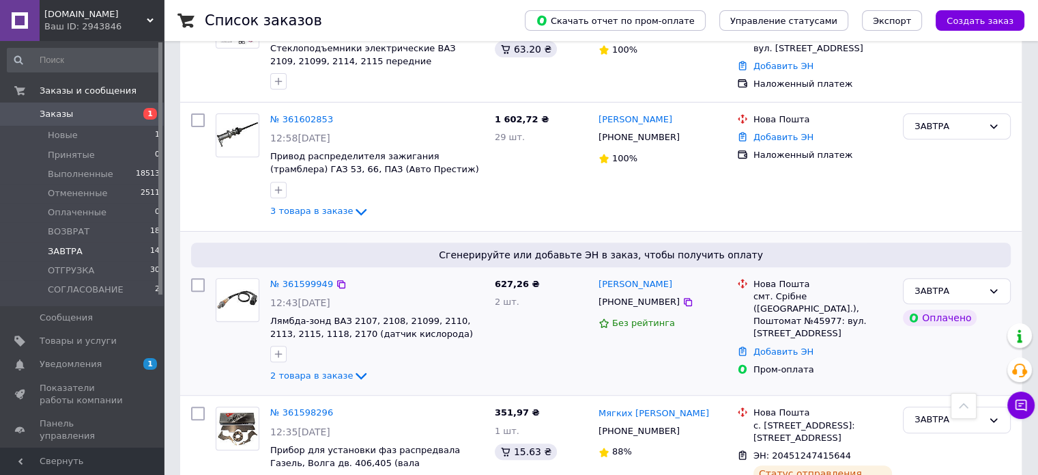
scroll to position [614, 0]
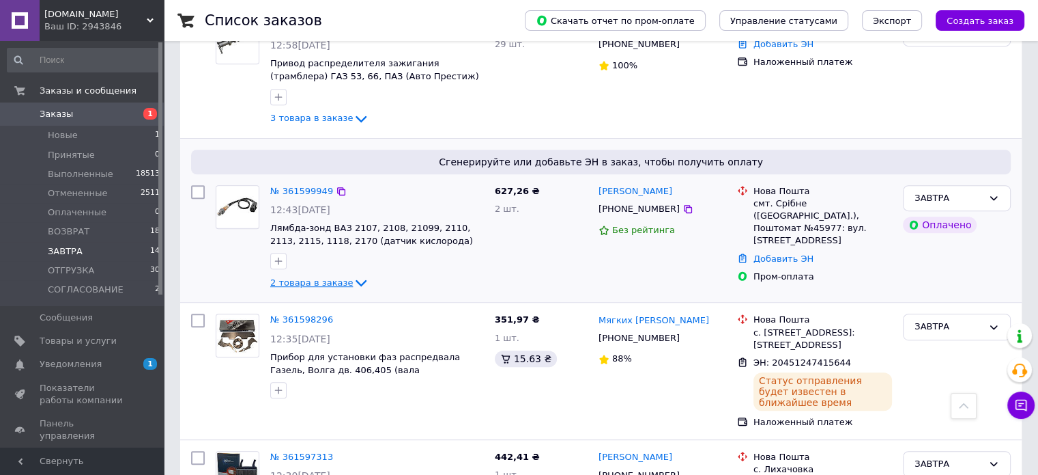
click at [325, 279] on span "2 товара в заказе" at bounding box center [311, 282] width 83 height 10
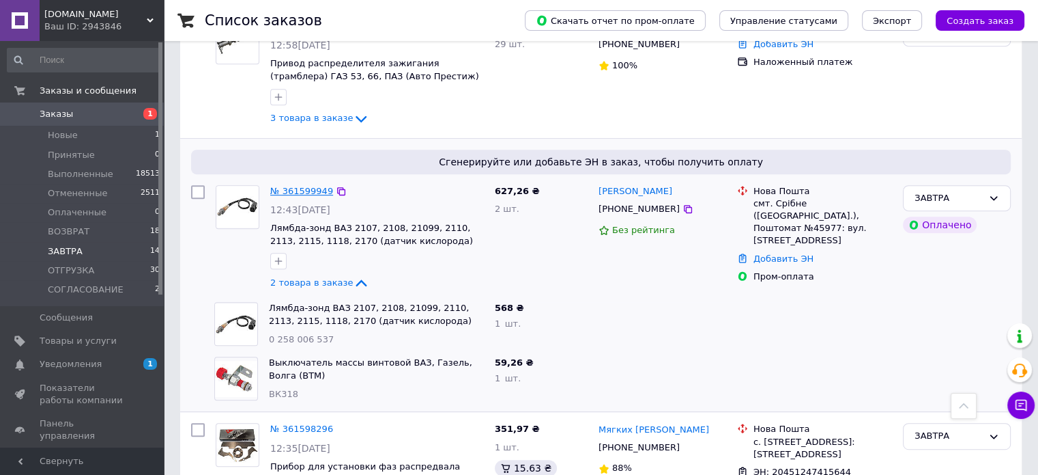
click at [296, 188] on link "№ 361599949" at bounding box center [301, 191] width 63 height 10
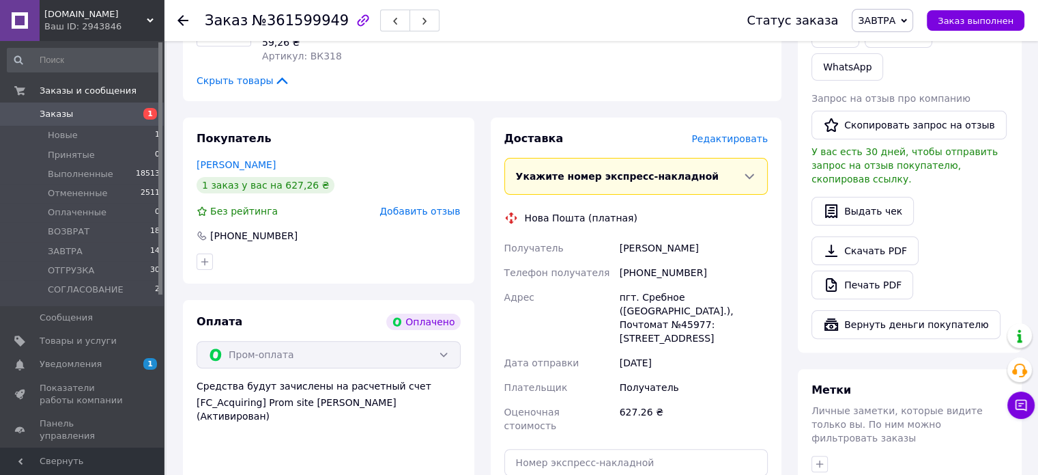
scroll to position [341, 0]
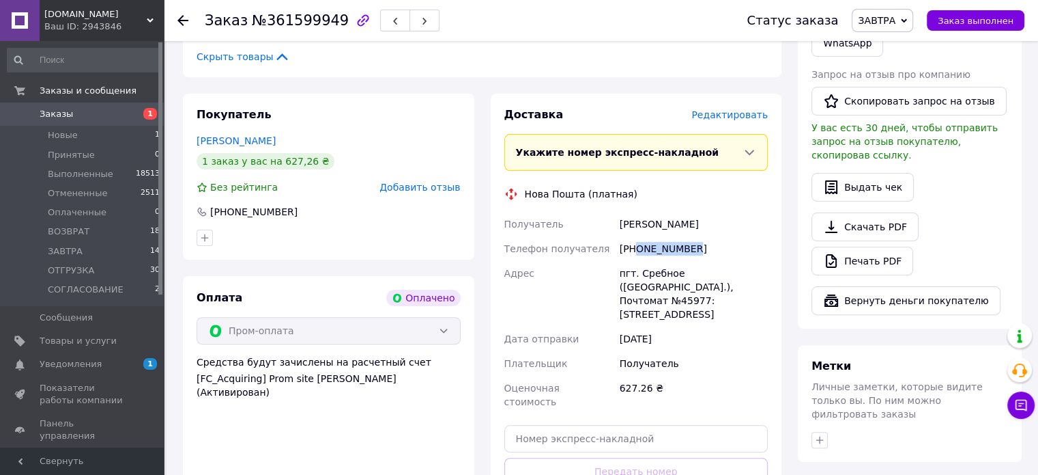
drag, startPoint x: 636, startPoint y: 251, endPoint x: 701, endPoint y: 238, distance: 66.7
click at [701, 238] on div "[PHONE_NUMBER]" at bounding box center [694, 248] width 154 height 25
copy div "0508685018"
drag, startPoint x: 614, startPoint y: 226, endPoint x: 673, endPoint y: 229, distance: 58.1
click at [673, 229] on div "Получатель [PERSON_NAME] Телефон получателя [PHONE_NUMBER] [GEOGRAPHIC_DATA] пг…" at bounding box center [637, 313] width 270 height 202
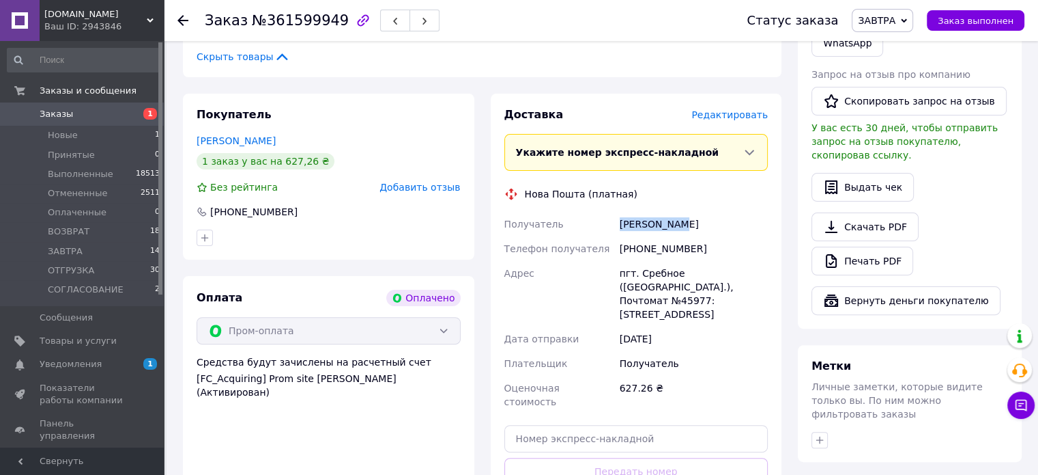
copy div "Получатель [PERSON_NAME]"
click at [653, 275] on div "пгт. Сребное ([GEOGRAPHIC_DATA].), Почтомат №45977: [STREET_ADDRESS]" at bounding box center [694, 294] width 154 height 66
copy div "Сребное"
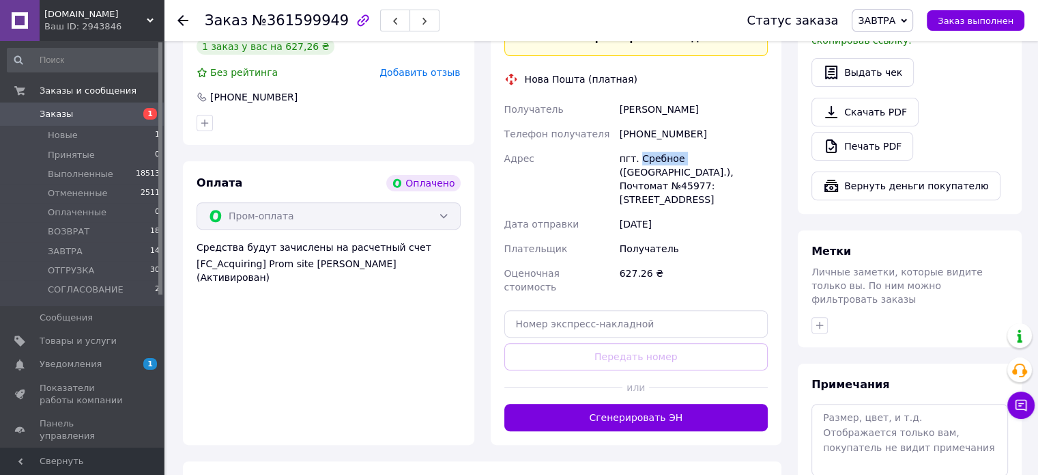
scroll to position [546, 0]
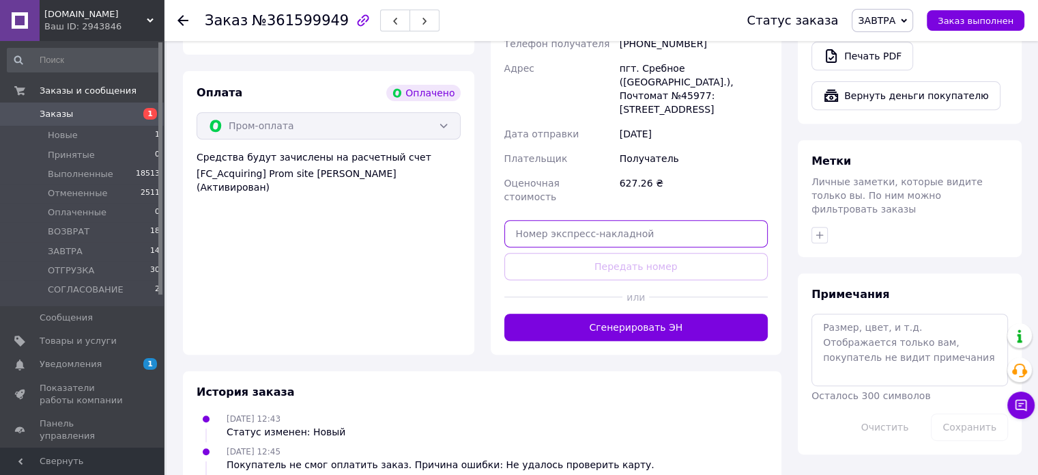
paste input "20451247418086"
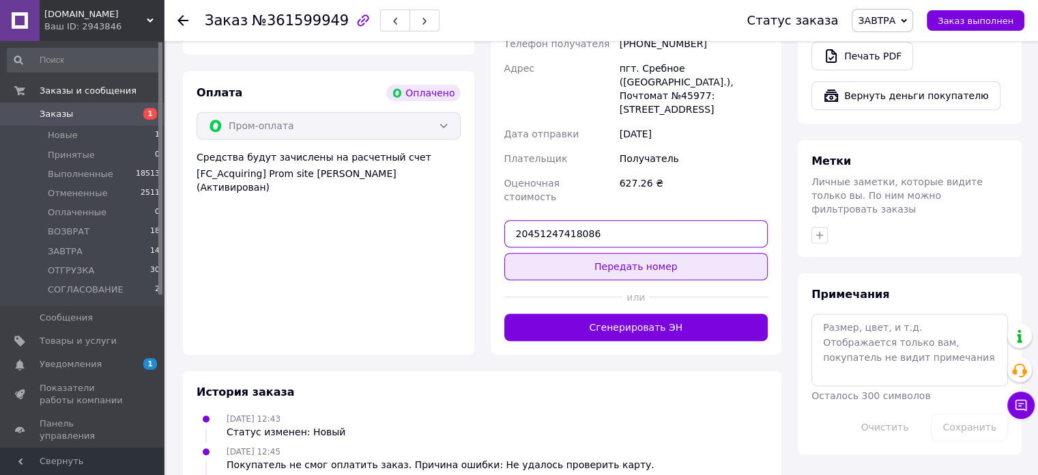
type input "20451247418086"
click at [636, 253] on button "Передать номер" at bounding box center [637, 266] width 264 height 27
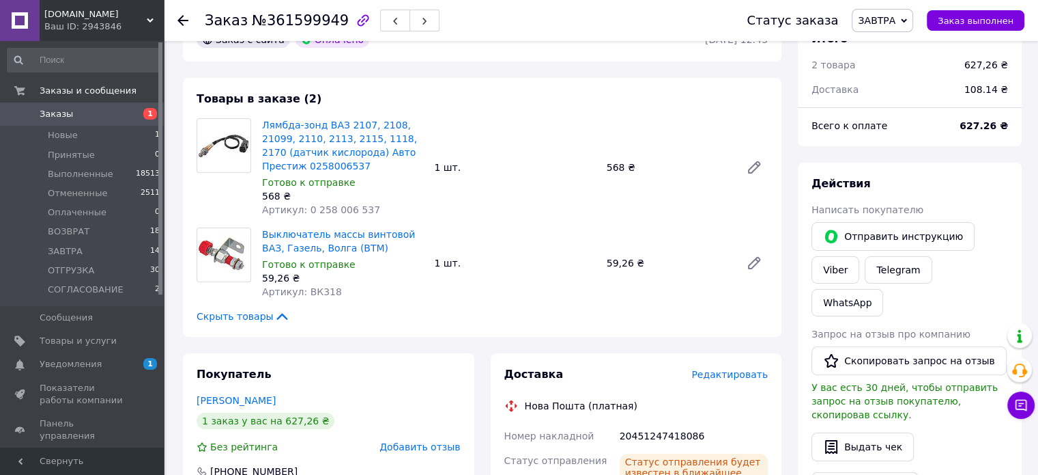
scroll to position [0, 0]
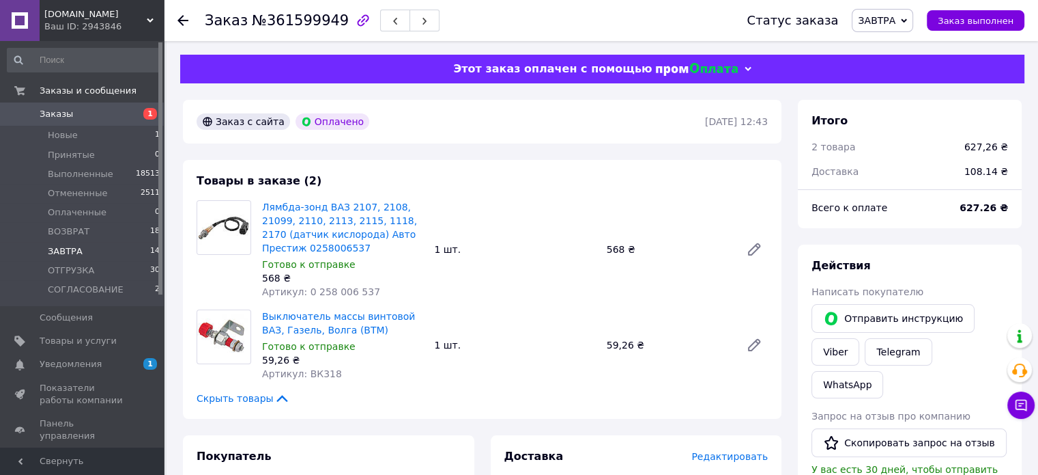
click at [143, 249] on li "[DATE] 14" at bounding box center [84, 251] width 168 height 19
